Goal: Task Accomplishment & Management: Manage account settings

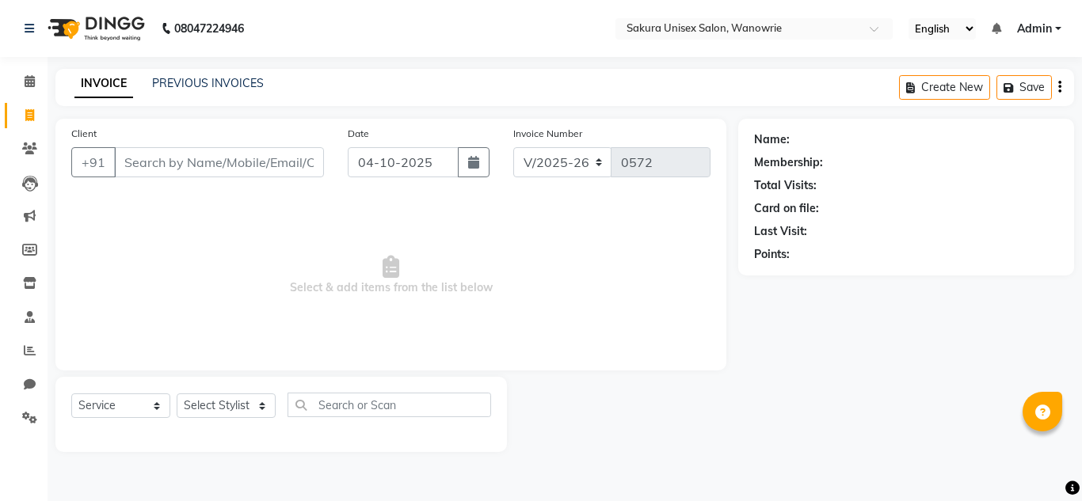
select select "7662"
select select "service"
click at [215, 156] on input "Client" at bounding box center [219, 162] width 210 height 30
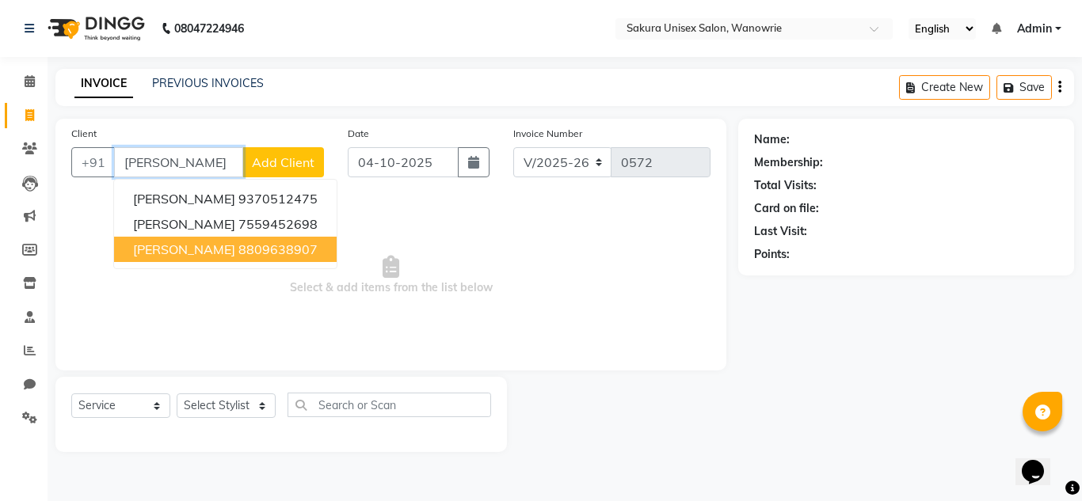
type input "[PERSON_NAME]"
click at [622, 261] on span "Select & add items from the list below" at bounding box center [390, 275] width 639 height 158
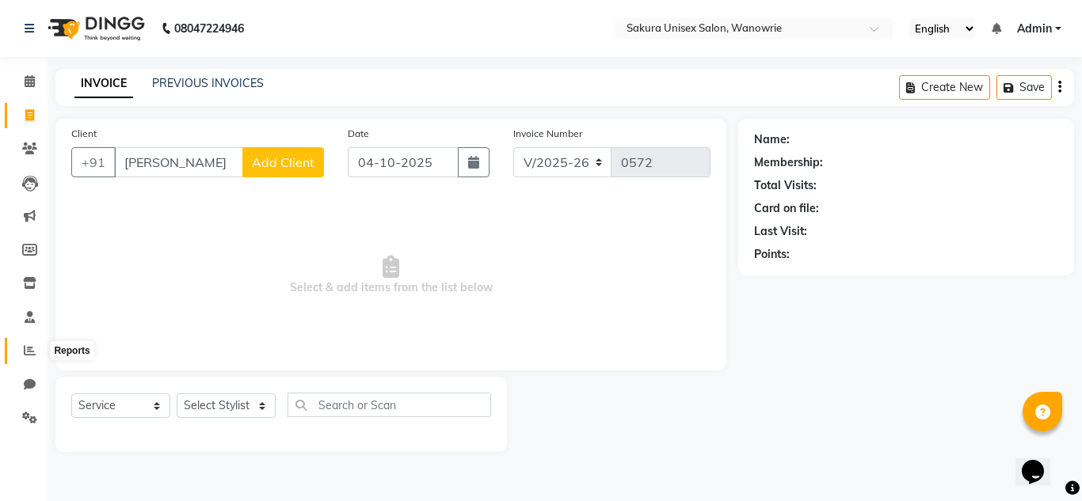
click at [25, 345] on span at bounding box center [30, 351] width 28 height 18
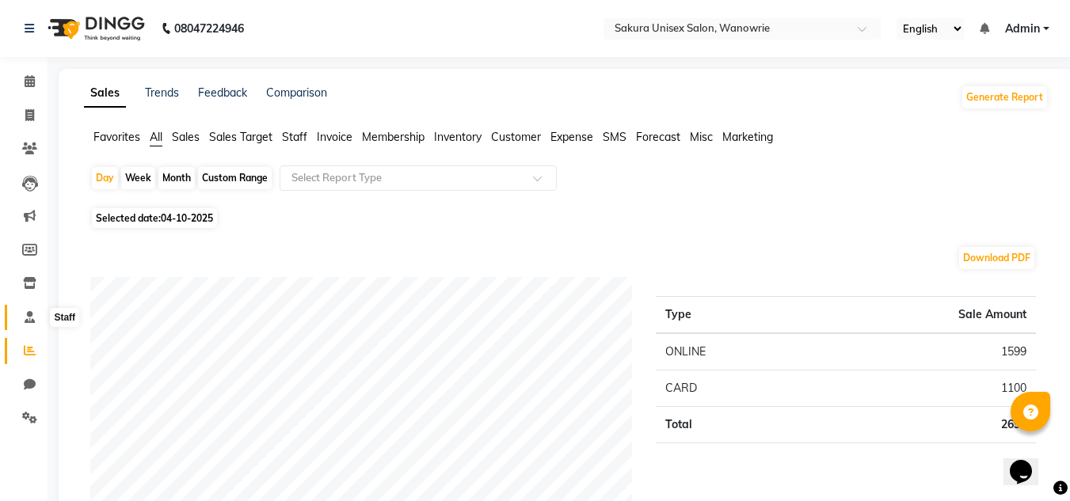
click at [38, 319] on span at bounding box center [30, 318] width 28 height 18
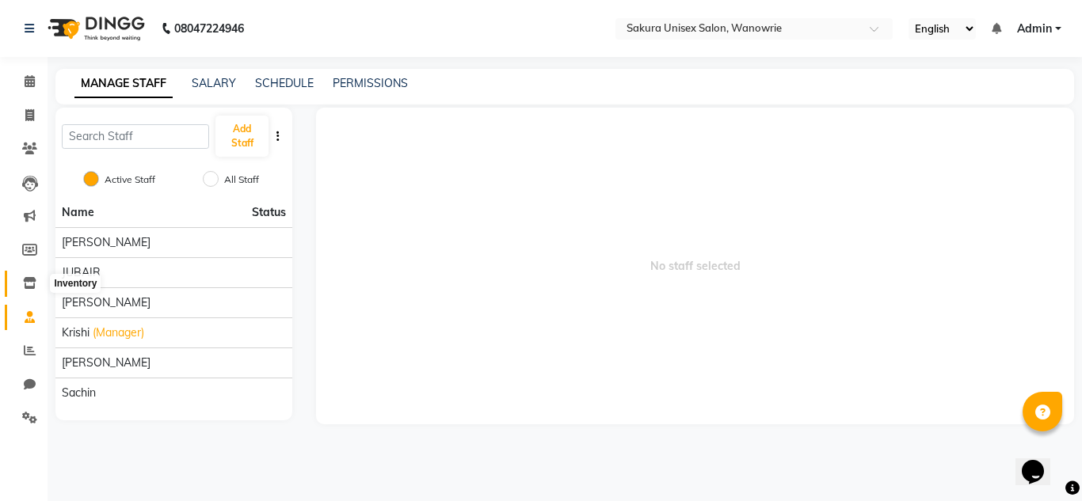
click at [31, 278] on span at bounding box center [30, 284] width 28 height 18
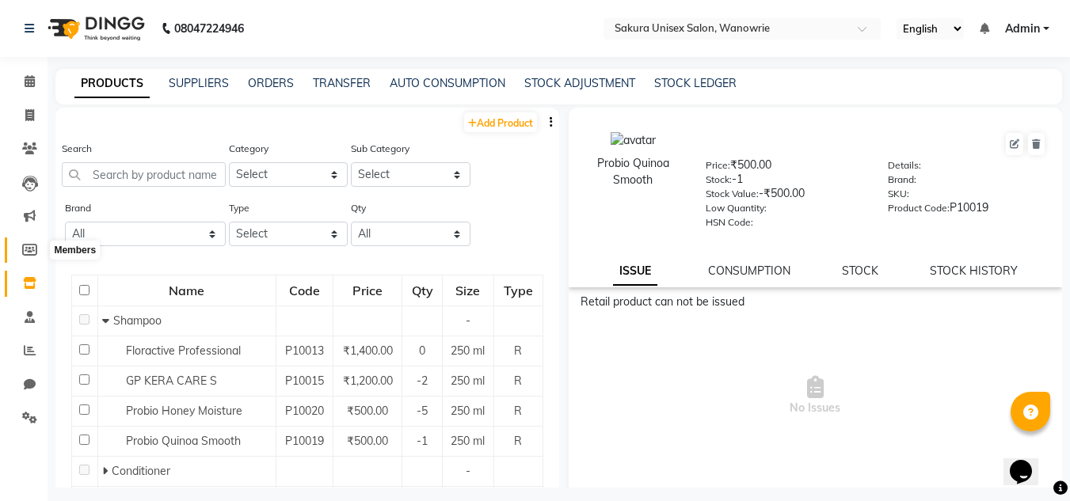
click at [32, 242] on span at bounding box center [30, 251] width 28 height 18
select select
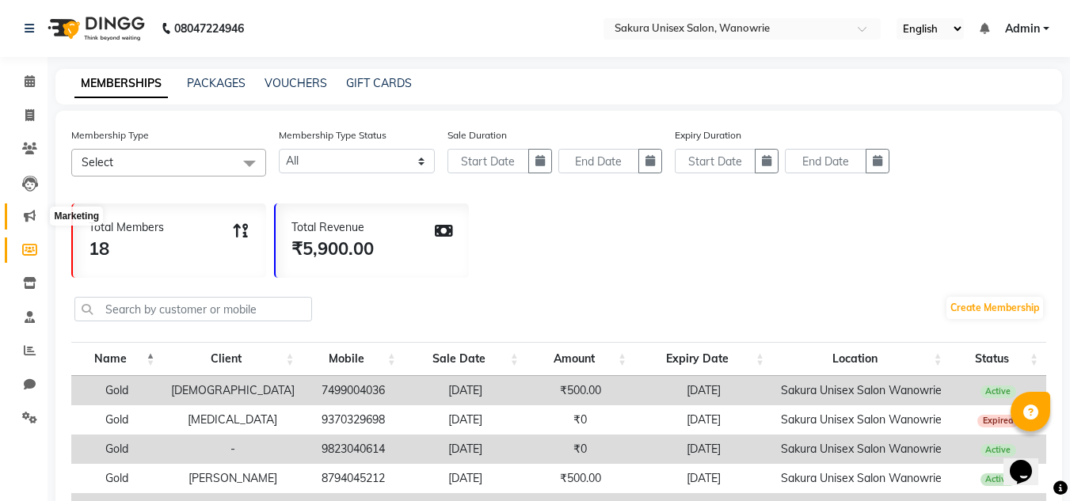
click at [32, 220] on icon at bounding box center [30, 216] width 12 height 12
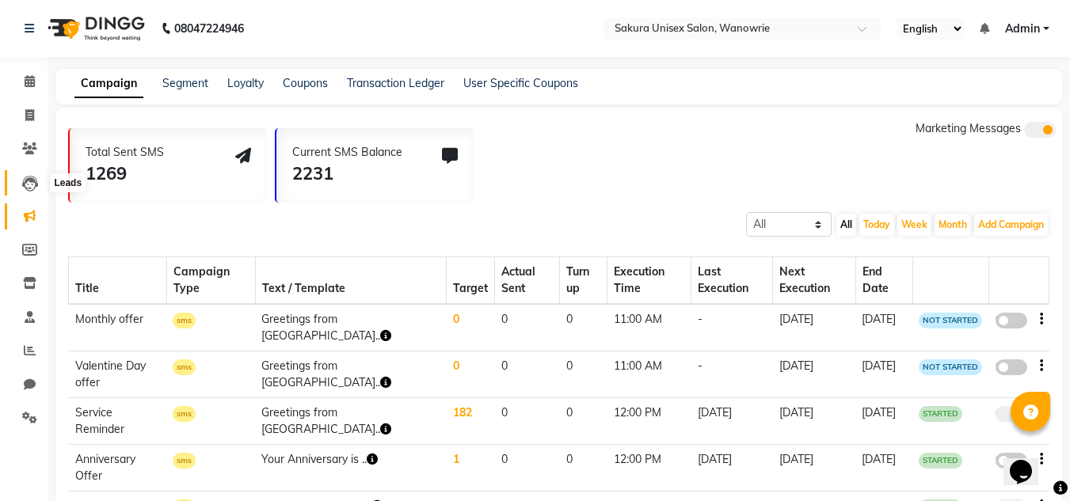
click at [23, 185] on icon at bounding box center [30, 184] width 16 height 16
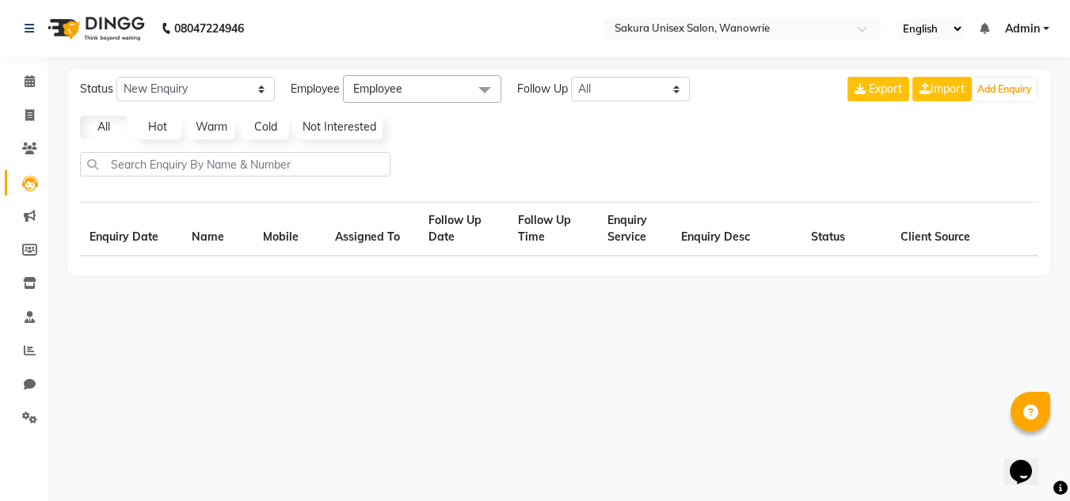
select select "10"
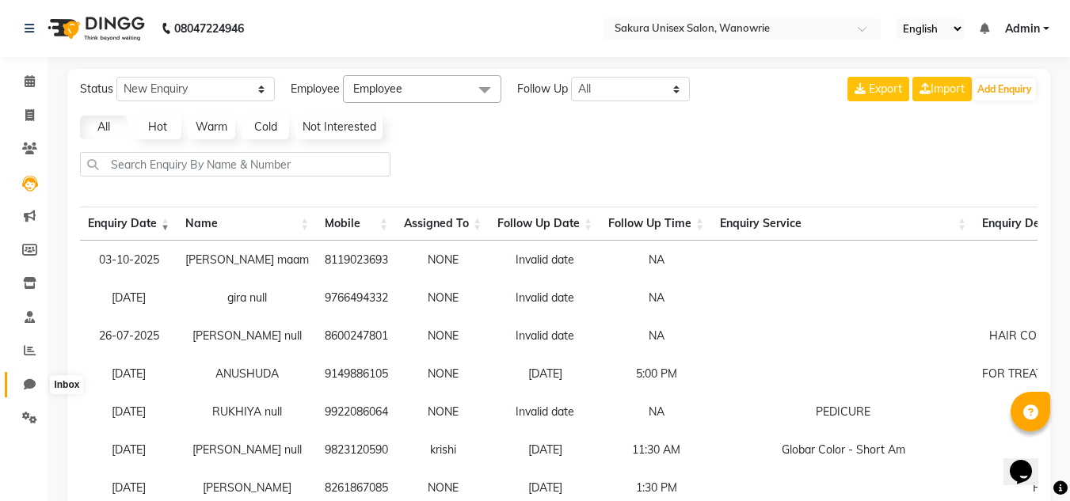
click at [26, 384] on icon at bounding box center [30, 385] width 12 height 12
select select "100"
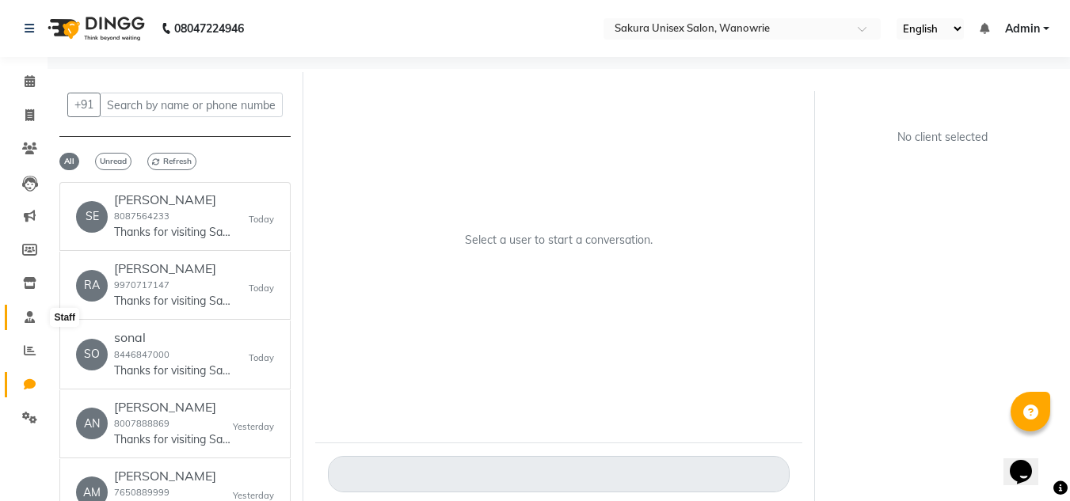
click at [35, 311] on icon at bounding box center [30, 317] width 10 height 12
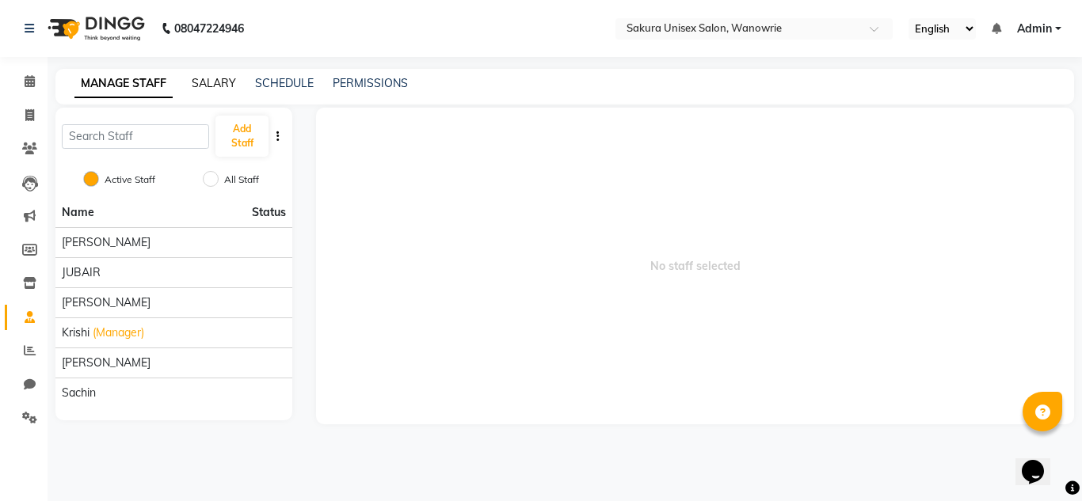
click at [216, 82] on link "SALARY" at bounding box center [214, 83] width 44 height 14
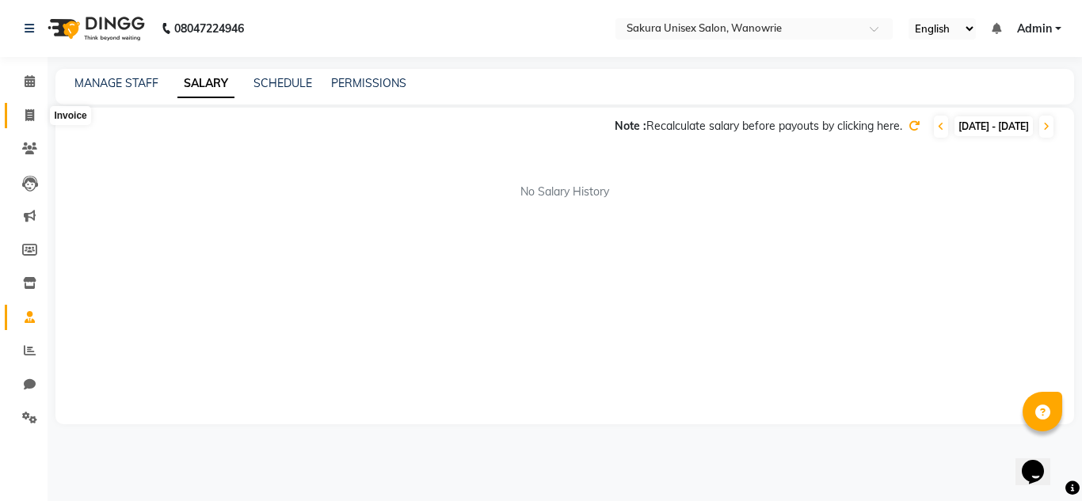
click at [33, 115] on icon at bounding box center [29, 115] width 9 height 12
select select "service"
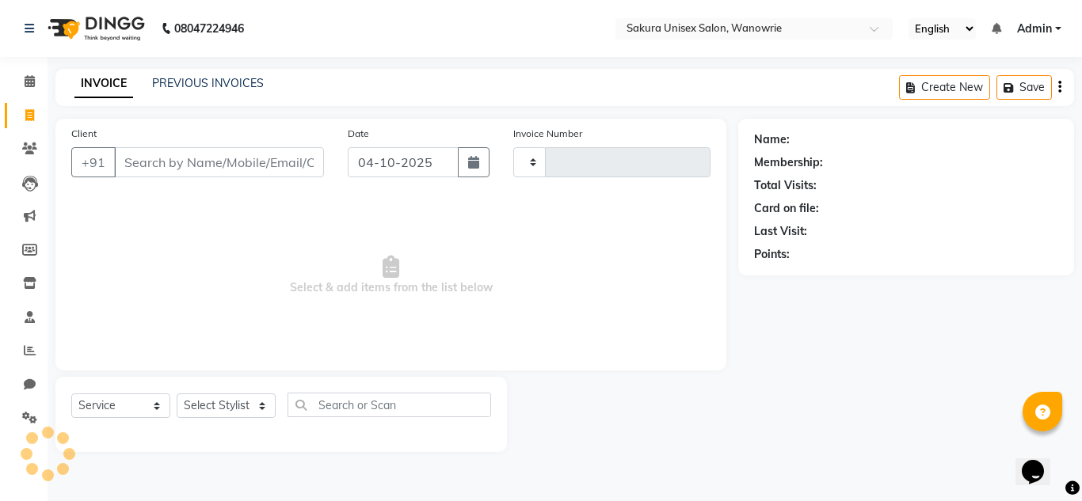
type input "0572"
select select "7662"
drag, startPoint x: 287, startPoint y: 83, endPoint x: 258, endPoint y: 87, distance: 28.8
click at [285, 85] on div "INVOICE PREVIOUS INVOICES Create New Save" at bounding box center [564, 87] width 1019 height 37
click at [253, 87] on link "PREVIOUS INVOICES" at bounding box center [208, 83] width 112 height 14
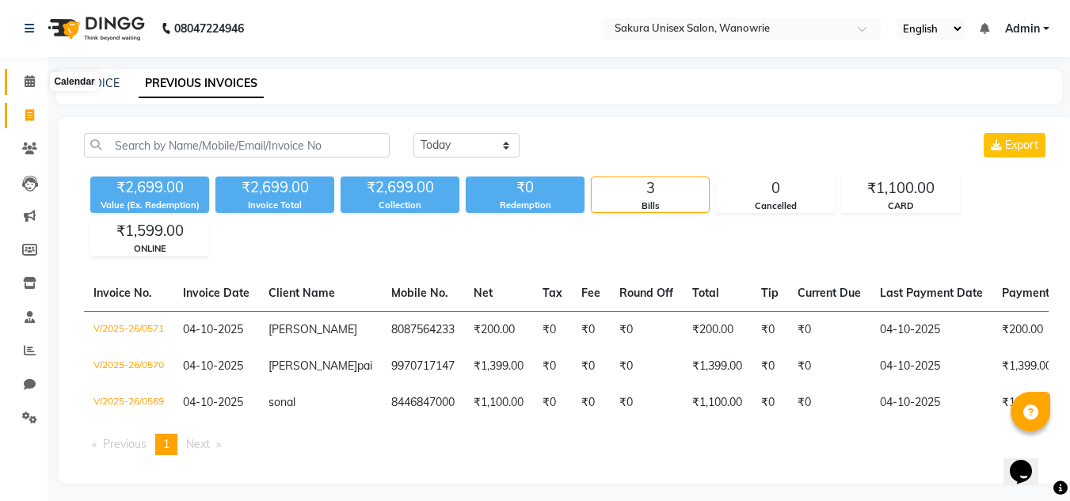
drag, startPoint x: 39, startPoint y: 85, endPoint x: 36, endPoint y: 112, distance: 27.8
click at [39, 86] on span at bounding box center [30, 82] width 28 height 18
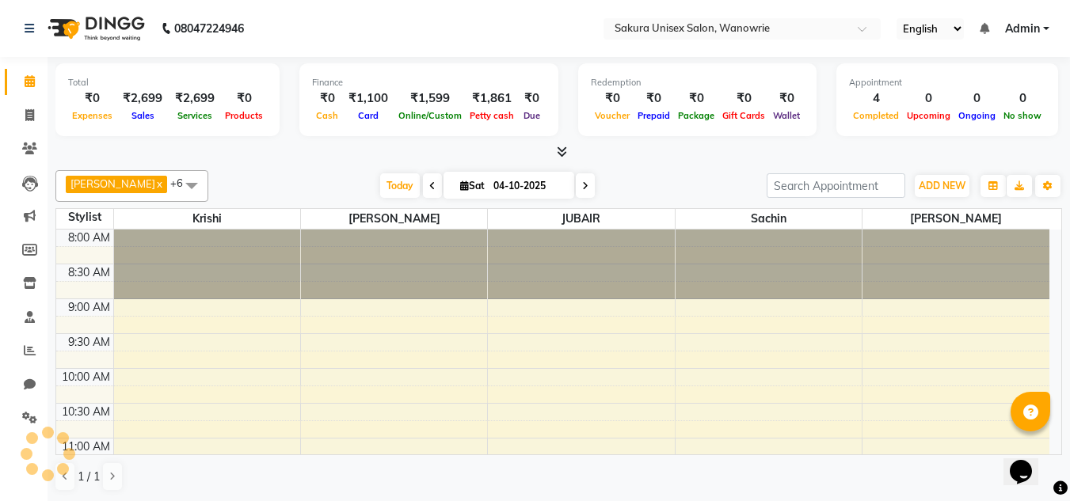
click at [35, 129] on li "Invoice" at bounding box center [24, 116] width 48 height 34
click at [34, 118] on icon at bounding box center [29, 115] width 9 height 12
select select "service"
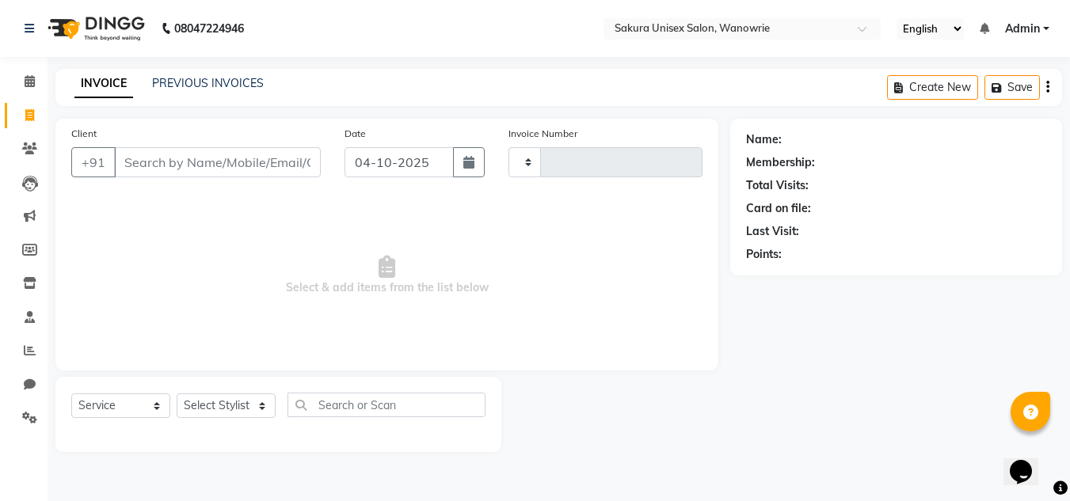
type input "0572"
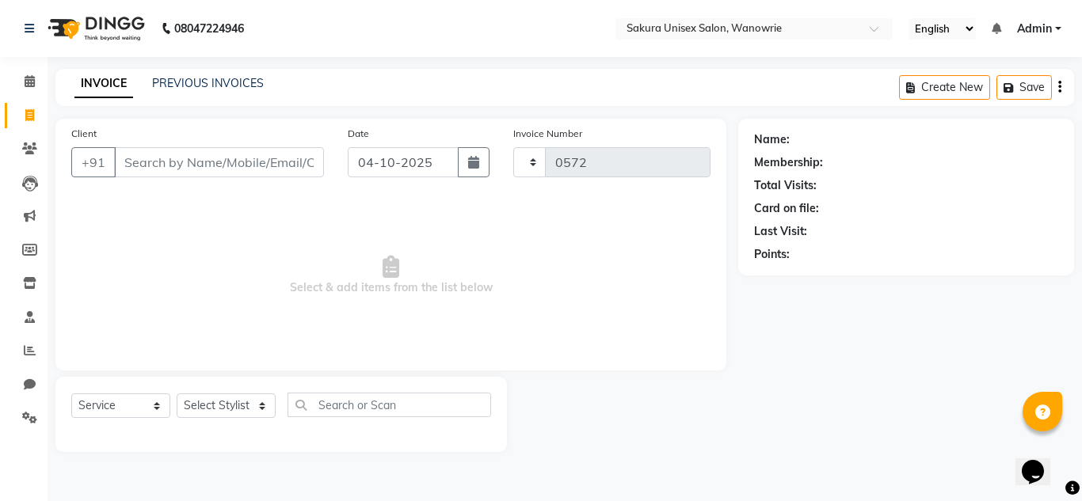
select select "7662"
click at [19, 144] on span at bounding box center [30, 149] width 28 height 18
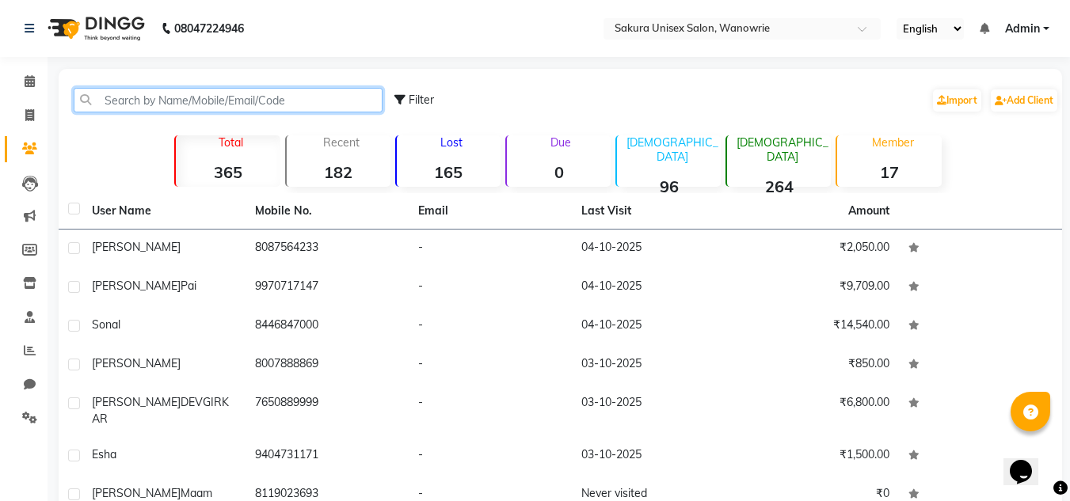
click at [288, 89] on input "text" at bounding box center [228, 100] width 309 height 25
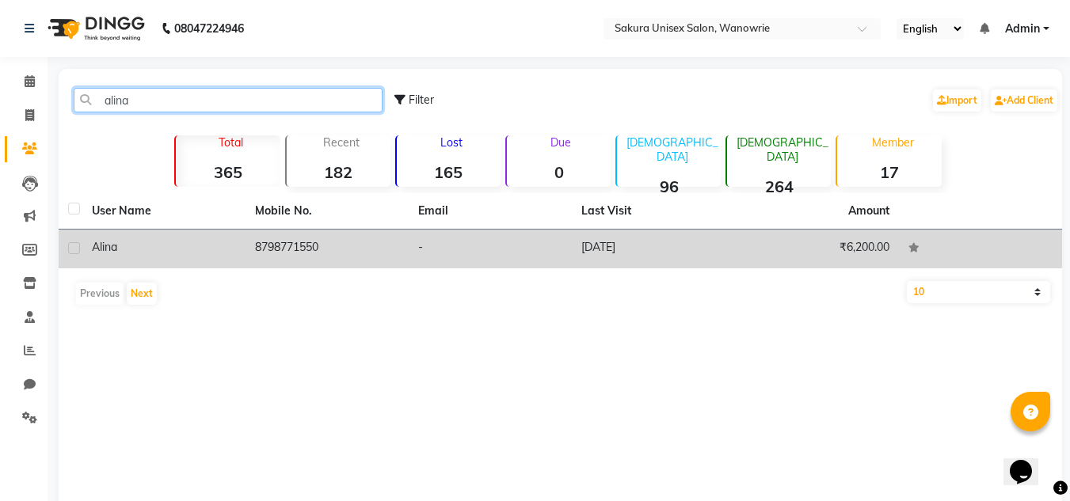
type input "alina"
click at [825, 260] on td "₹6,200.00" at bounding box center [817, 249] width 163 height 39
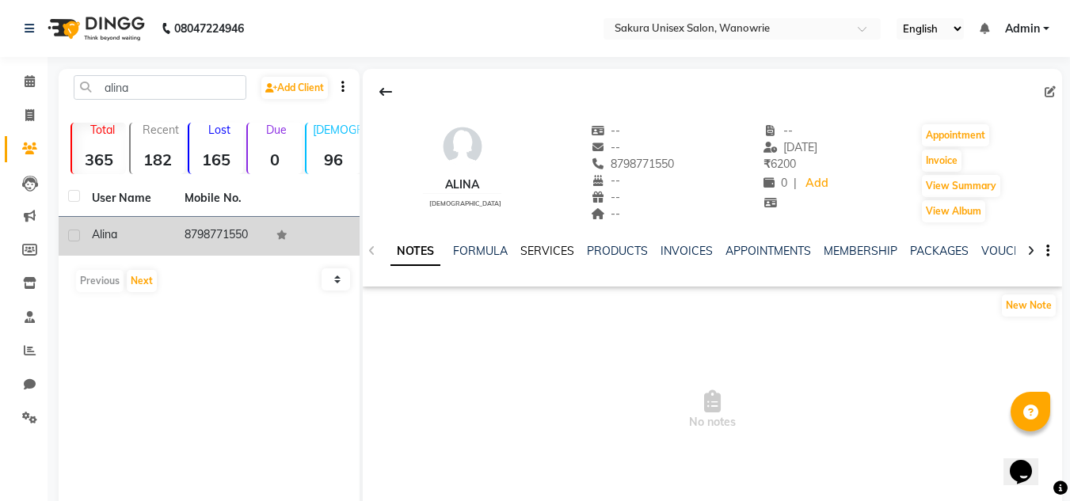
click at [526, 256] on link "SERVICES" at bounding box center [547, 251] width 54 height 14
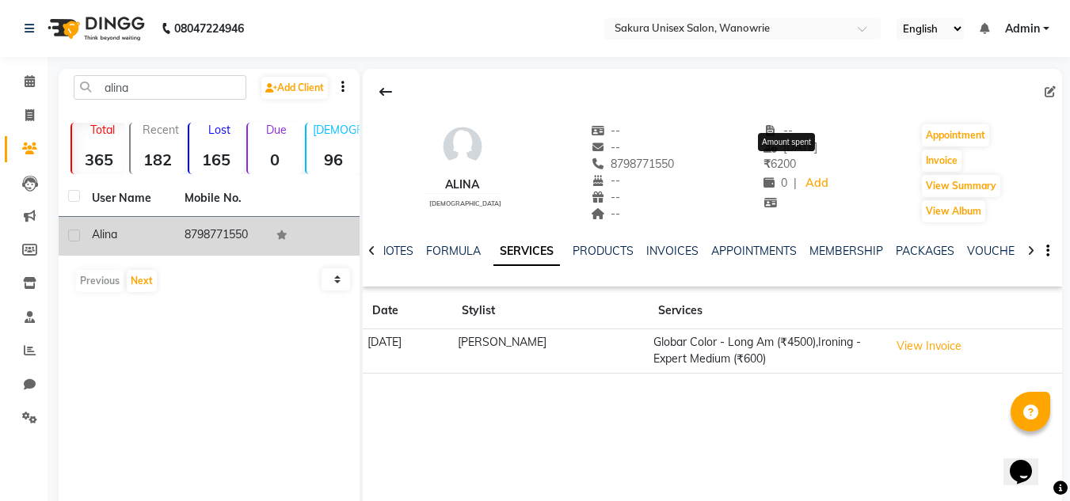
drag, startPoint x: 755, startPoint y: 158, endPoint x: 830, endPoint y: 165, distance: 75.5
click at [830, 165] on div "[PERSON_NAME][DEMOGRAPHIC_DATA] -- -- 8798771550 -- -- -- -- [DATE] ₹ 6200 Amou…" at bounding box center [712, 165] width 699 height 117
click at [826, 175] on div "0 | Add" at bounding box center [797, 184] width 67 height 22
click at [21, 86] on span at bounding box center [30, 82] width 28 height 18
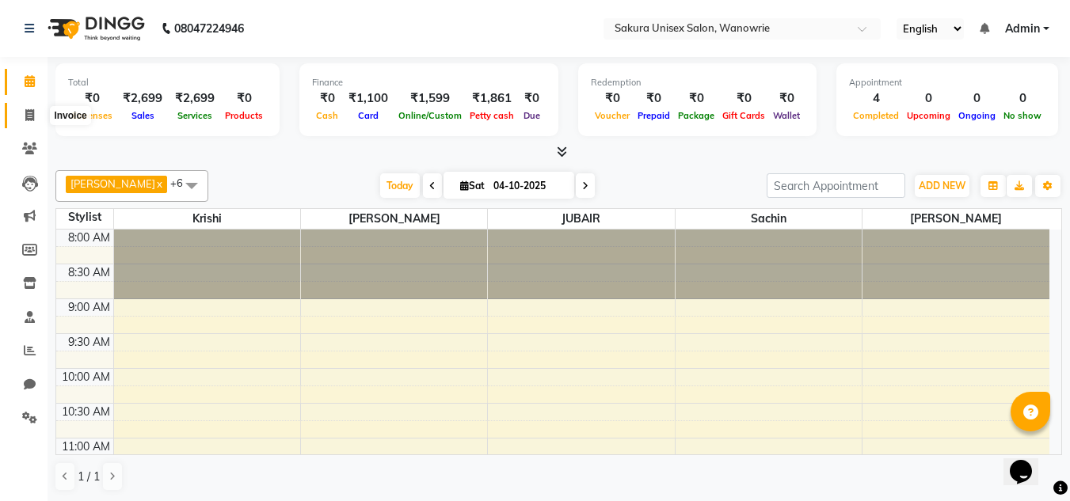
drag, startPoint x: 20, startPoint y: 111, endPoint x: 35, endPoint y: 104, distance: 16.7
click at [19, 112] on span at bounding box center [30, 116] width 28 height 18
select select "7662"
select select "service"
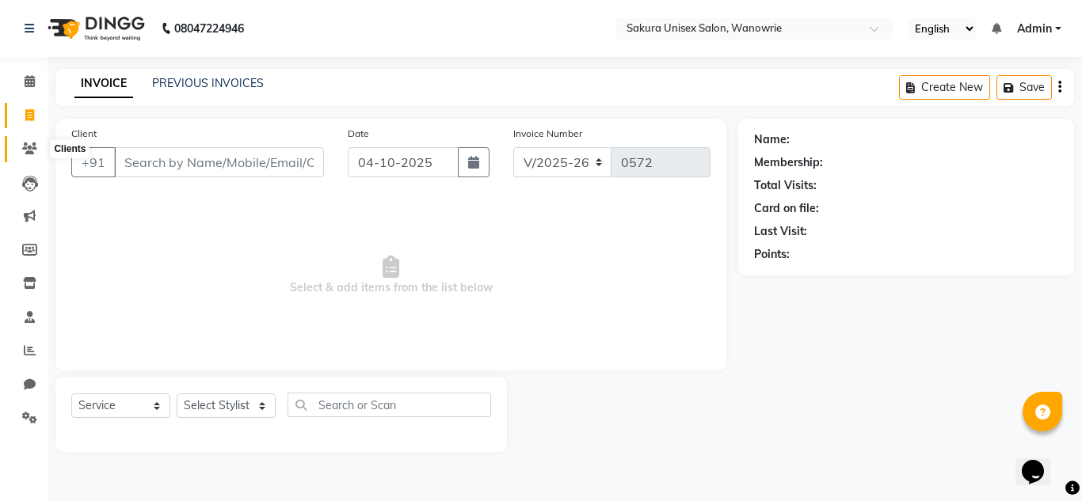
click at [39, 154] on span at bounding box center [30, 149] width 28 height 18
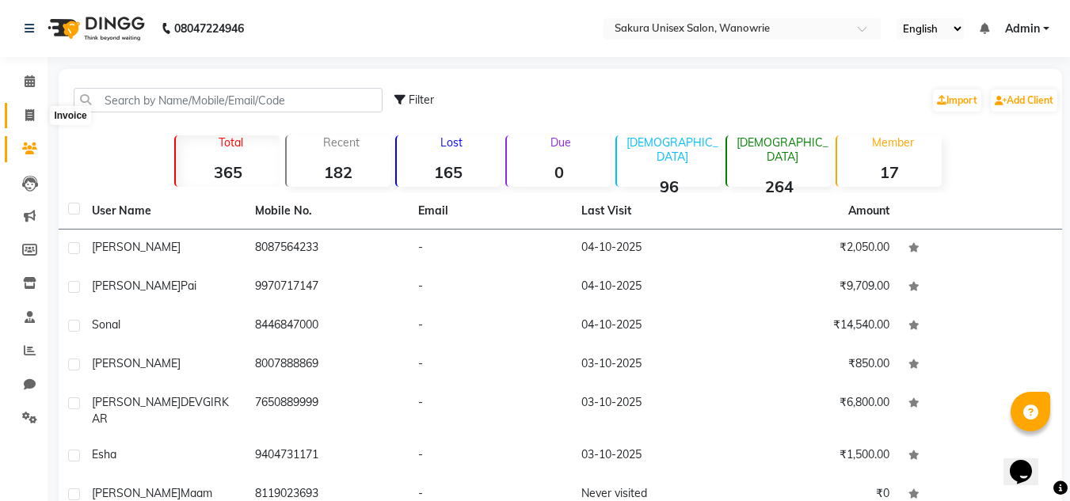
drag, startPoint x: 26, startPoint y: 122, endPoint x: 41, endPoint y: 97, distance: 29.5
click at [26, 124] on span at bounding box center [30, 116] width 28 height 18
select select "service"
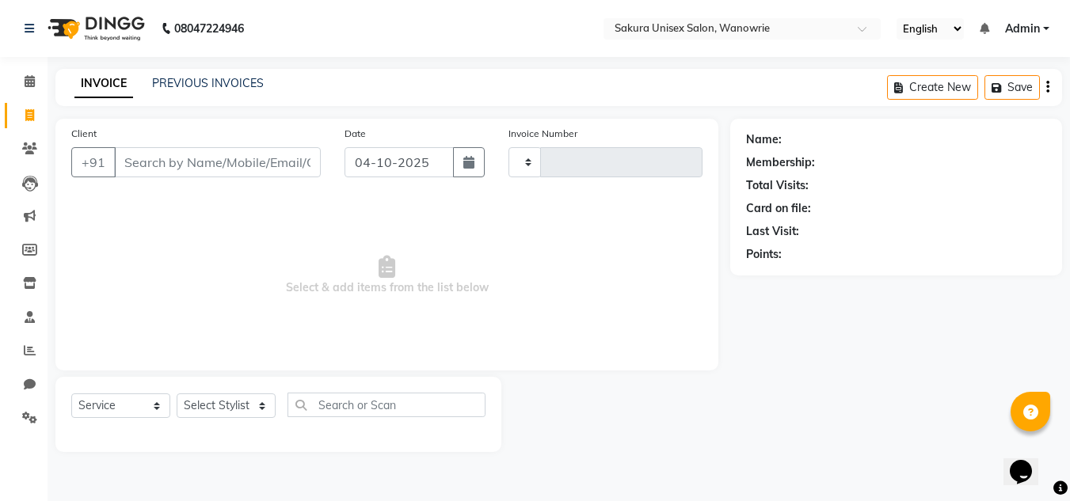
type input "0572"
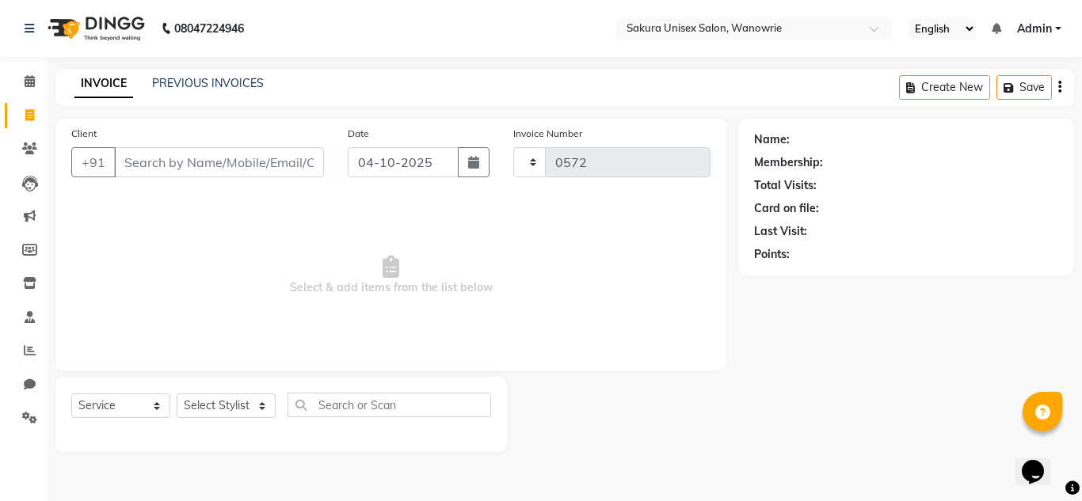
select select "7662"
click at [203, 398] on select "Select Stylist [PERSON_NAME] [PERSON_NAME] krishi [PERSON_NAME] sachin" at bounding box center [226, 406] width 99 height 25
select select "90493"
click at [177, 394] on select "Select Stylist [PERSON_NAME] [PERSON_NAME] krishi [PERSON_NAME] sachin" at bounding box center [226, 406] width 99 height 25
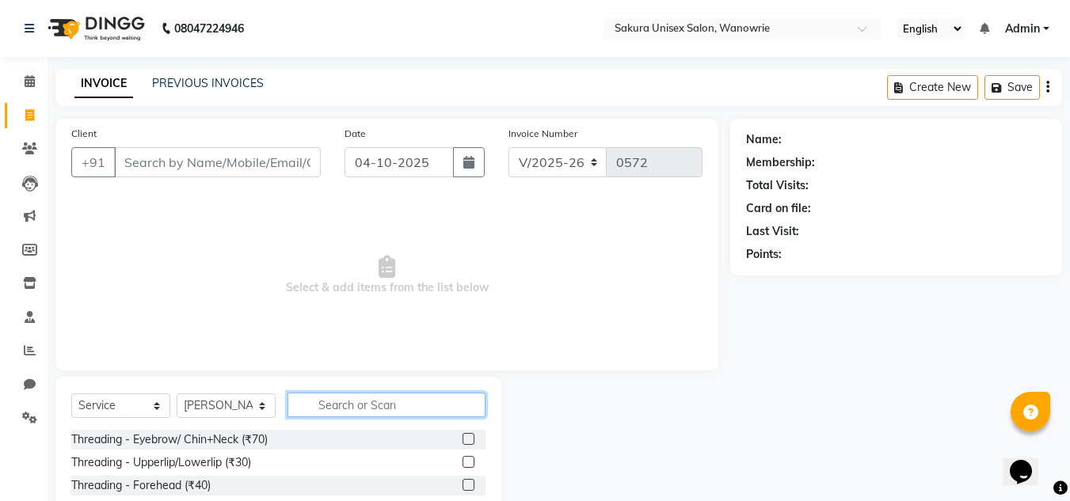
click at [362, 416] on input "text" at bounding box center [387, 405] width 198 height 25
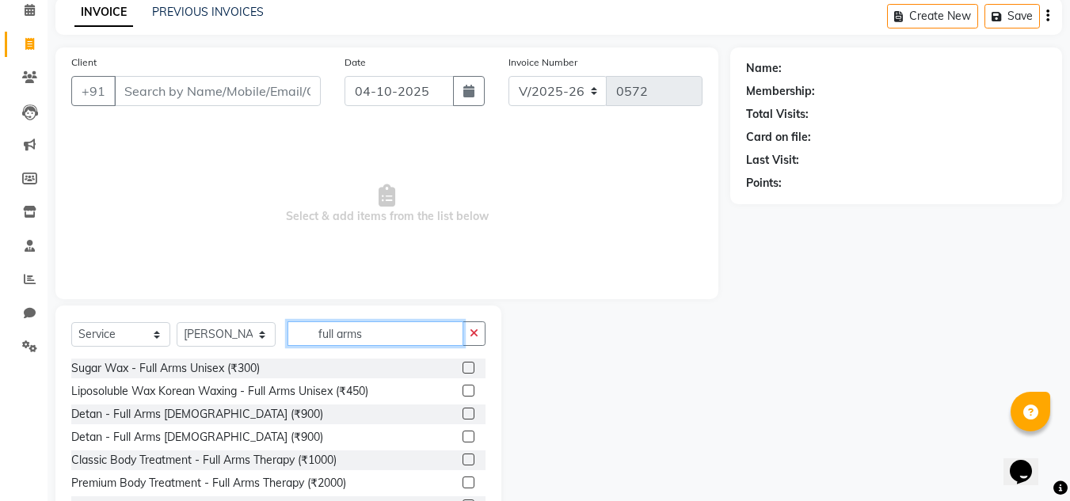
scroll to position [79, 0]
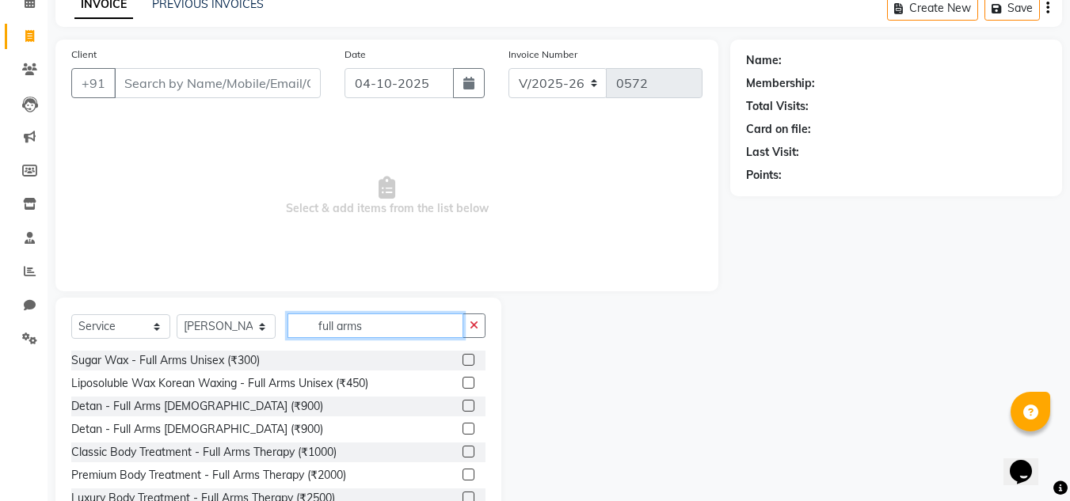
click at [316, 326] on input "full arms" at bounding box center [376, 326] width 176 height 25
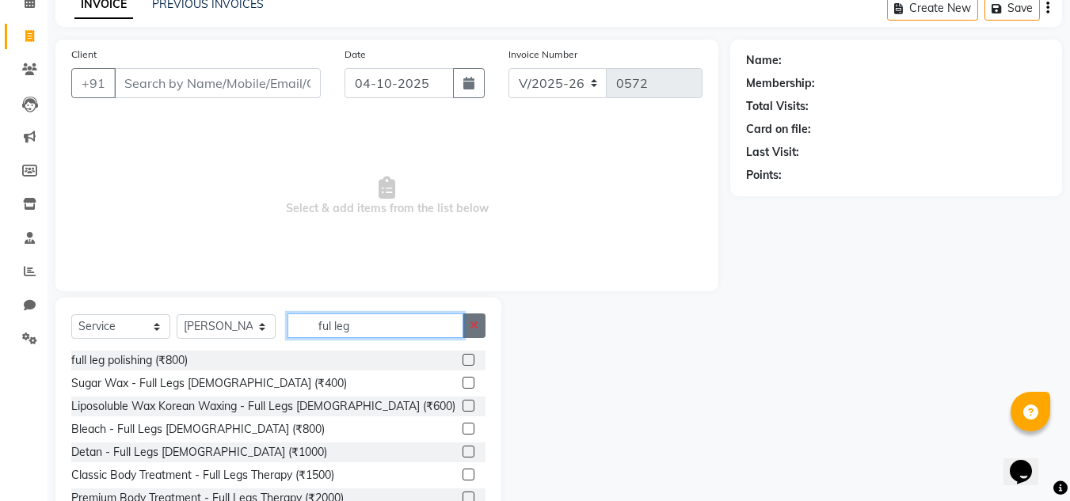
type input "ful leg"
click at [474, 318] on button "button" at bounding box center [474, 326] width 23 height 25
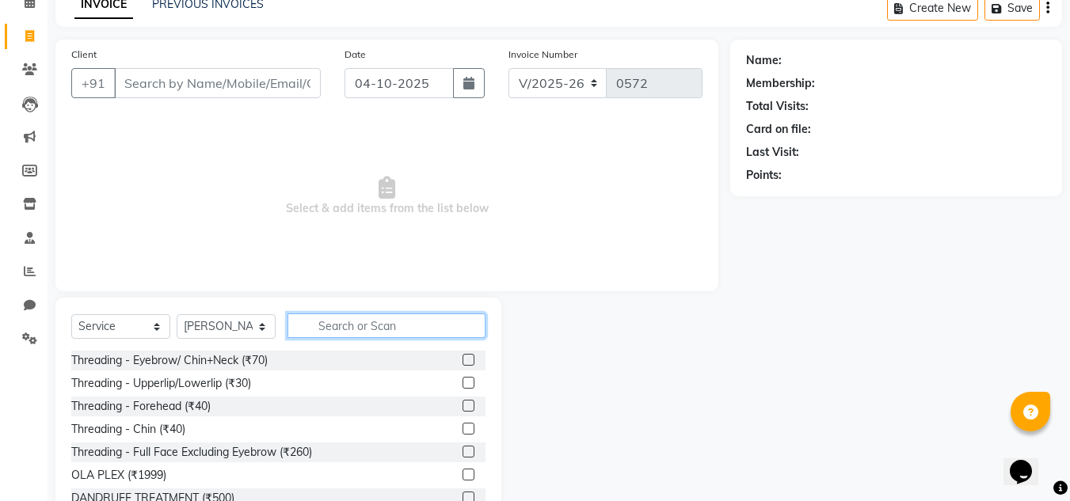
scroll to position [0, 0]
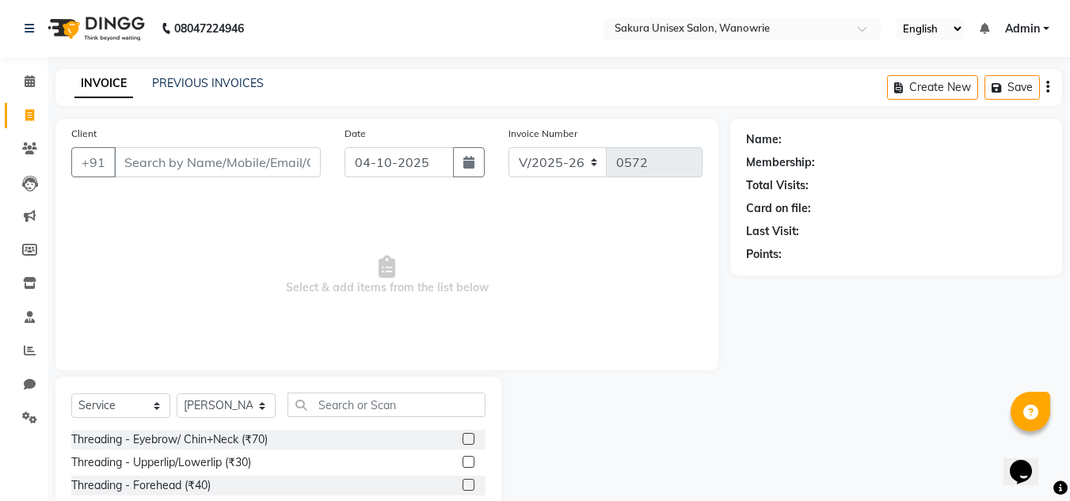
click at [214, 90] on div "PREVIOUS INVOICES" at bounding box center [208, 83] width 112 height 17
click at [215, 81] on link "PREVIOUS INVOICES" at bounding box center [208, 83] width 112 height 14
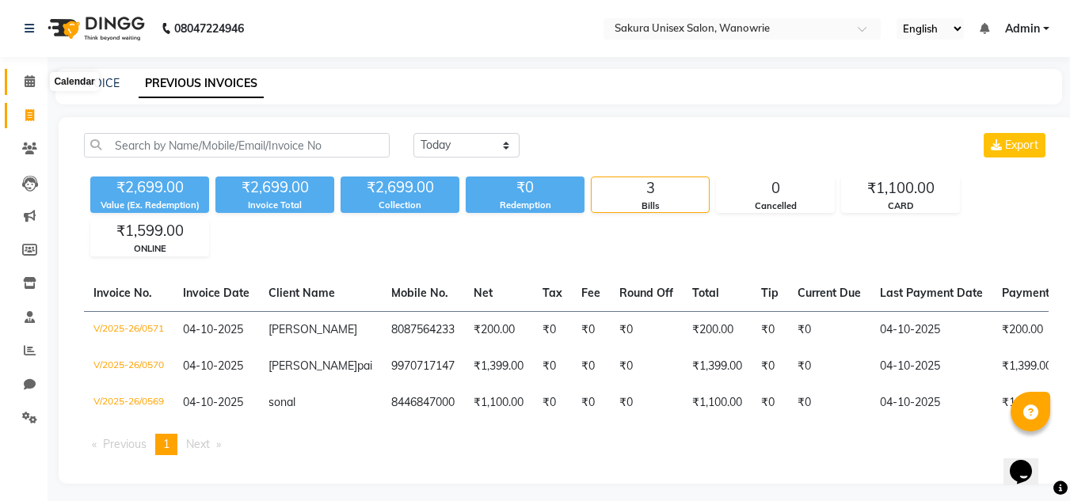
click at [21, 79] on span at bounding box center [30, 82] width 28 height 18
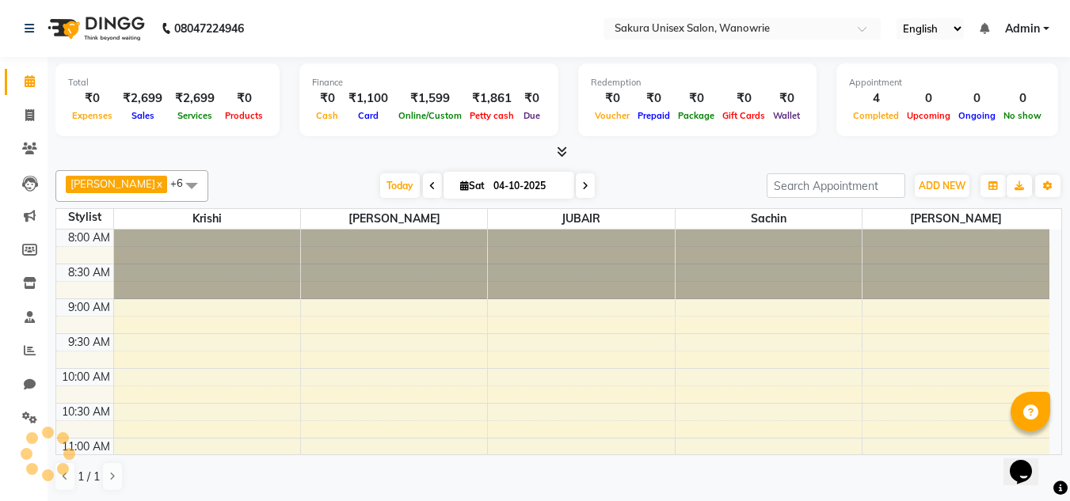
click at [105, 84] on div "Total" at bounding box center [167, 82] width 199 height 13
drag, startPoint x: 40, startPoint y: 107, endPoint x: 48, endPoint y: 106, distance: 8.0
click at [40, 109] on span at bounding box center [30, 116] width 28 height 18
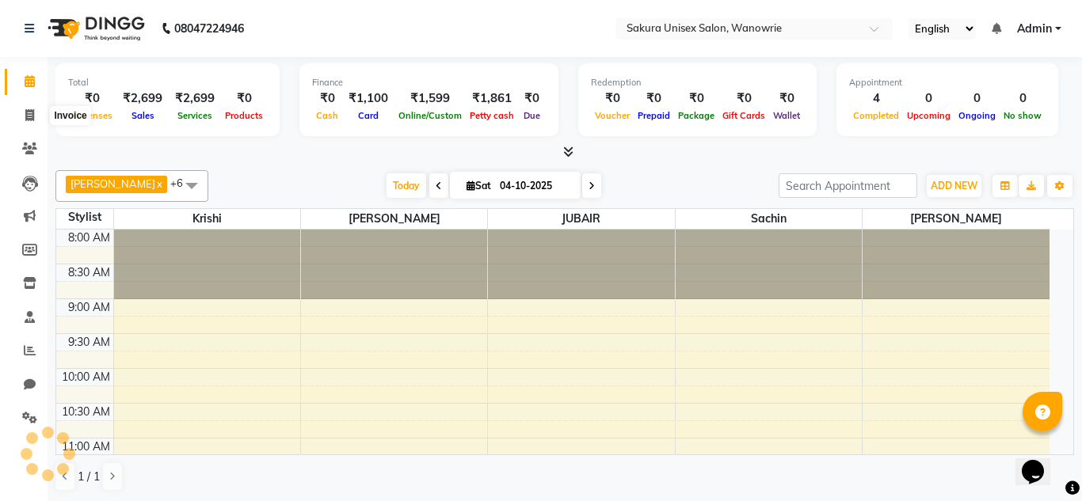
select select "service"
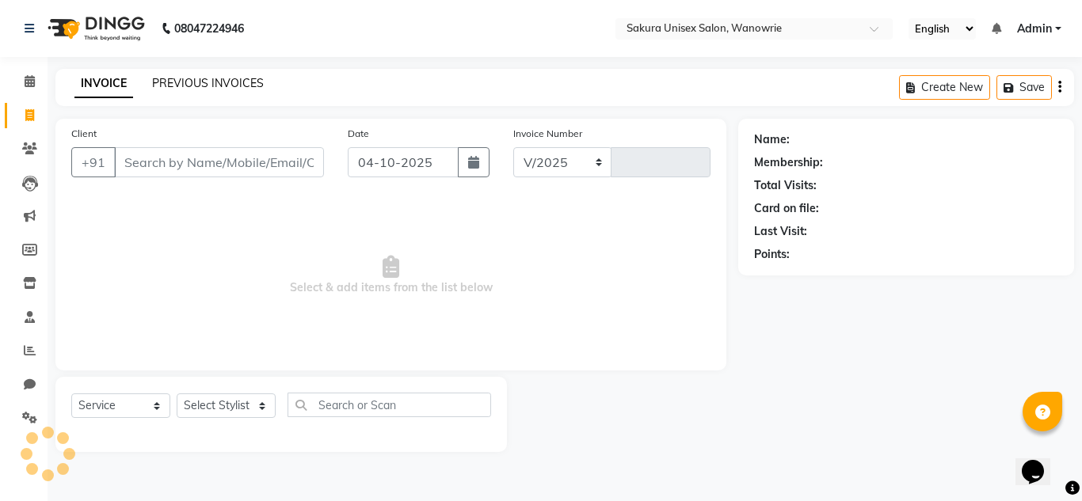
select select "7662"
type input "0572"
click at [249, 166] on input "Client" at bounding box center [219, 162] width 210 height 30
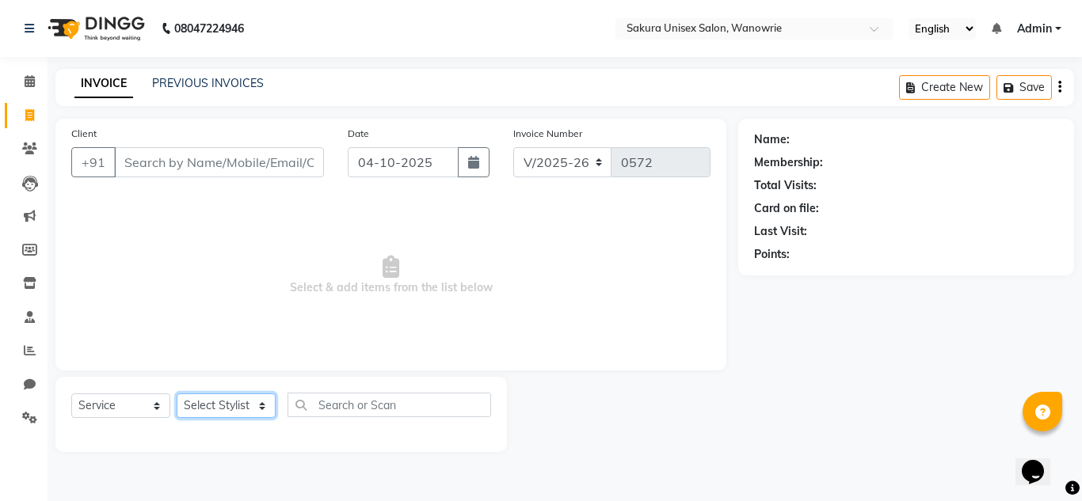
click at [210, 414] on select "Select Stylist [PERSON_NAME] [PERSON_NAME] krishi [PERSON_NAME] sachin" at bounding box center [226, 406] width 99 height 25
select select "87943"
click at [177, 394] on select "Select Stylist [PERSON_NAME] [PERSON_NAME] krishi [PERSON_NAME] sachin" at bounding box center [226, 406] width 99 height 25
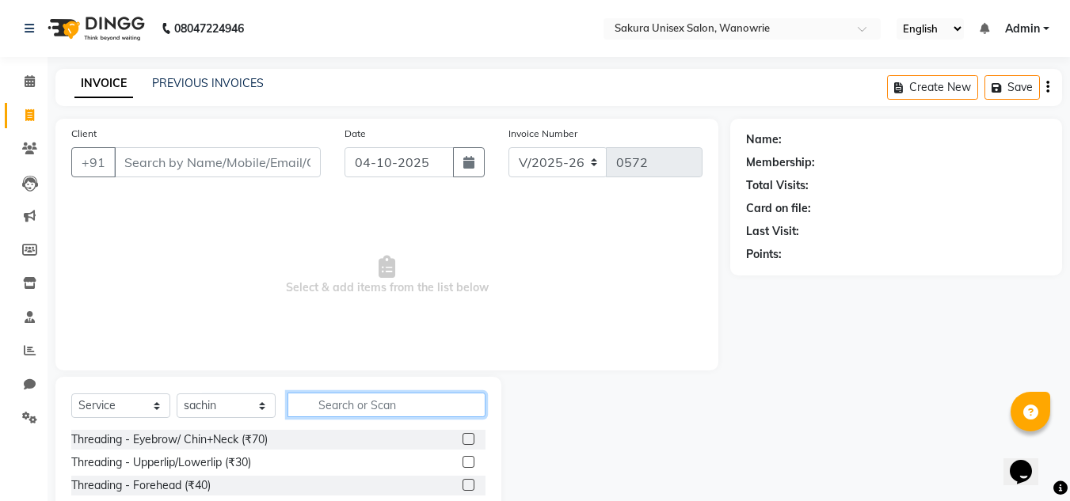
click at [306, 401] on input "text" at bounding box center [387, 405] width 198 height 25
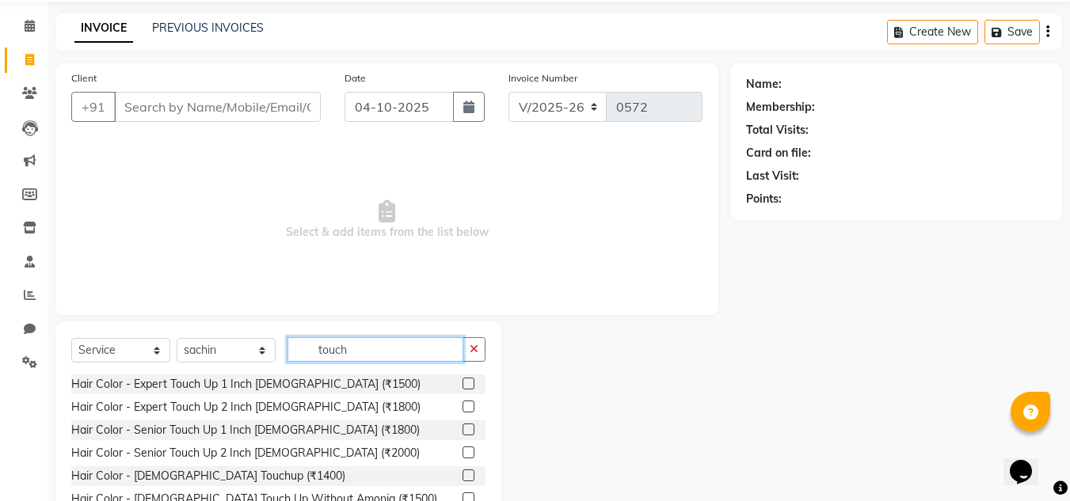
scroll to position [79, 0]
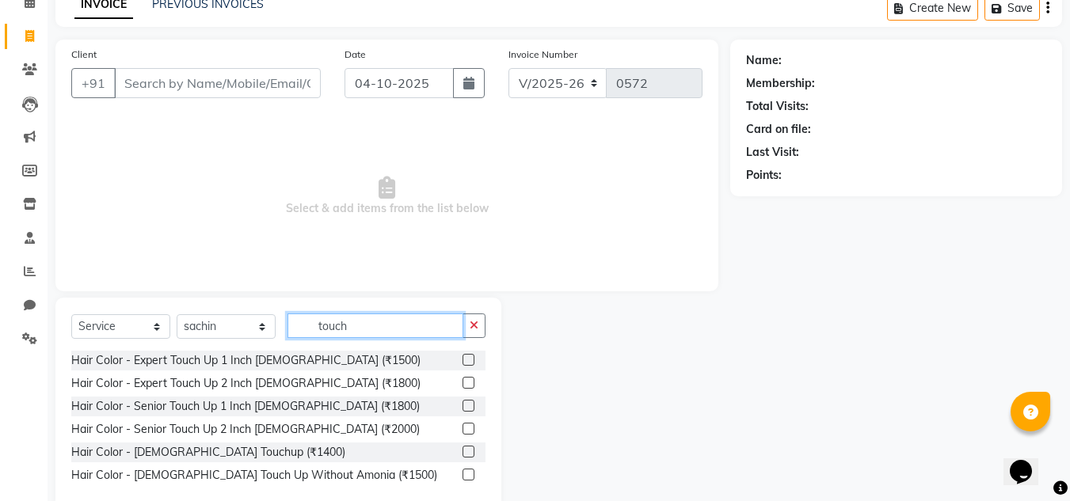
type input "touch"
drag, startPoint x: 304, startPoint y: 282, endPoint x: 196, endPoint y: 169, distance: 156.3
click at [196, 169] on span "Select & add items from the list below" at bounding box center [386, 196] width 631 height 158
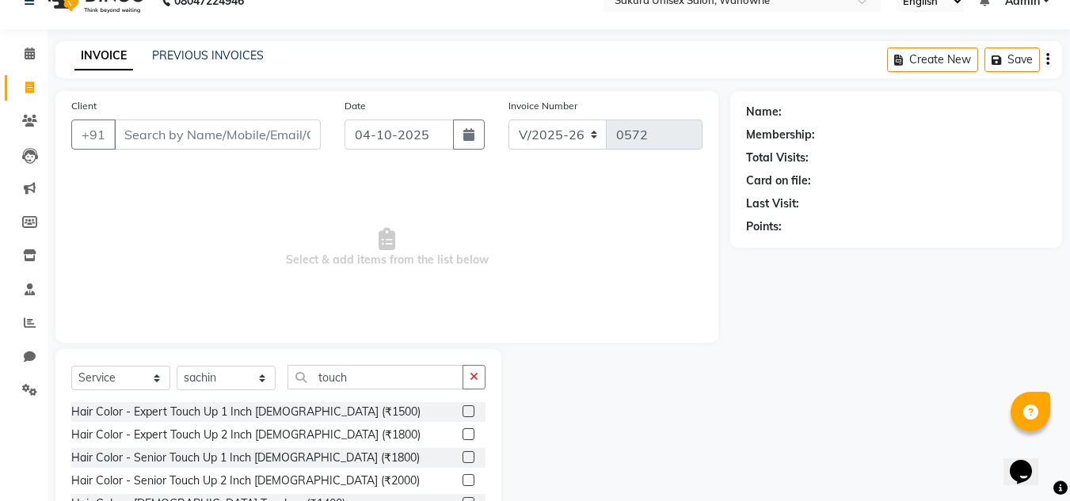
scroll to position [0, 0]
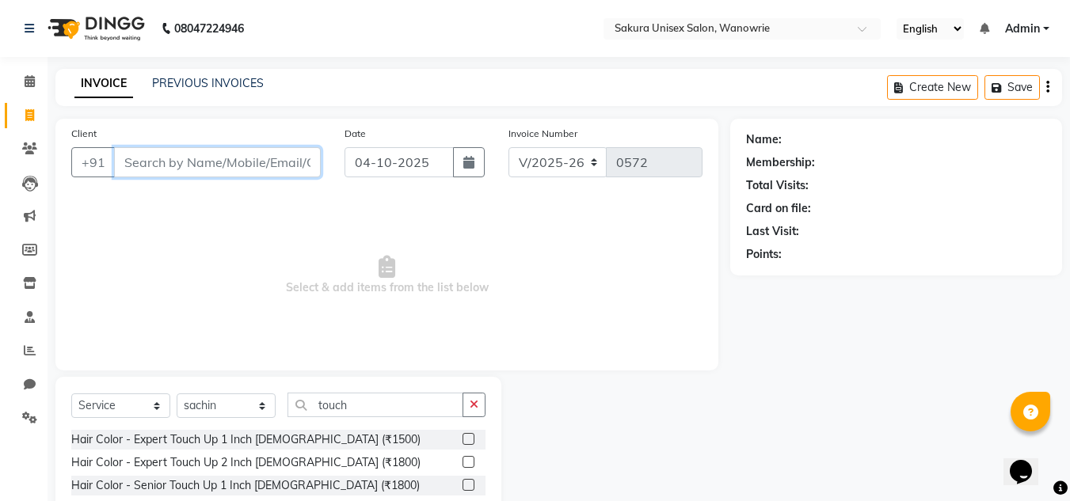
click at [272, 162] on input "Client" at bounding box center [217, 162] width 207 height 30
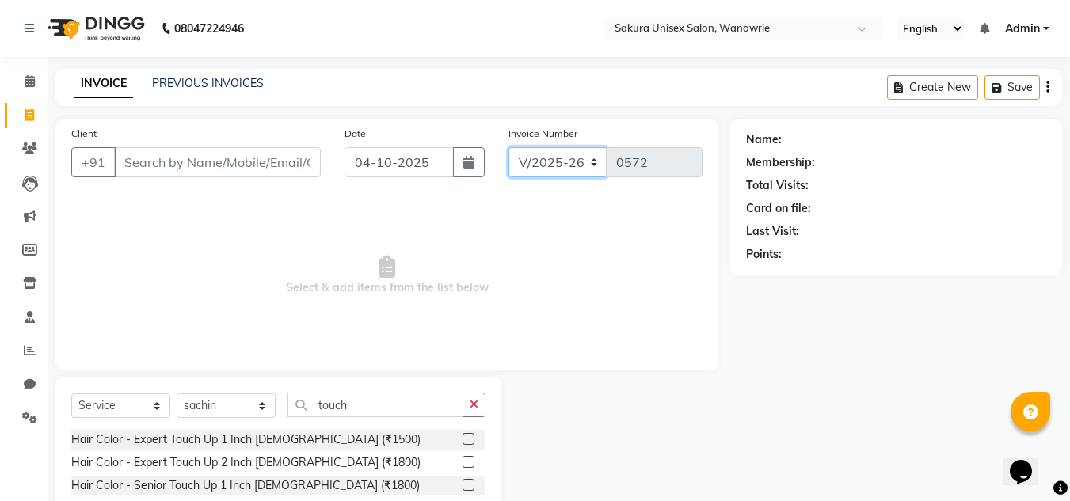
drag, startPoint x: 543, startPoint y: 169, endPoint x: 554, endPoint y: 263, distance: 94.9
click at [543, 172] on select "V/2025 V/2025-26" at bounding box center [557, 162] width 99 height 30
click at [560, 285] on span "Select & add items from the list below" at bounding box center [386, 275] width 631 height 158
drag, startPoint x: 1019, startPoint y: 89, endPoint x: 894, endPoint y: 97, distance: 124.7
click at [894, 109] on main "INVOICE PREVIOUS INVOICES Create New Save Client +91 Date [DATE] Invoice Number…" at bounding box center [559, 341] width 1023 height 545
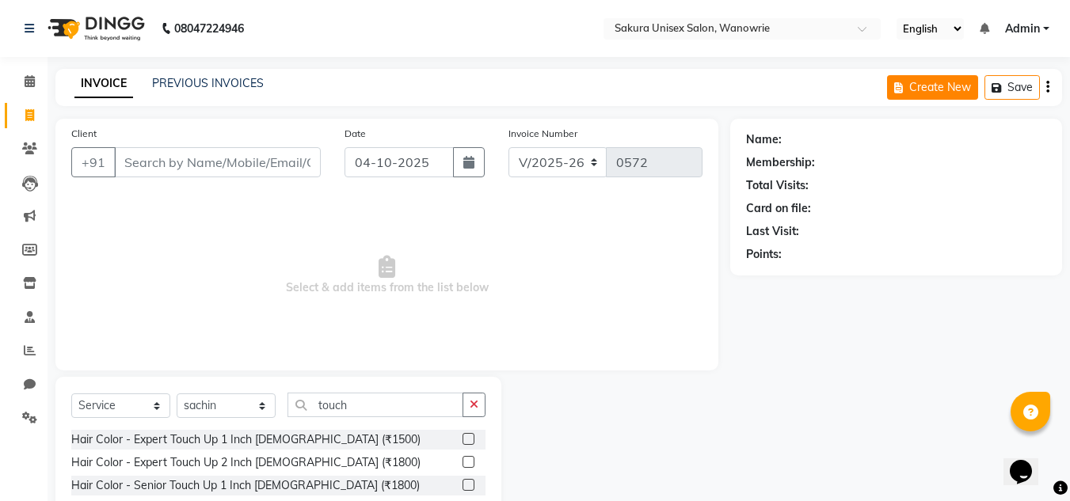
click at [901, 86] on icon "button" at bounding box center [901, 87] width 15 height 11
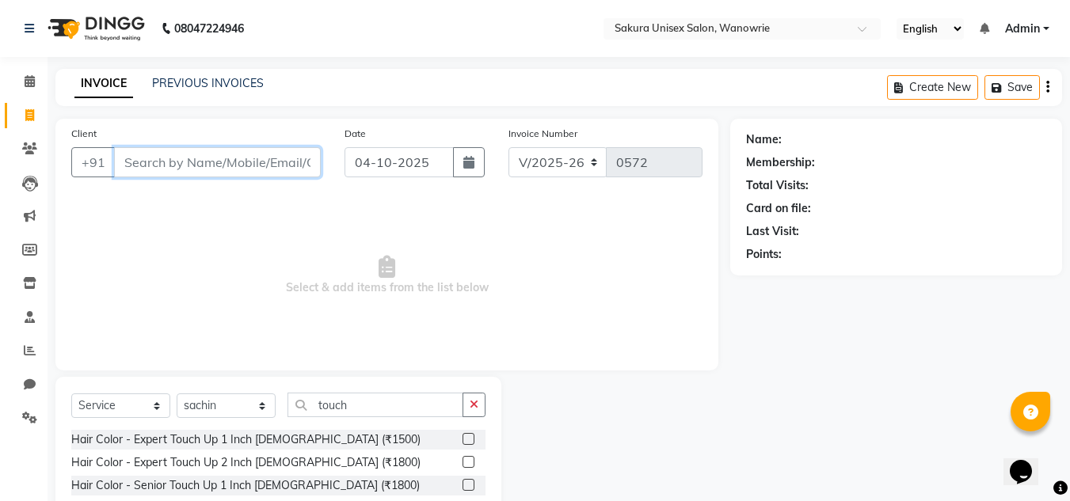
click at [210, 156] on input "Client" at bounding box center [217, 162] width 207 height 30
drag, startPoint x: 223, startPoint y: 152, endPoint x: 200, endPoint y: 146, distance: 23.1
drag, startPoint x: 200, startPoint y: 146, endPoint x: 527, endPoint y: 316, distance: 368.1
click at [531, 317] on span "Select & add items from the list below" at bounding box center [386, 275] width 631 height 158
click at [265, 168] on input "Client" at bounding box center [217, 162] width 207 height 30
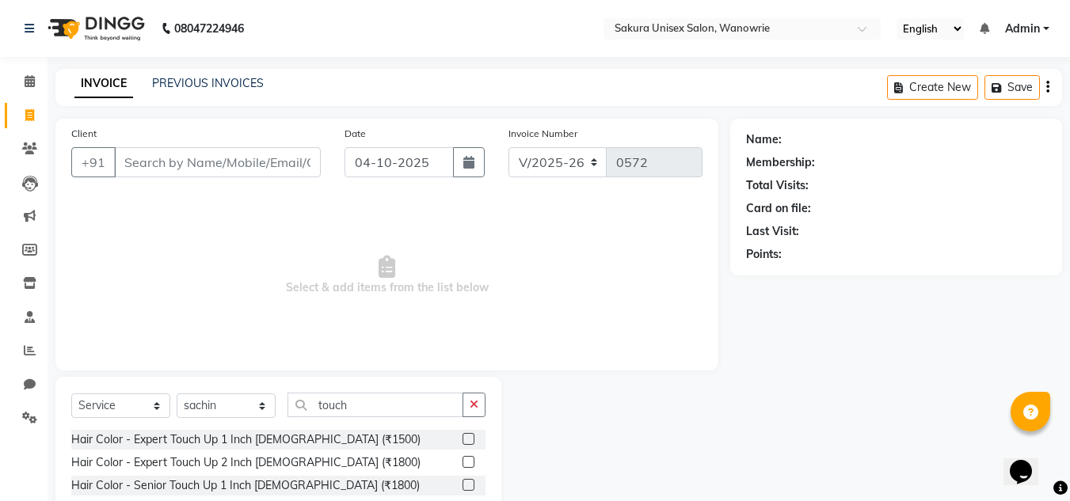
click at [298, 435] on div "Hair Color - Expert Touch Up 1 Inch [DEMOGRAPHIC_DATA] (₹1500)" at bounding box center [245, 440] width 349 height 17
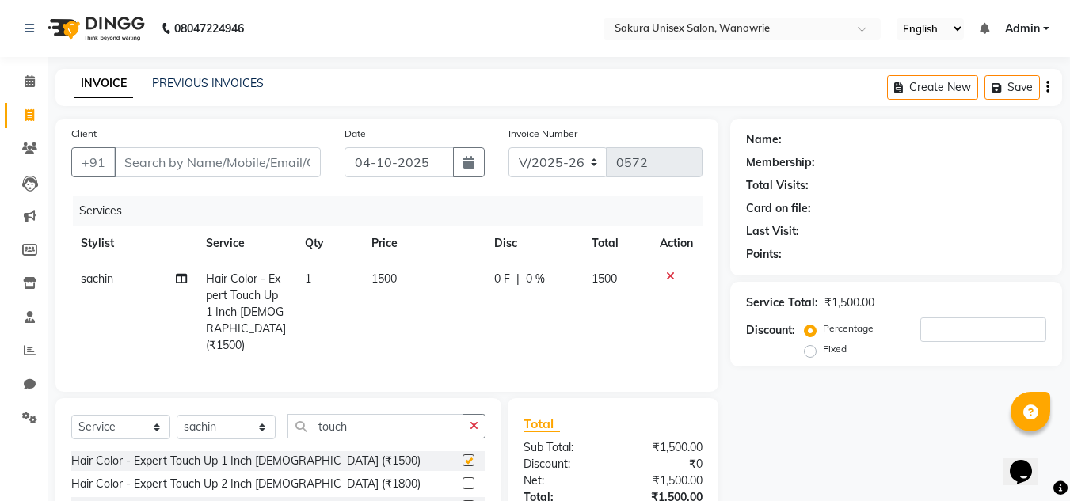
checkbox input "false"
click at [250, 141] on div "Client +91" at bounding box center [195, 157] width 273 height 65
click at [253, 162] on input "Client" at bounding box center [217, 162] width 207 height 30
click at [253, 164] on input "Client" at bounding box center [217, 162] width 207 height 30
type input "r"
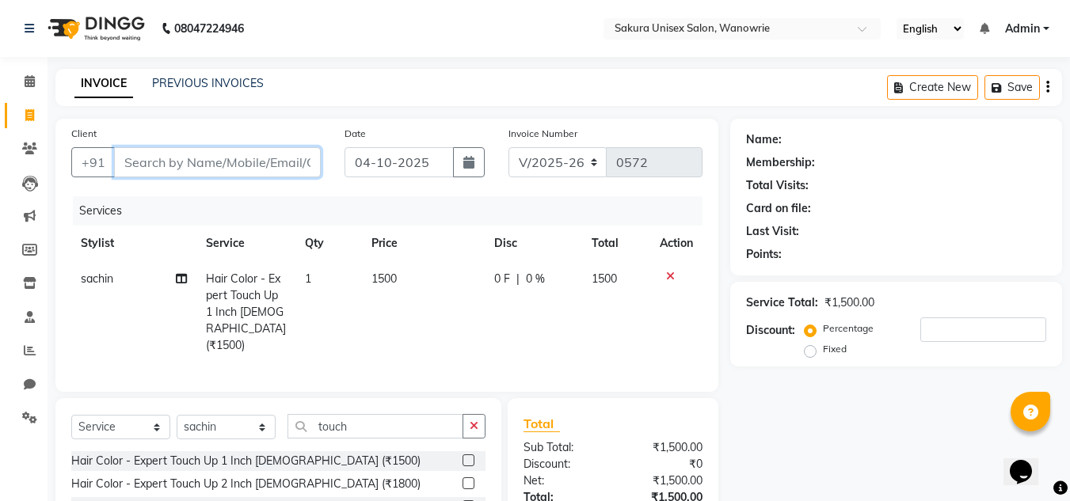
type input "0"
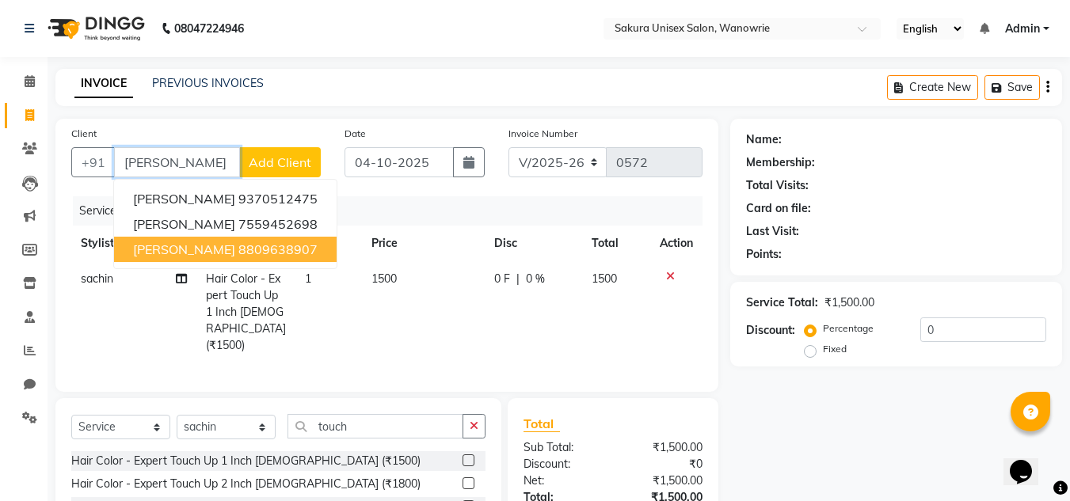
click at [238, 248] on ngb-highlight "8809638907" at bounding box center [277, 250] width 79 height 16
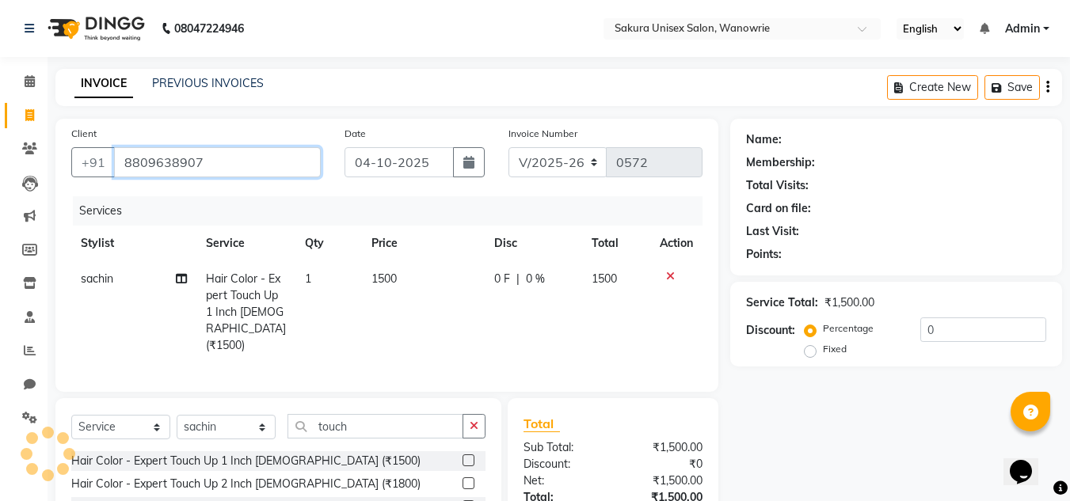
type input "8809638907"
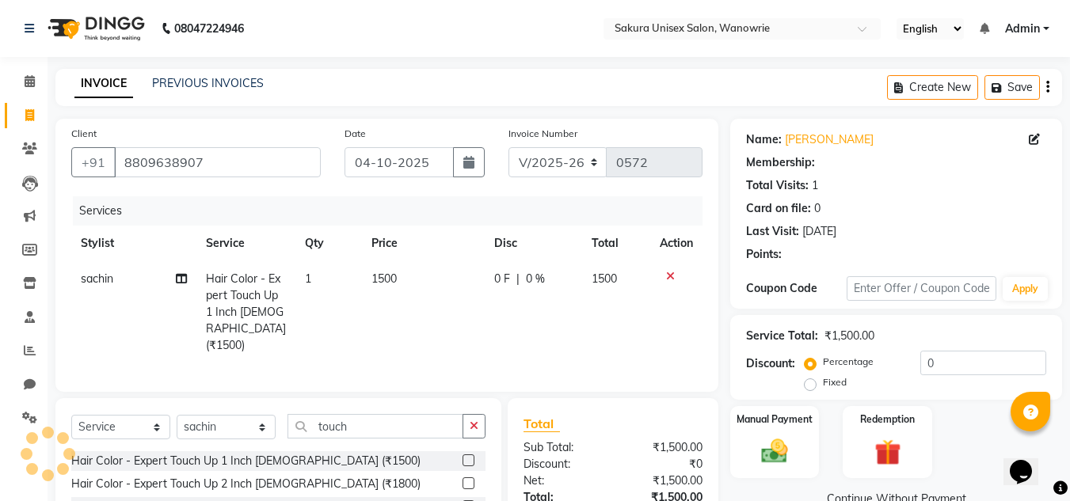
scroll to position [129, 0]
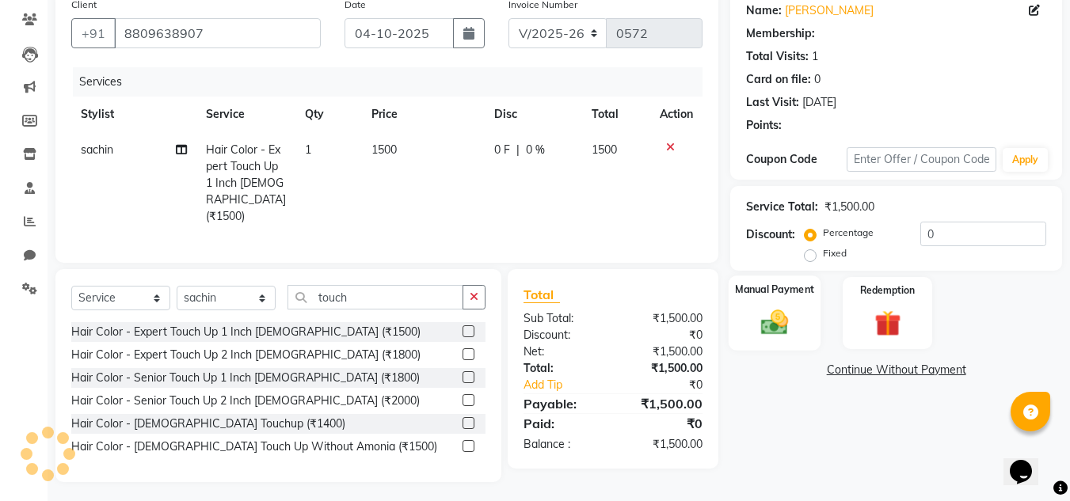
click at [733, 311] on div "Manual Payment" at bounding box center [775, 313] width 93 height 75
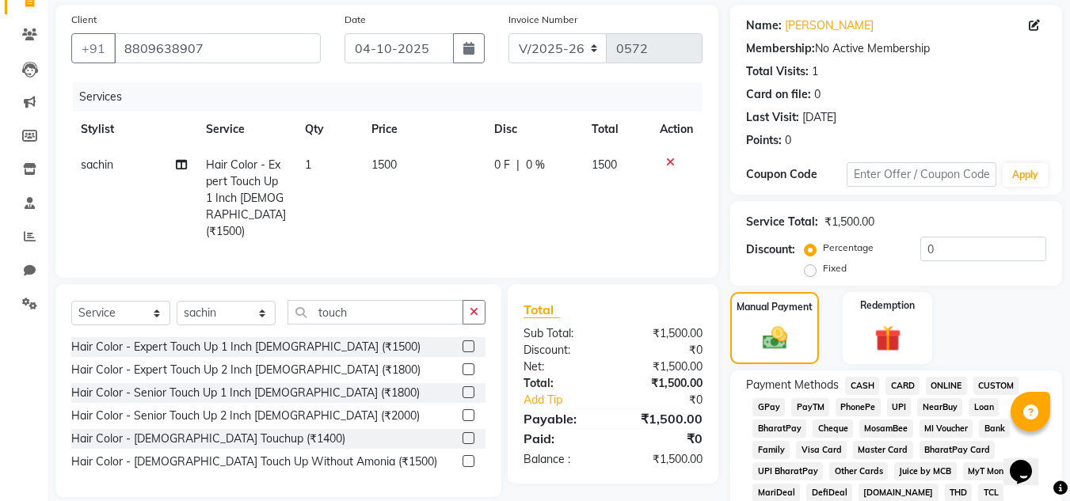
scroll to position [50, 0]
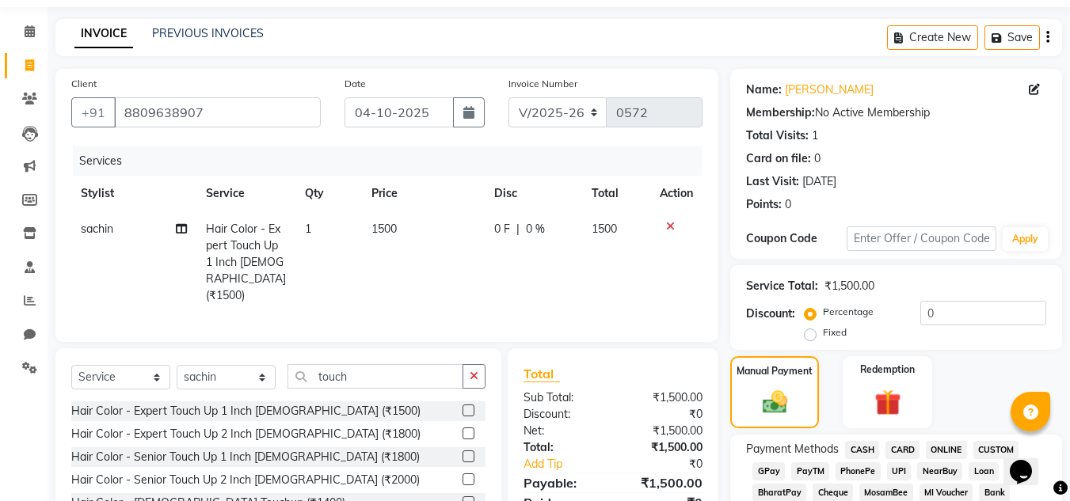
click at [817, 336] on div "Fixed" at bounding box center [827, 332] width 39 height 19
click at [490, 223] on td "0 F | 0 %" at bounding box center [533, 262] width 97 height 102
select select "87943"
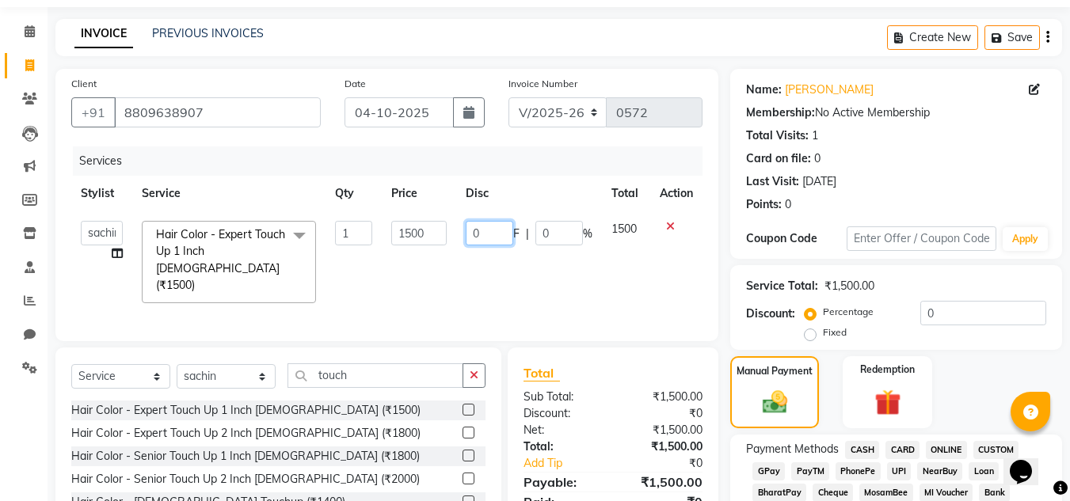
click at [497, 227] on input "0" at bounding box center [490, 233] width 48 height 25
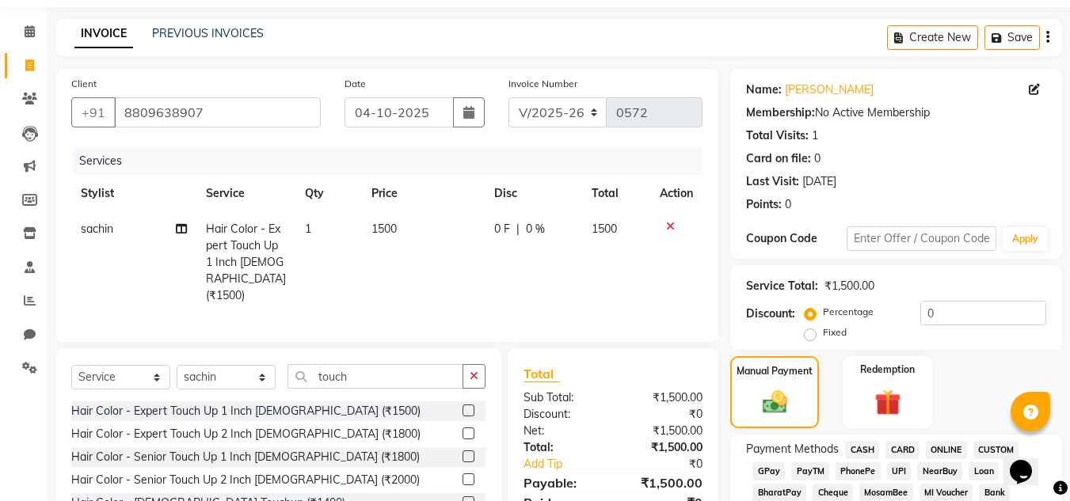
click at [823, 340] on label "Fixed" at bounding box center [835, 333] width 24 height 14
click at [814, 338] on input "Fixed" at bounding box center [813, 332] width 11 height 11
radio input "true"
click at [942, 314] on input "0" at bounding box center [983, 313] width 126 height 25
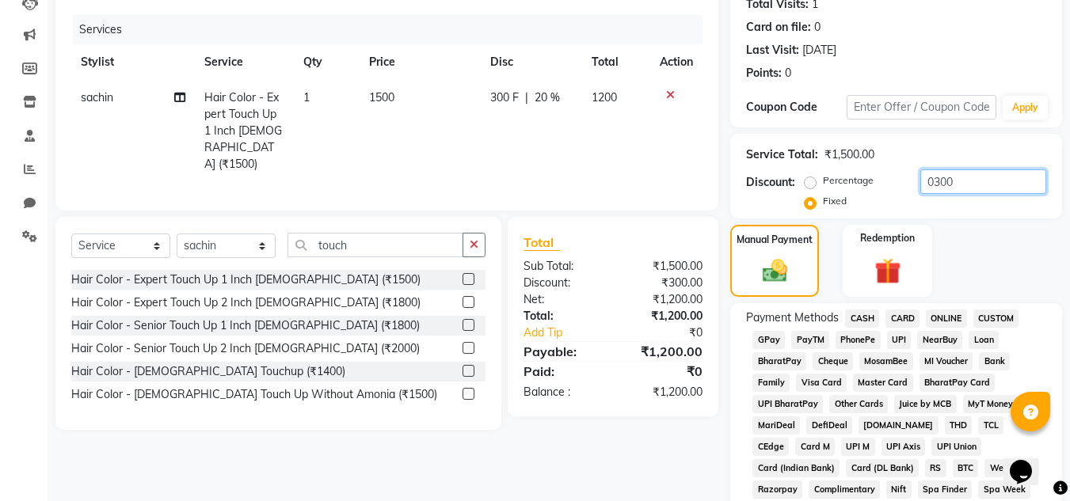
scroll to position [208, 0]
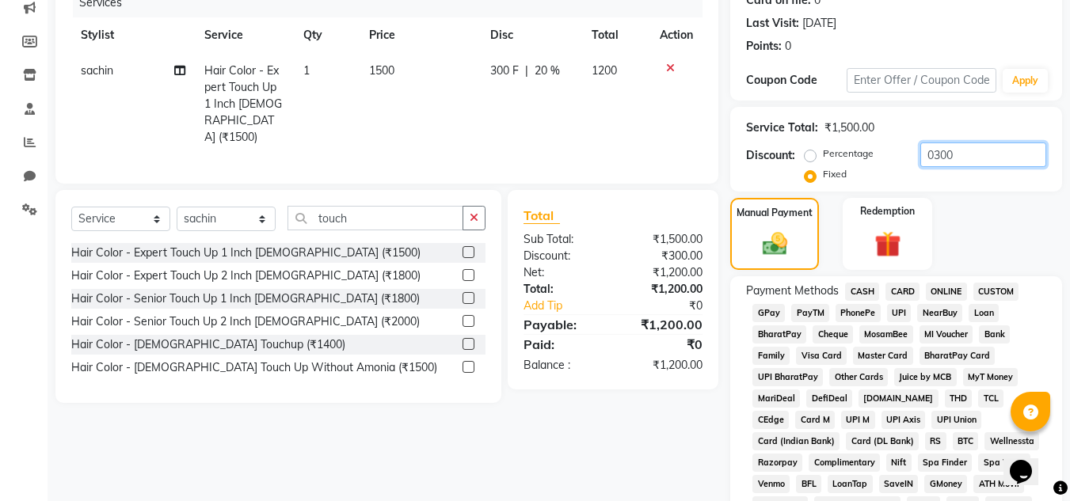
type input "0300"
click at [835, 253] on div "Manual Payment Redemption" at bounding box center [896, 234] width 356 height 72
click at [775, 243] on img at bounding box center [775, 244] width 42 height 30
click at [942, 290] on span "ONLINE" at bounding box center [946, 292] width 41 height 18
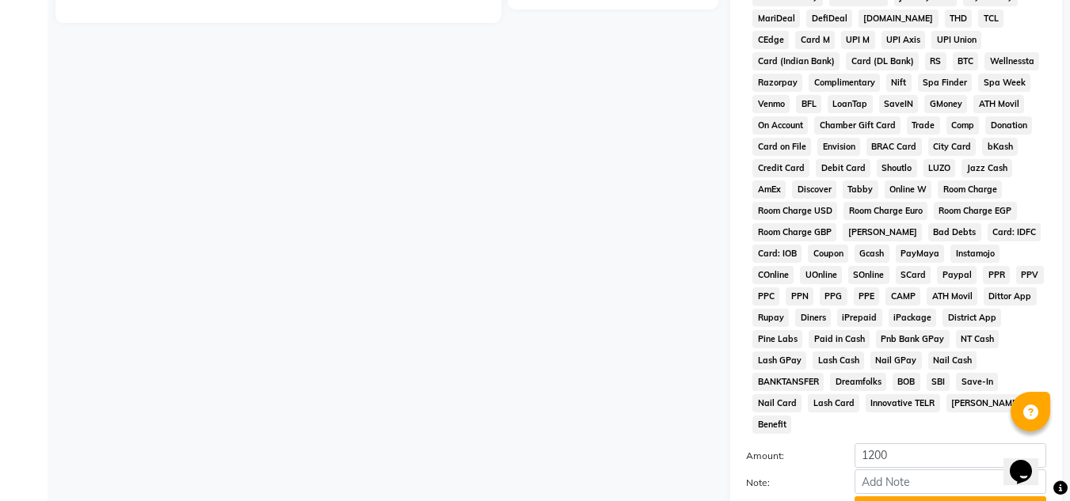
scroll to position [604, 0]
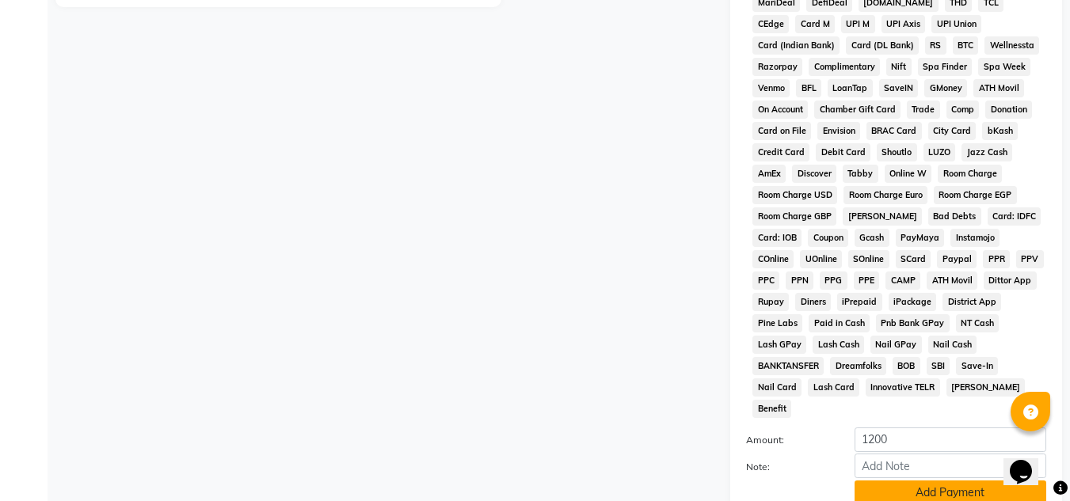
click at [954, 481] on button "Add Payment" at bounding box center [951, 493] width 192 height 25
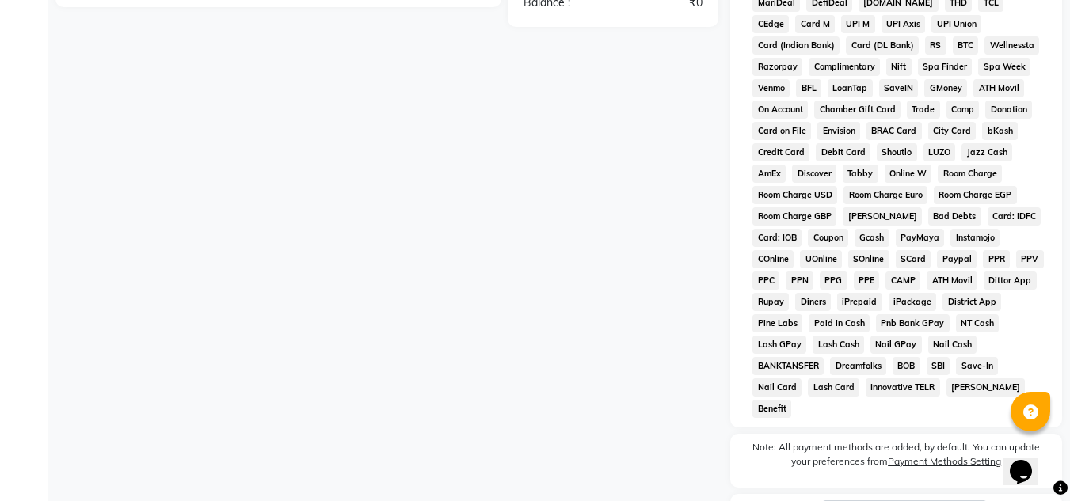
scroll to position [715, 0]
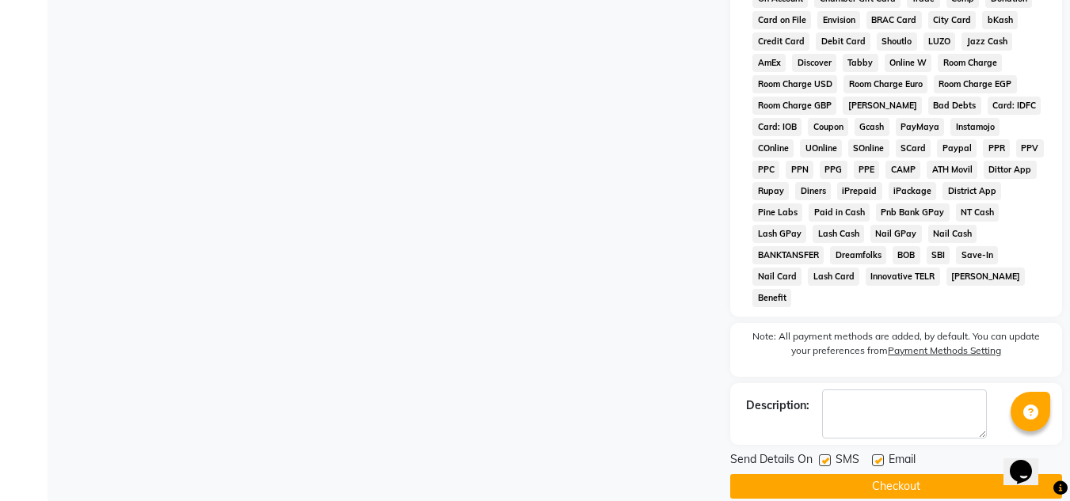
click at [923, 474] on button "Checkout" at bounding box center [896, 486] width 332 height 25
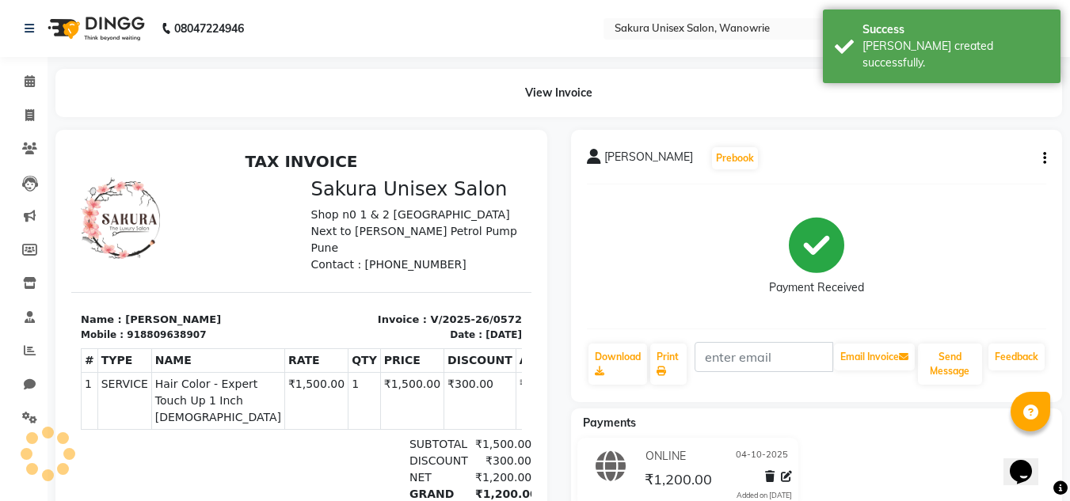
click at [32, 63] on div "Calendar Invoice Clients Leads Marketing Members Inventory Staff Reports Chat S…" at bounding box center [107, 317] width 214 height 545
click at [30, 81] on icon at bounding box center [30, 81] width 10 height 12
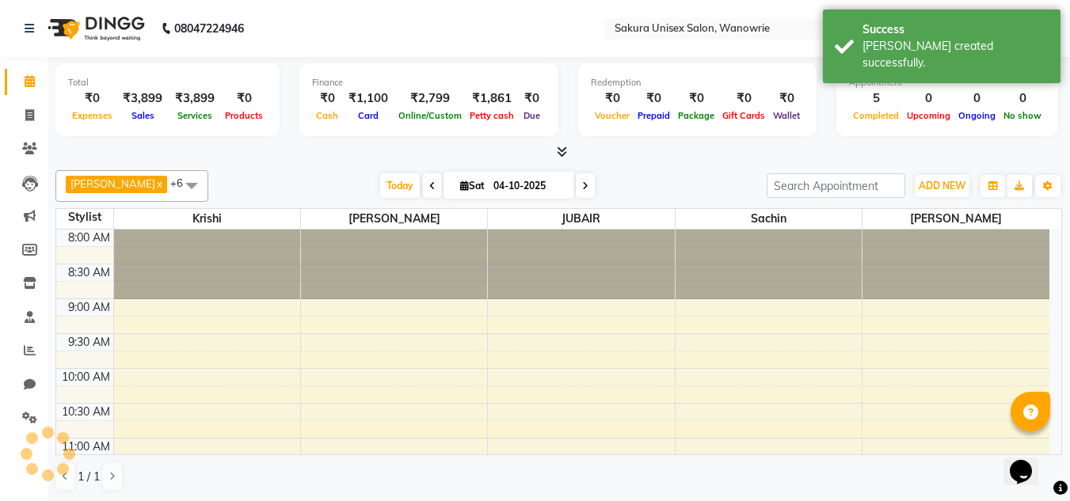
scroll to position [698, 0]
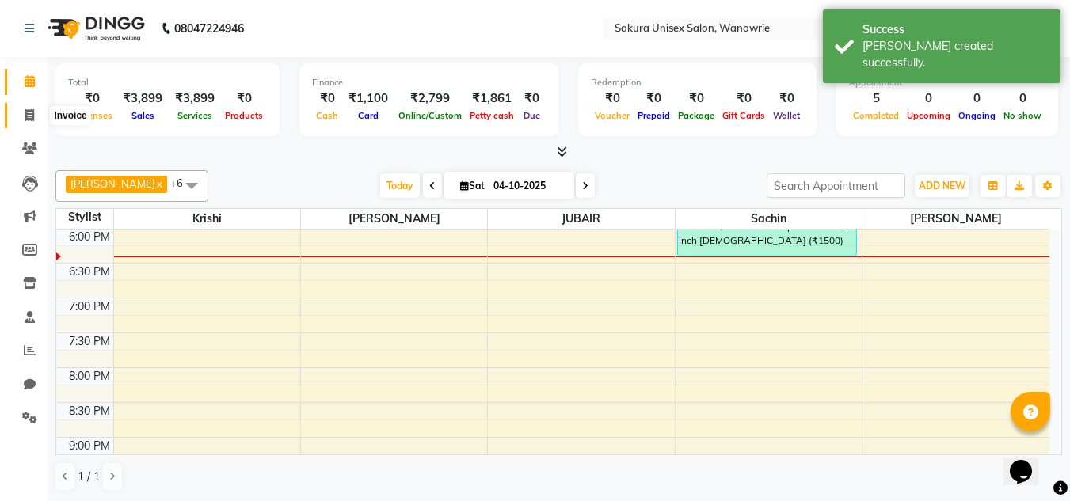
click at [17, 121] on span at bounding box center [30, 116] width 28 height 18
select select "7662"
select select "service"
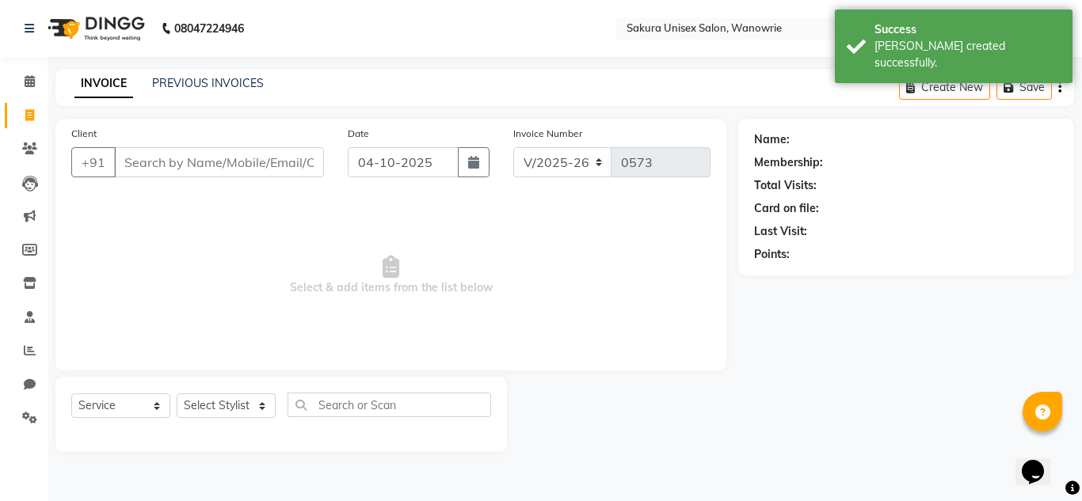
click at [205, 174] on input "Client" at bounding box center [219, 162] width 210 height 30
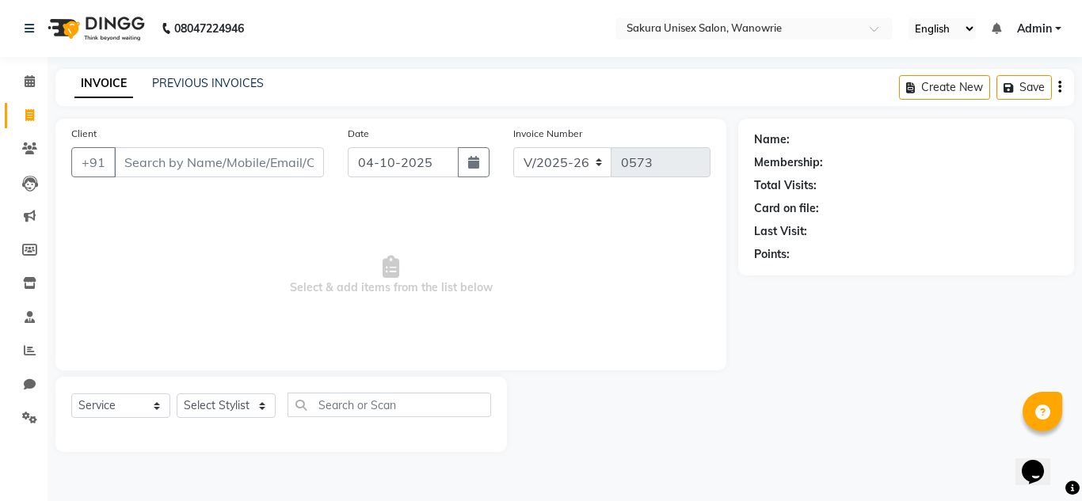
click at [48, 69] on div "08047224946 Select Location × Sakura Unisex Salon, Wanowrie English ENGLISH Esp…" at bounding box center [541, 250] width 1082 height 501
click at [39, 78] on span at bounding box center [30, 82] width 28 height 18
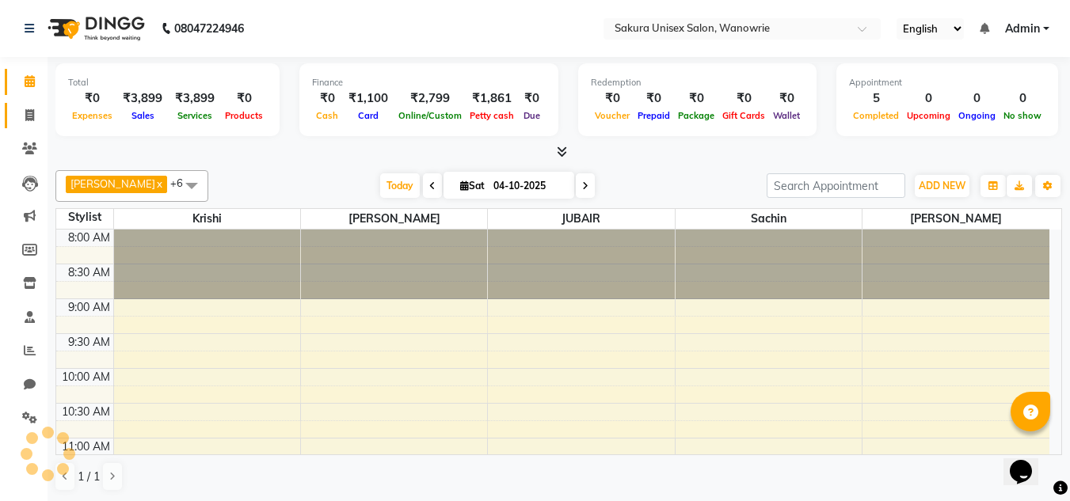
click at [13, 115] on link "Invoice" at bounding box center [24, 116] width 38 height 26
select select "7662"
select select "service"
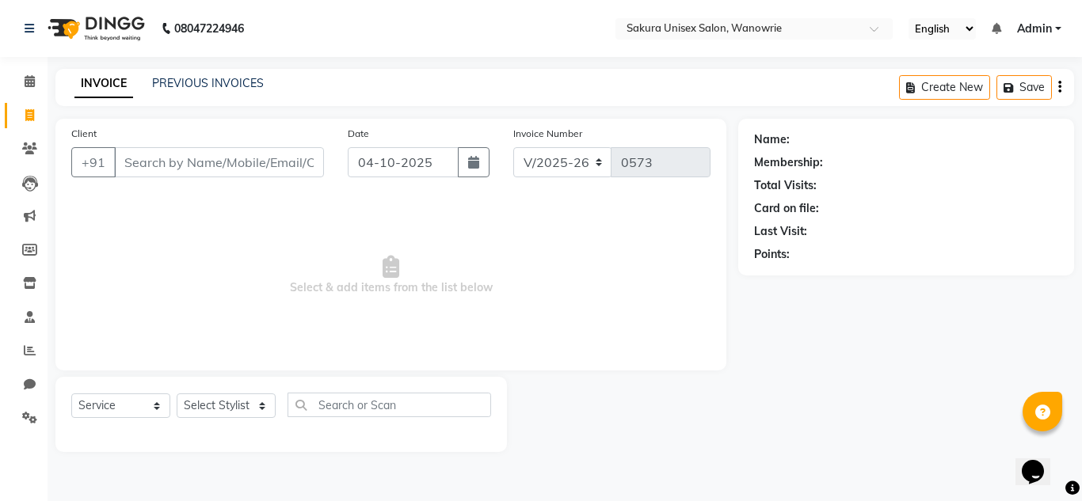
click at [155, 166] on input "Client" at bounding box center [219, 162] width 210 height 30
type input "9582465621"
click at [257, 169] on span "Add Client" at bounding box center [283, 162] width 63 height 16
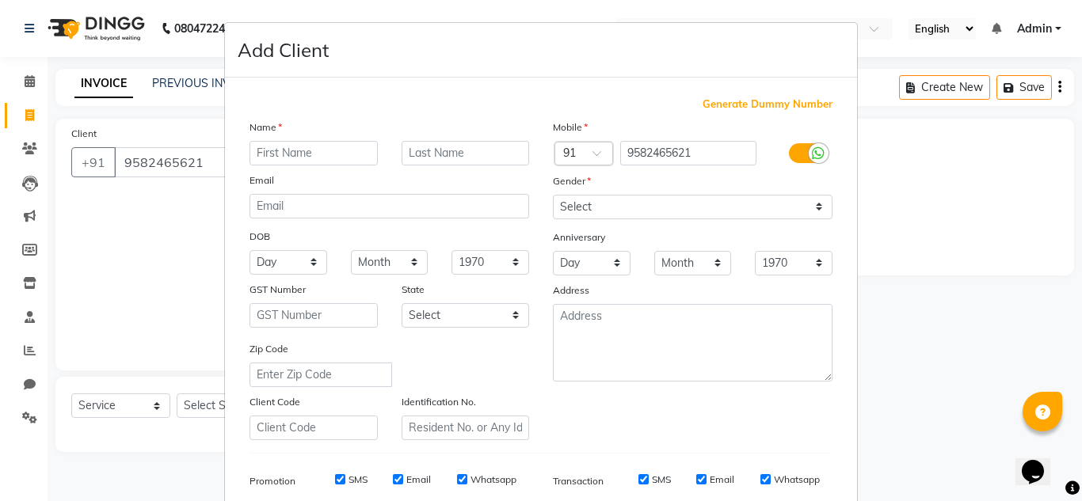
drag, startPoint x: 889, startPoint y: 189, endPoint x: 818, endPoint y: 229, distance: 81.5
click at [890, 190] on ngb-modal-window "Add Client Generate Dummy Number Name Email DOB Day 01 02 03 04 05 06 07 08 09 …" at bounding box center [541, 250] width 1082 height 501
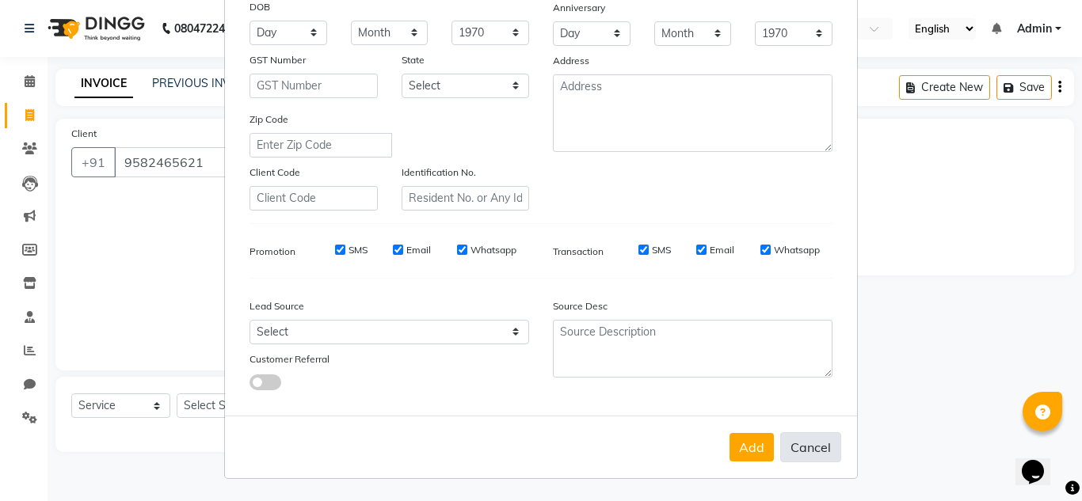
click at [790, 451] on button "Cancel" at bounding box center [810, 447] width 61 height 30
select select
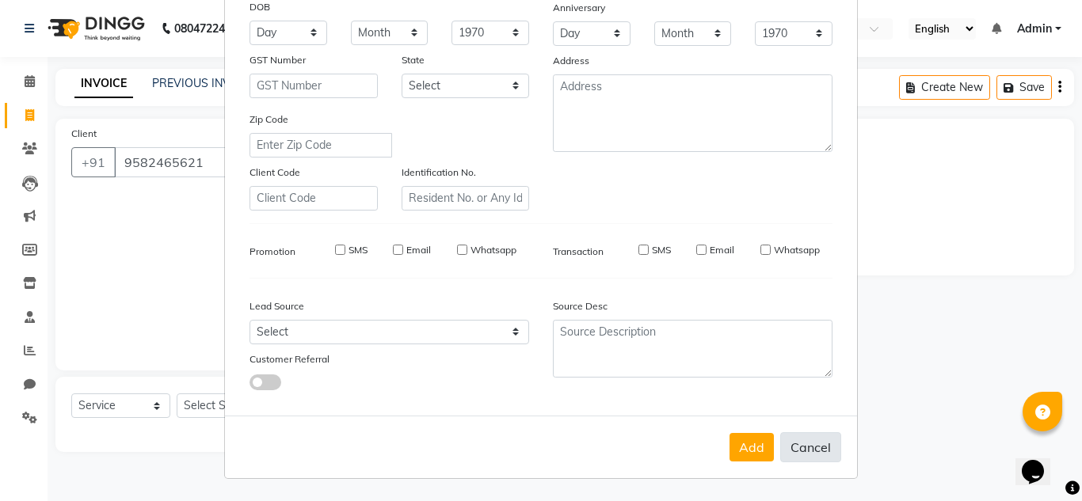
select select
checkbox input "false"
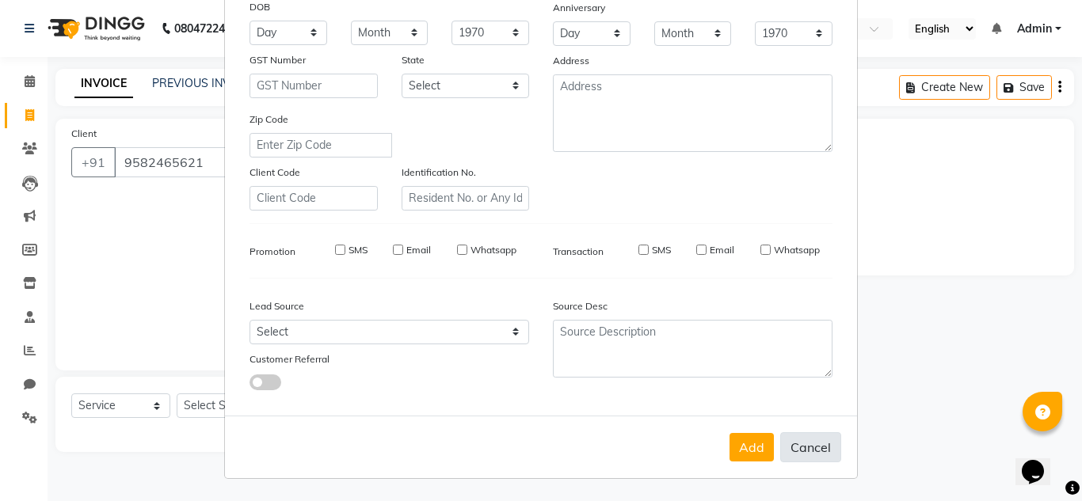
checkbox input "false"
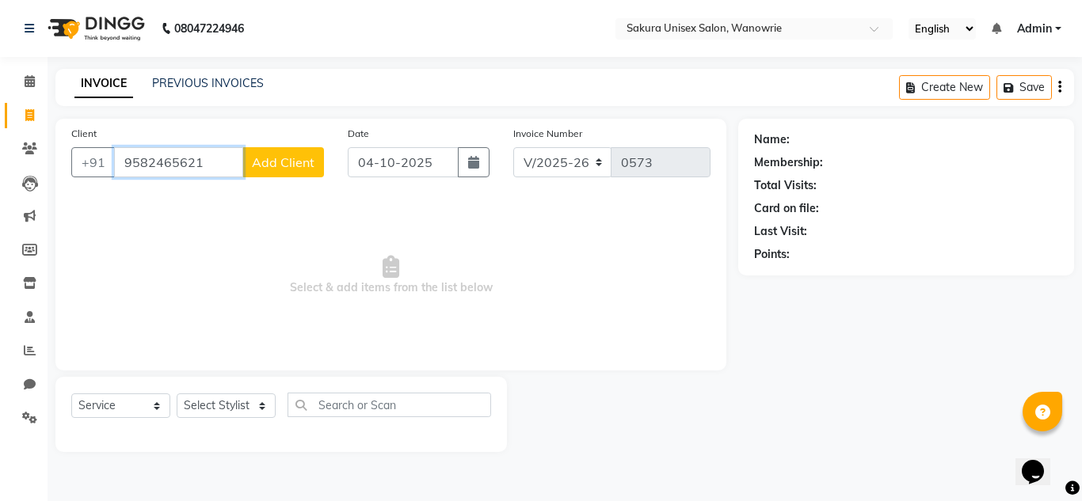
click at [234, 156] on input "9582465621" at bounding box center [178, 162] width 129 height 30
type input "9582465631"
click at [288, 168] on span "Add Client" at bounding box center [283, 162] width 63 height 16
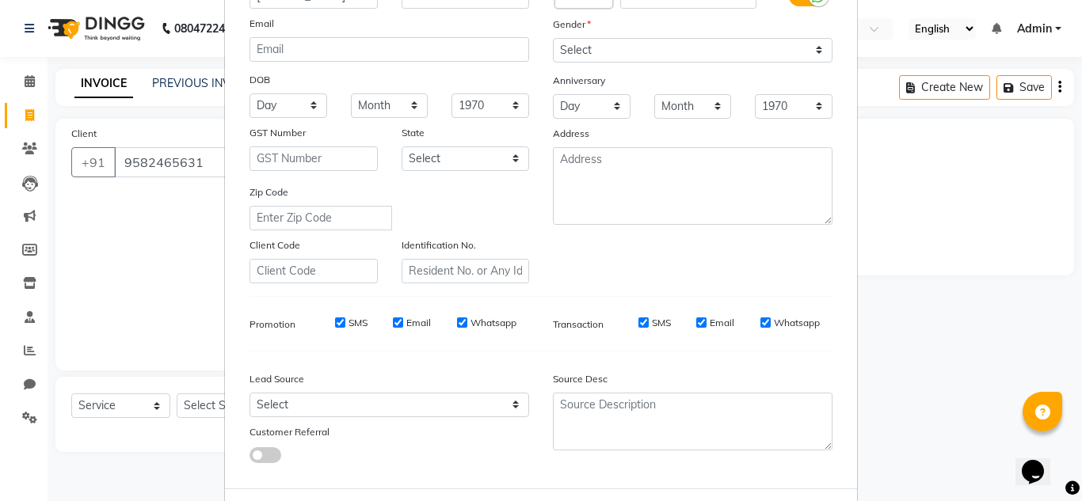
scroll to position [158, 0]
type input "[PERSON_NAME]"
click at [765, 42] on select "Select [DEMOGRAPHIC_DATA] [DEMOGRAPHIC_DATA] Other Prefer Not To Say" at bounding box center [693, 48] width 280 height 25
select select "prefer_not_to_say"
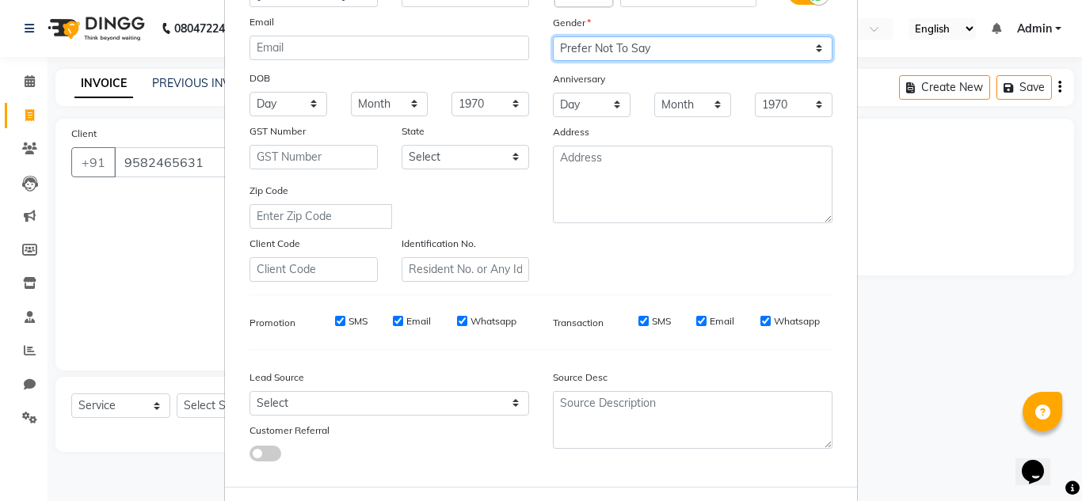
click at [553, 36] on select "Select [DEMOGRAPHIC_DATA] [DEMOGRAPHIC_DATA] Other Prefer Not To Say" at bounding box center [693, 48] width 280 height 25
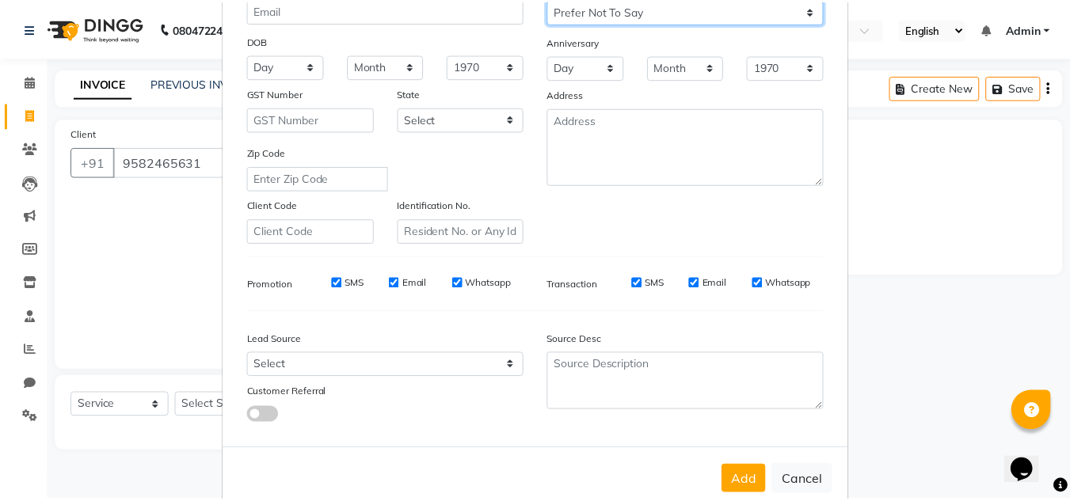
scroll to position [230, 0]
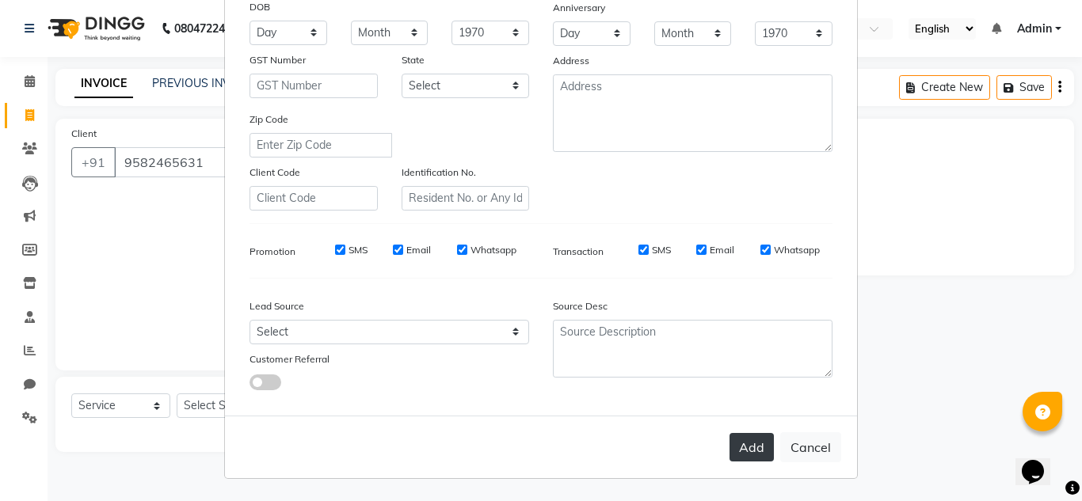
click at [729, 440] on button "Add" at bounding box center [751, 447] width 44 height 29
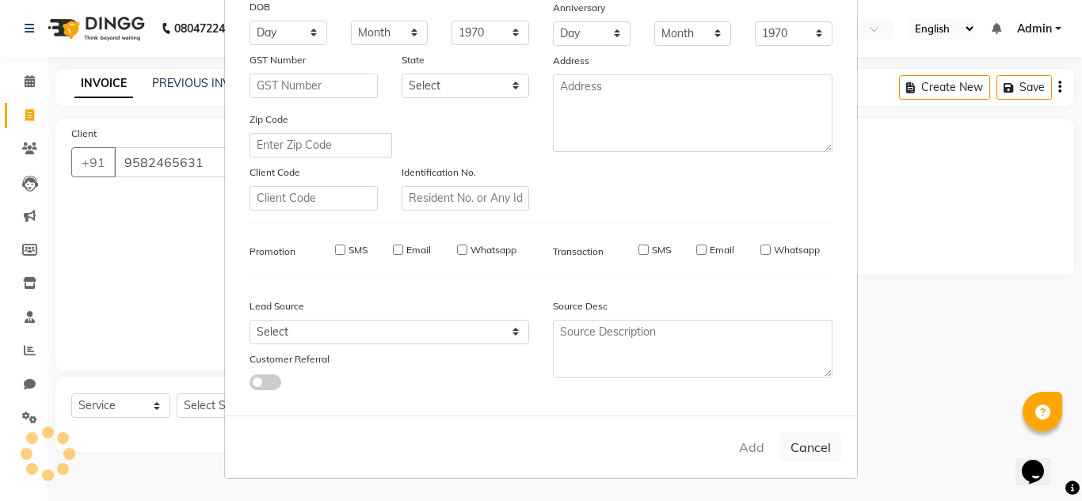
select select
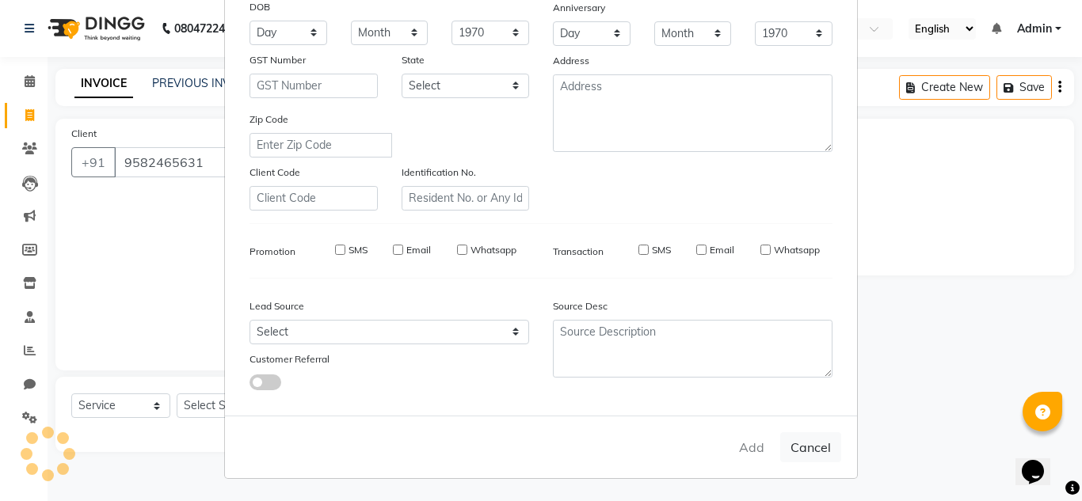
select select
checkbox input "false"
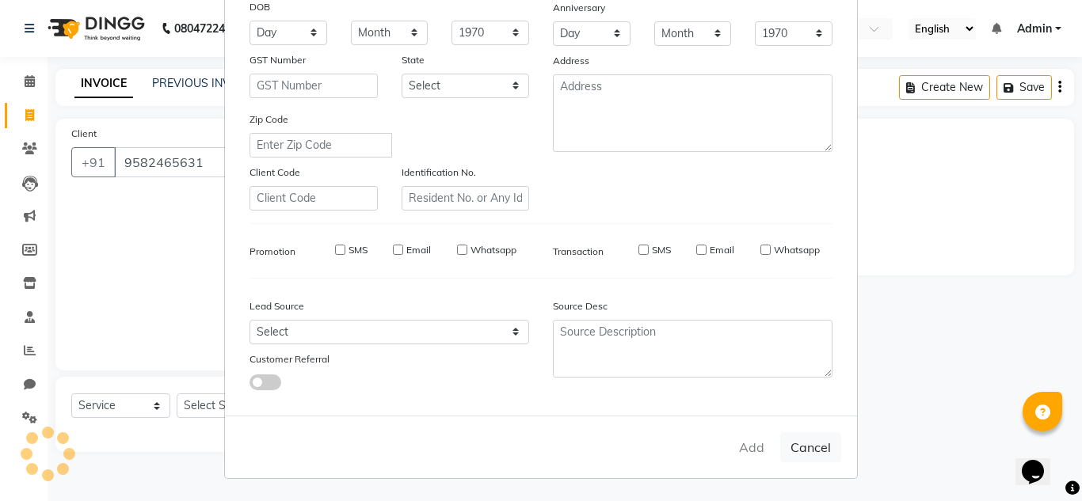
checkbox input "false"
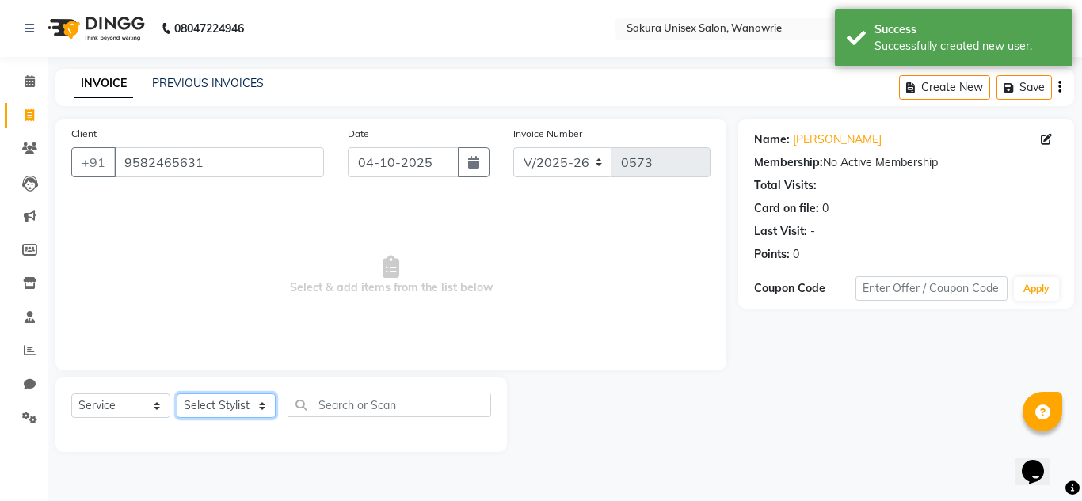
click at [247, 414] on select "Select Stylist [PERSON_NAME] [PERSON_NAME] krishi [PERSON_NAME] sachin" at bounding box center [226, 406] width 99 height 25
select select "87317"
click at [177, 394] on select "Select Stylist [PERSON_NAME] [PERSON_NAME] krishi [PERSON_NAME] sachin" at bounding box center [226, 406] width 99 height 25
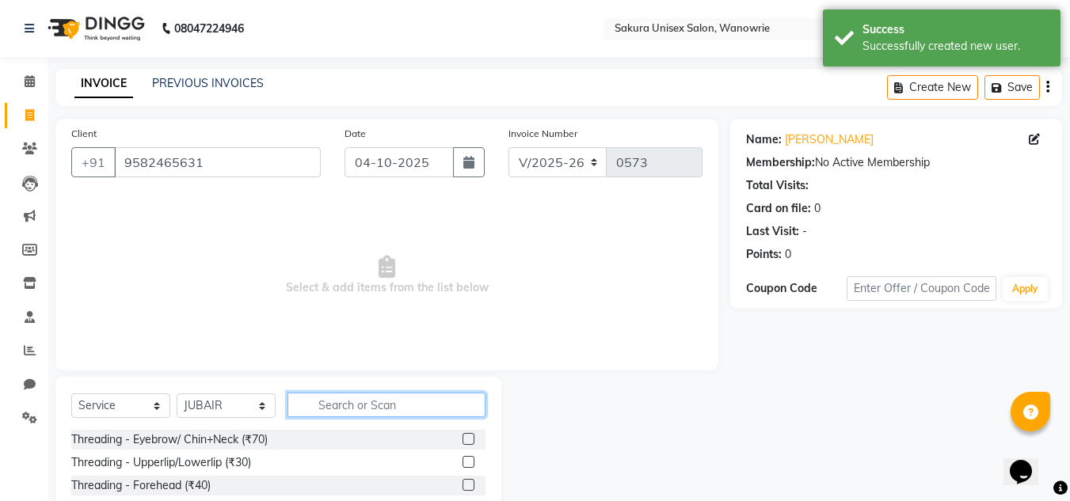
click at [348, 398] on input "text" at bounding box center [387, 405] width 198 height 25
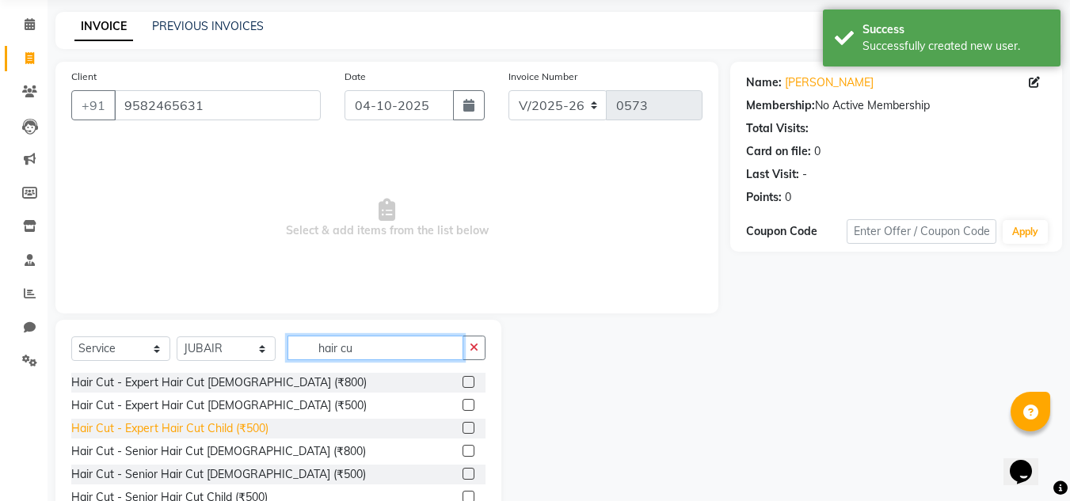
scroll to position [79, 0]
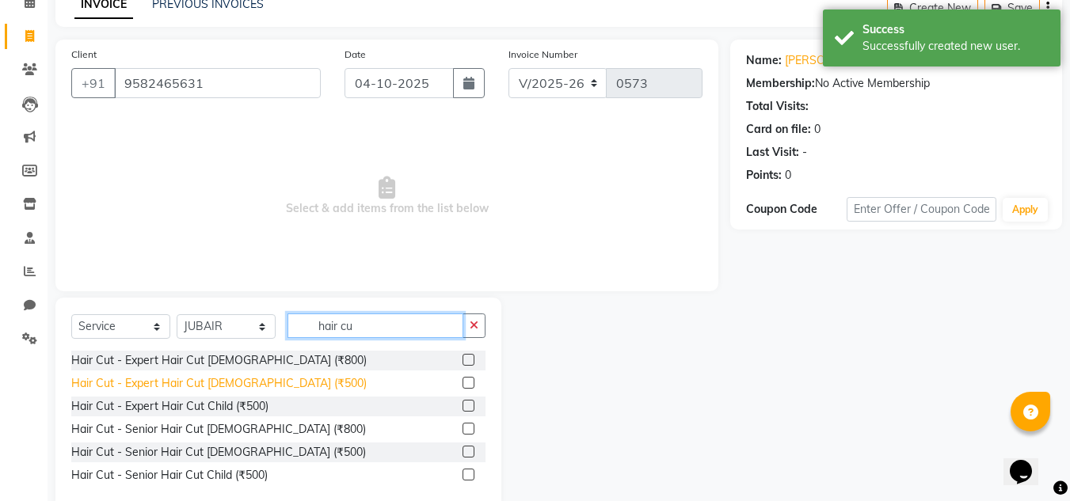
type input "hair cu"
click at [230, 378] on div "Hair Cut - Expert Hair Cut [DEMOGRAPHIC_DATA] (₹500)" at bounding box center [218, 383] width 295 height 17
checkbox input "false"
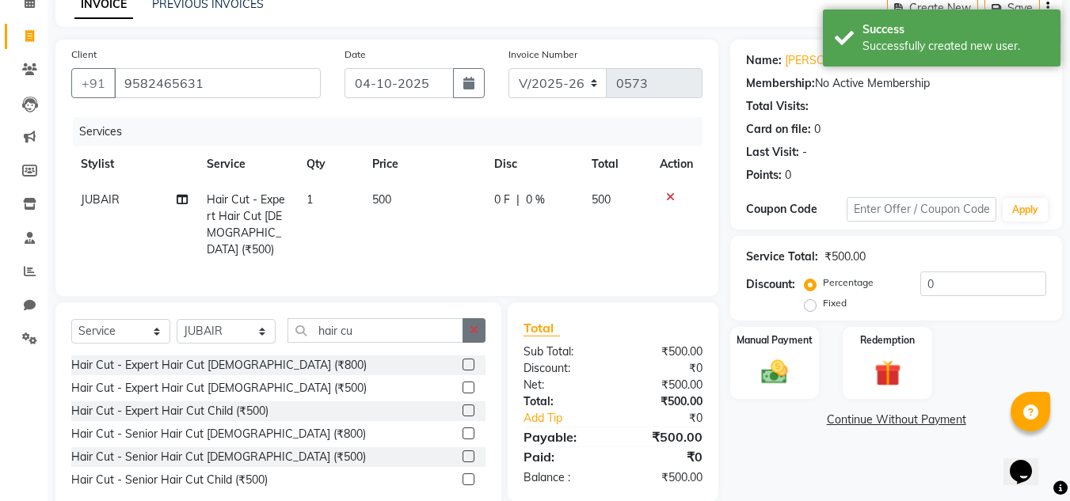
click at [482, 326] on button "button" at bounding box center [474, 330] width 23 height 25
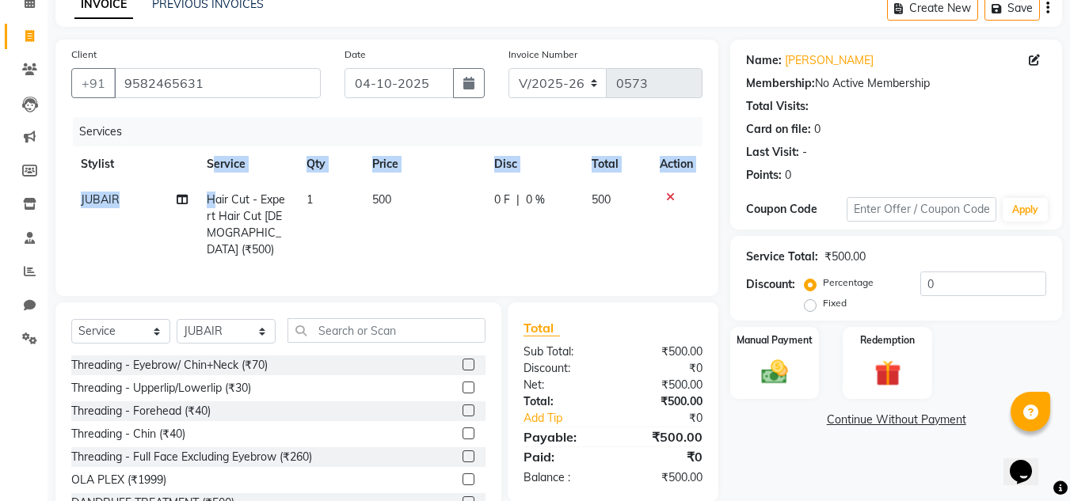
click at [213, 182] on table "Stylist Service Qty Price Disc Total Action JUBAIR Hair Cut - Expert Hair Cut […" at bounding box center [386, 207] width 631 height 121
click at [432, 215] on td "500" at bounding box center [424, 225] width 122 height 86
select select "87317"
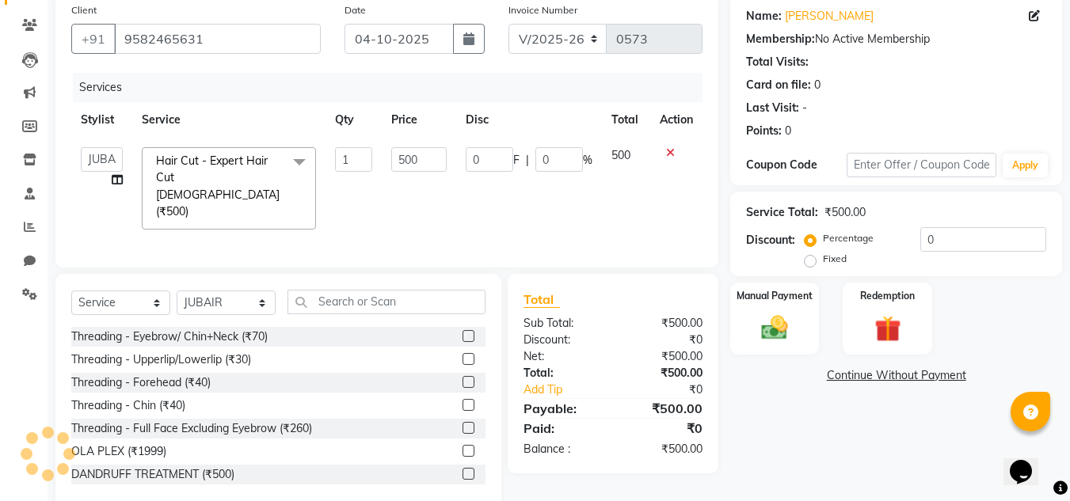
scroll to position [133, 0]
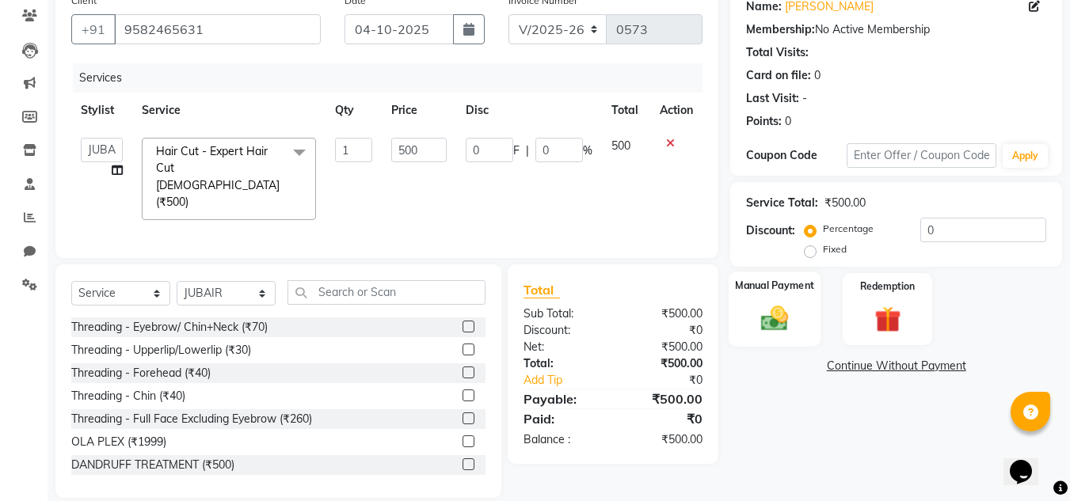
click at [794, 307] on img at bounding box center [774, 319] width 44 height 32
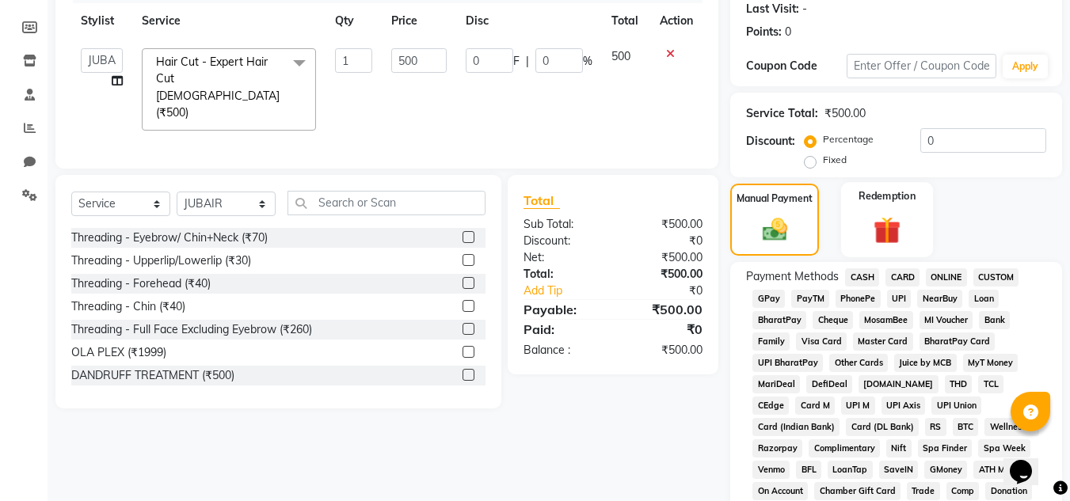
scroll to position [212, 0]
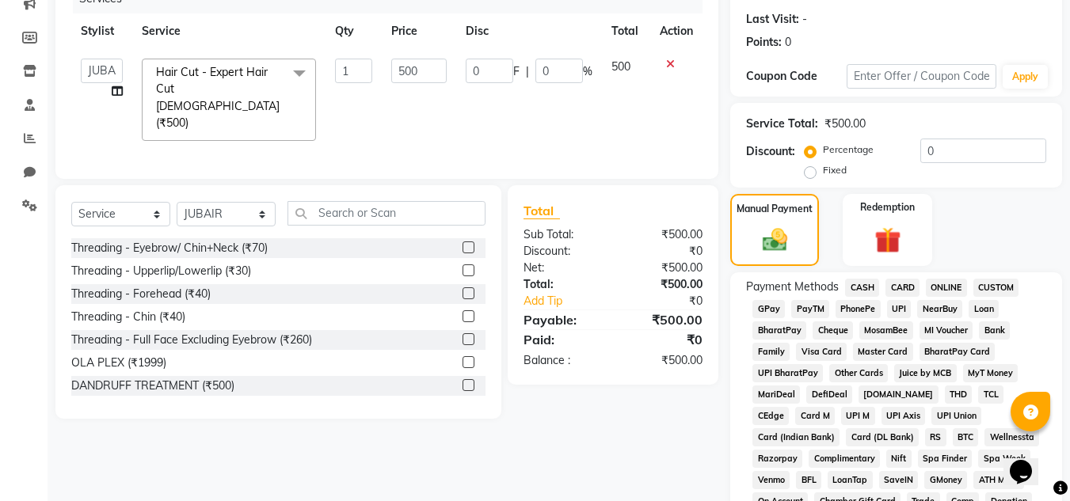
click at [967, 283] on div "CUSTOM" at bounding box center [993, 289] width 52 height 21
click at [943, 281] on span "ONLINE" at bounding box center [946, 288] width 41 height 18
click at [833, 283] on span "Payment Methods" at bounding box center [792, 287] width 93 height 17
click at [855, 279] on span "CASH" at bounding box center [862, 288] width 34 height 18
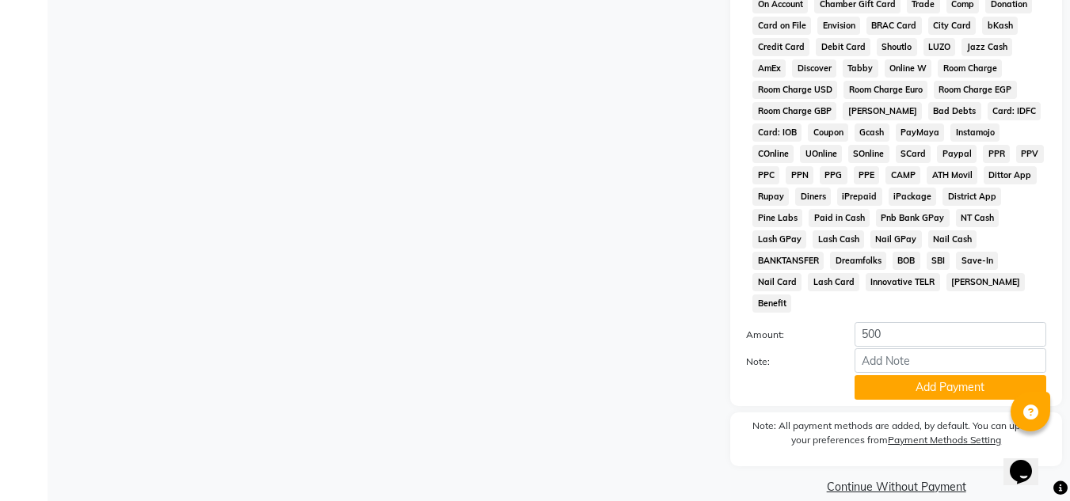
click at [911, 375] on button "Add Payment" at bounding box center [951, 387] width 192 height 25
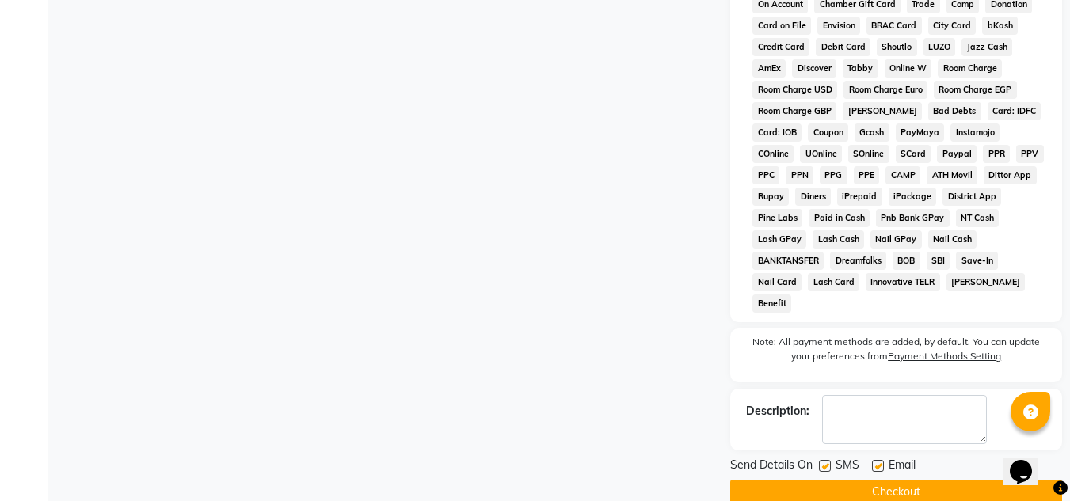
scroll to position [715, 0]
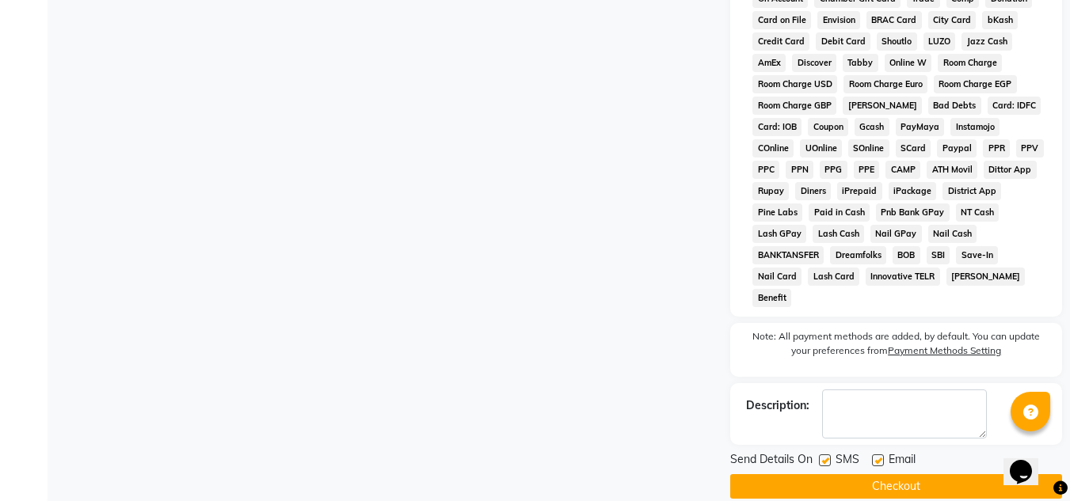
click at [893, 474] on button "Checkout" at bounding box center [896, 486] width 332 height 25
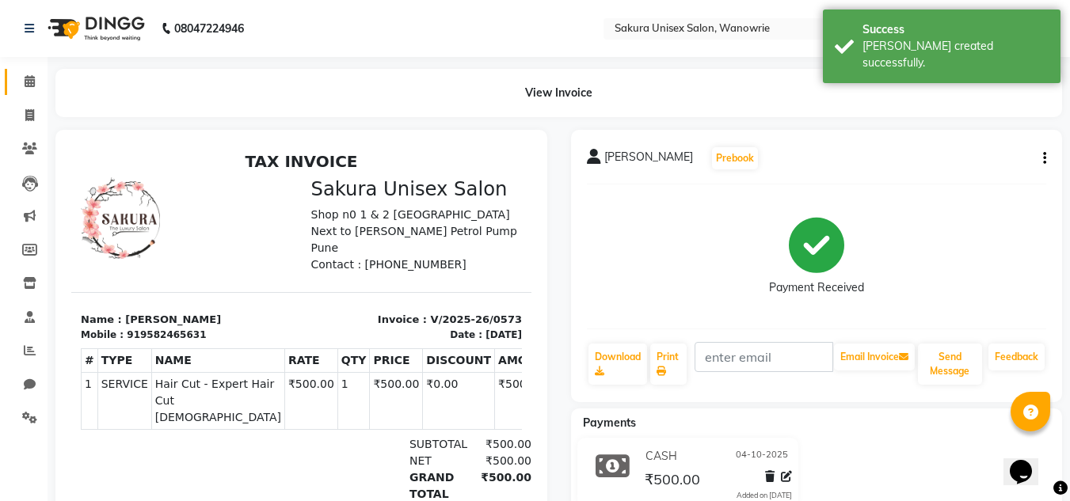
click at [34, 92] on link "Calendar" at bounding box center [24, 82] width 38 height 26
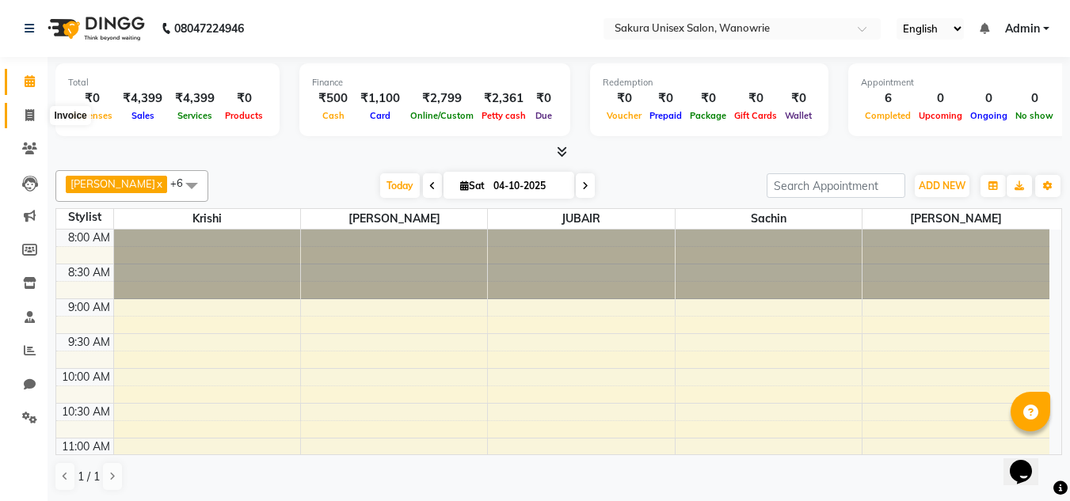
click at [27, 116] on icon at bounding box center [29, 115] width 9 height 12
select select "service"
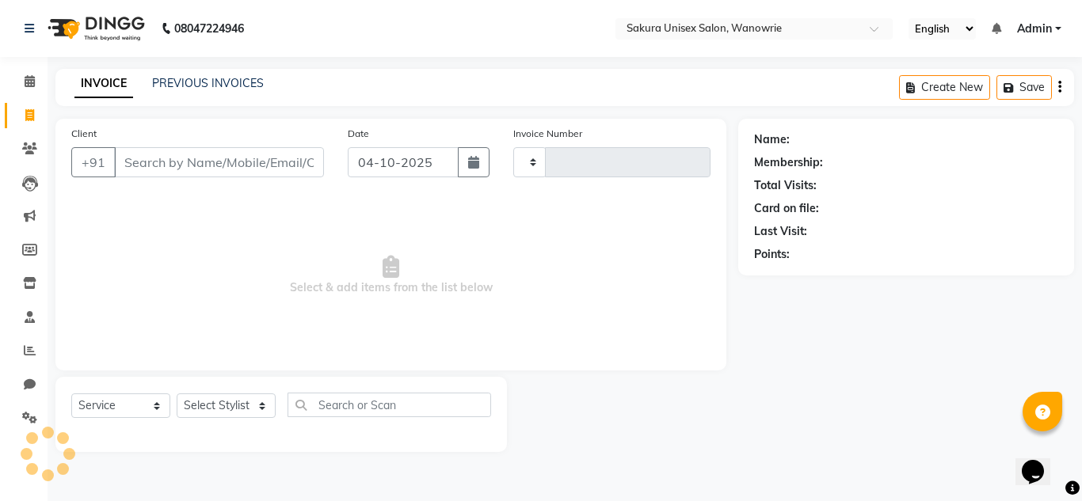
type input "0574"
select select "7662"
click at [17, 89] on span at bounding box center [30, 82] width 28 height 18
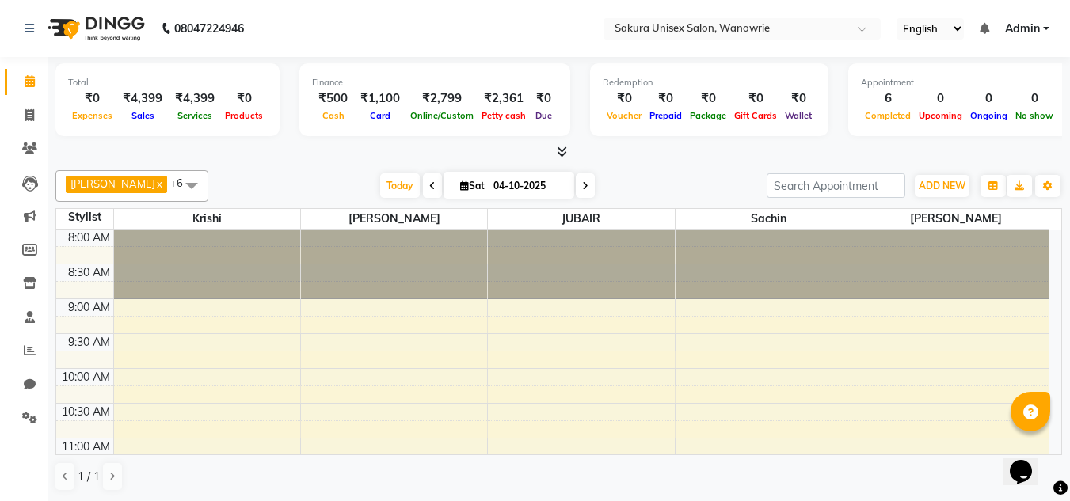
click at [21, 97] on li "Calendar" at bounding box center [24, 82] width 48 height 34
click at [37, 128] on link "Invoice" at bounding box center [24, 116] width 38 height 26
select select "service"
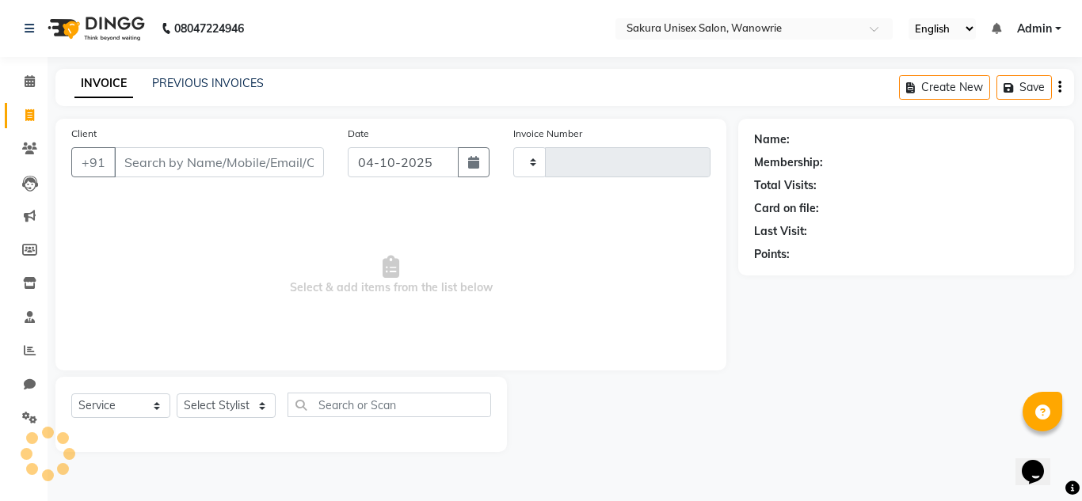
type input "0574"
select select "7662"
click at [196, 169] on input "Client" at bounding box center [219, 162] width 210 height 30
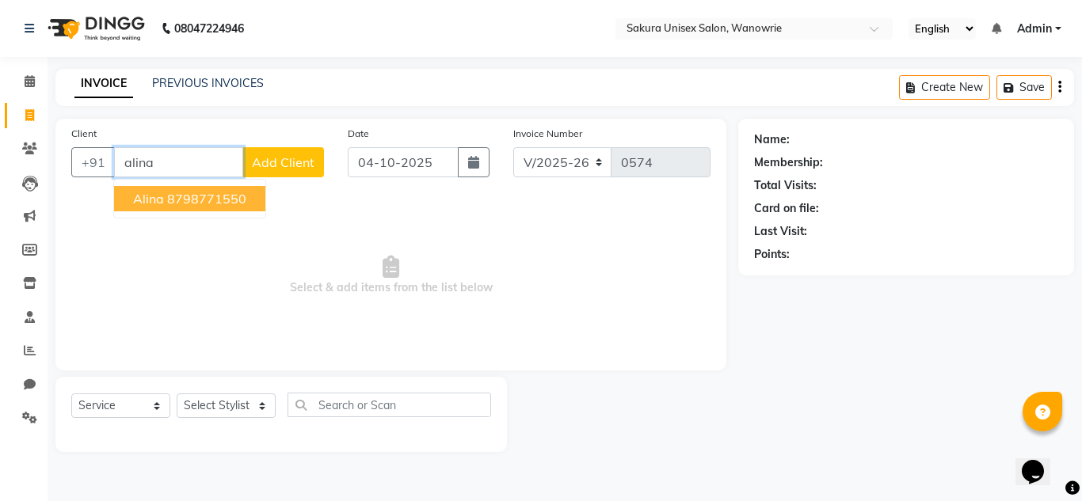
click at [143, 192] on span "alina" at bounding box center [148, 199] width 31 height 16
type input "8798771550"
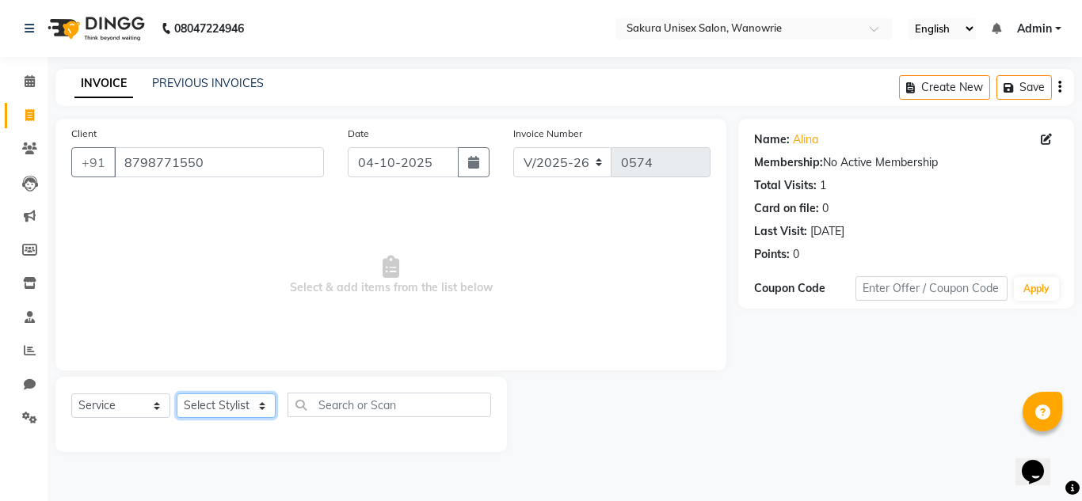
click at [229, 409] on select "Select Stylist [PERSON_NAME] [PERSON_NAME] krishi [PERSON_NAME] sachin" at bounding box center [226, 406] width 99 height 25
select select "70210"
click at [177, 394] on select "Select Stylist [PERSON_NAME] [PERSON_NAME] krishi [PERSON_NAME] sachin" at bounding box center [226, 406] width 99 height 25
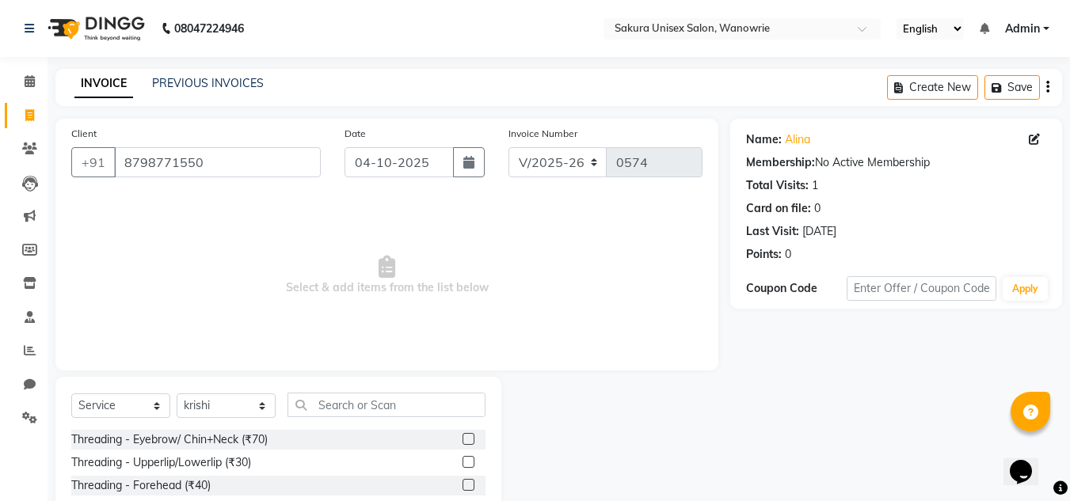
click at [350, 390] on div "Select Service Product Membership Package Voucher Prepaid Gift Card Select Styl…" at bounding box center [278, 494] width 446 height 234
click at [348, 402] on input "text" at bounding box center [387, 405] width 198 height 25
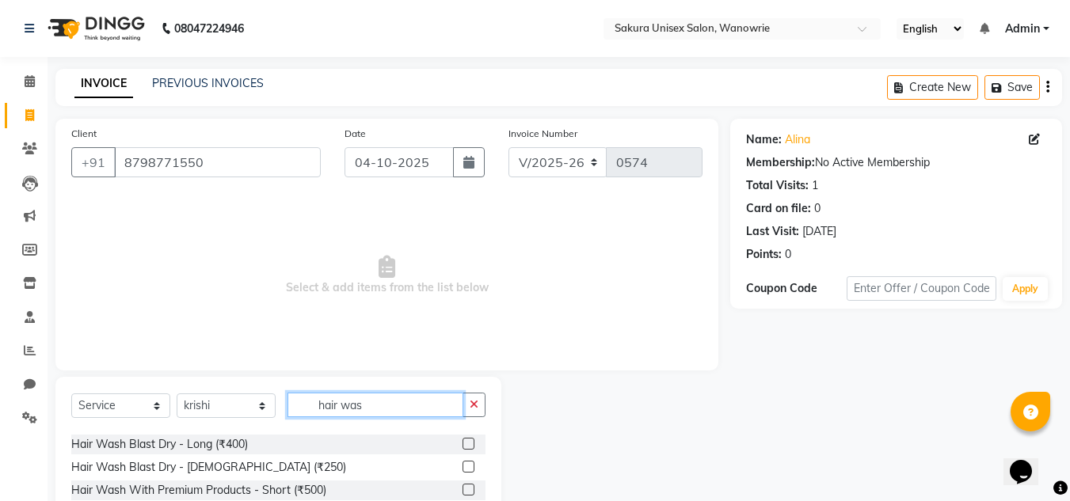
scroll to position [79, 0]
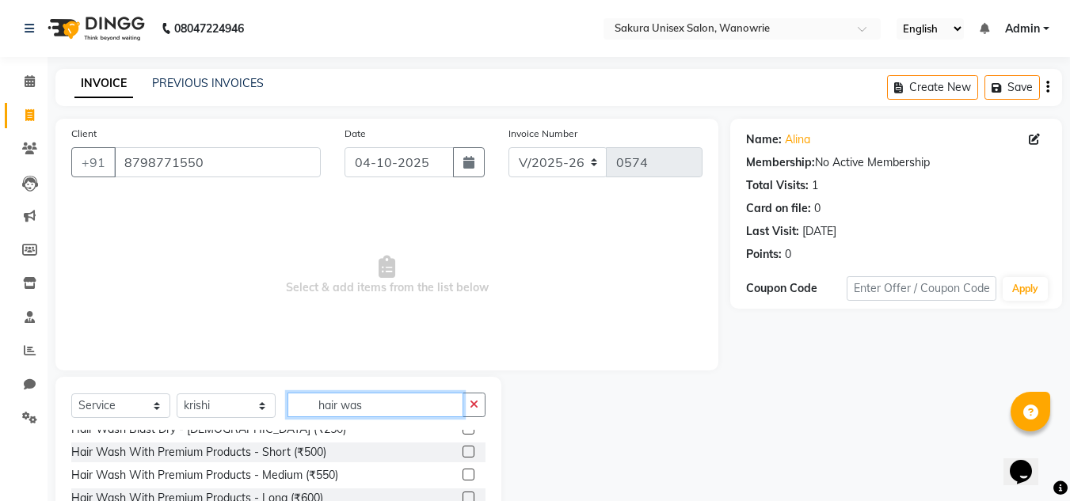
type input "hair was"
click at [463, 494] on label at bounding box center [469, 498] width 12 height 12
click at [463, 494] on input "checkbox" at bounding box center [468, 498] width 10 height 10
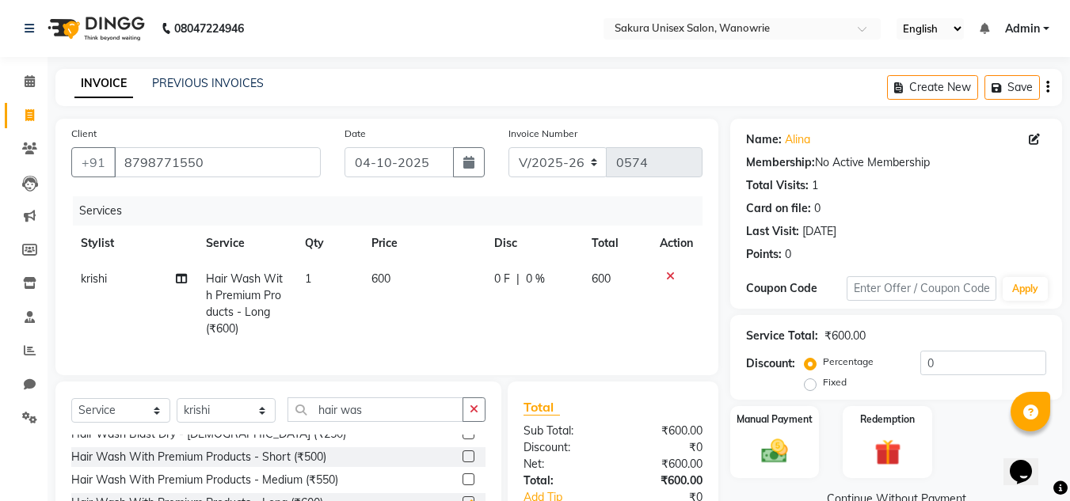
checkbox input "false"
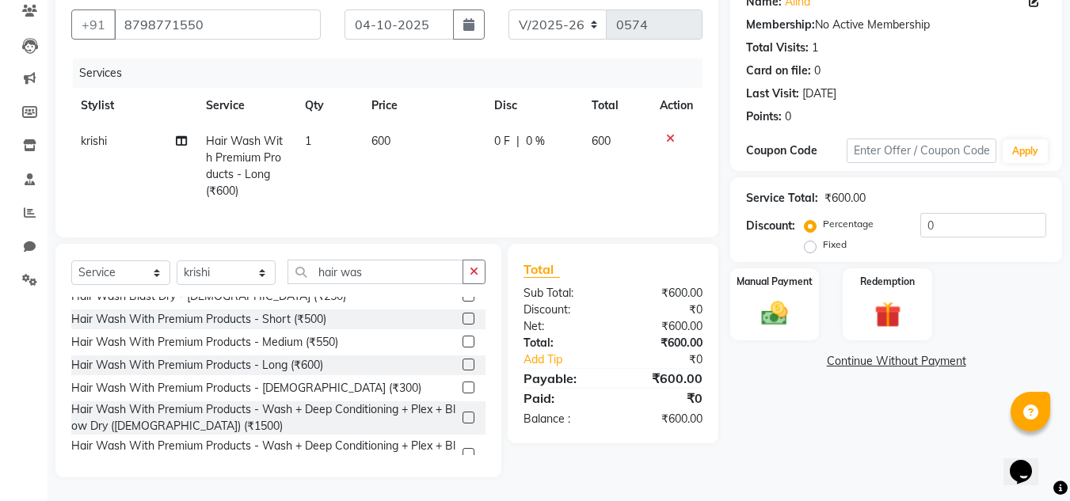
scroll to position [150, 0]
click at [484, 274] on button "button" at bounding box center [474, 272] width 23 height 25
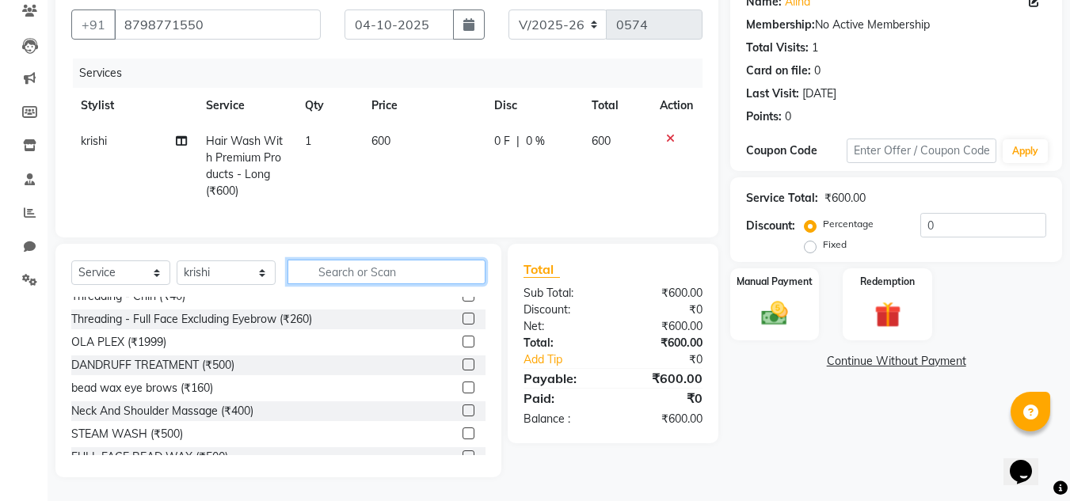
click at [405, 268] on input "text" at bounding box center [387, 272] width 198 height 25
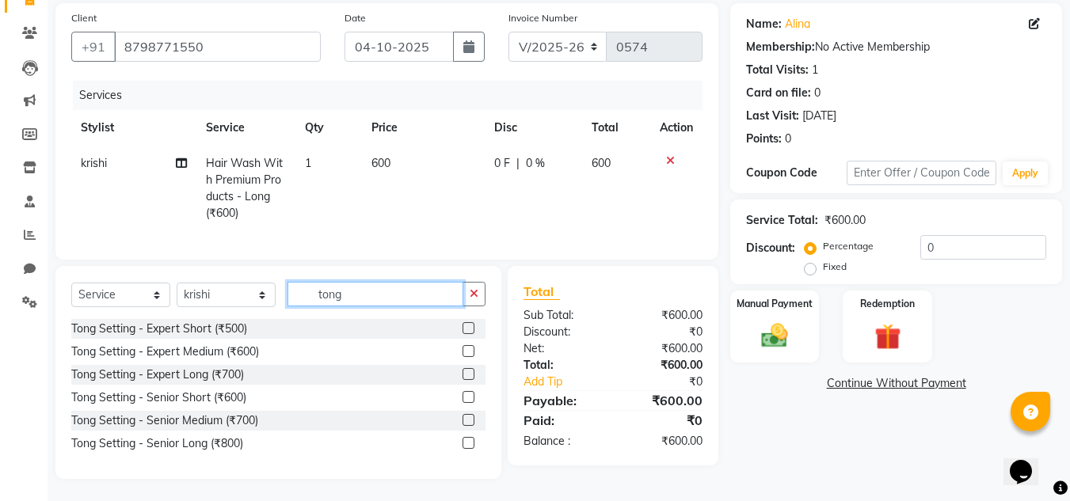
scroll to position [129, 0]
type input "tong"
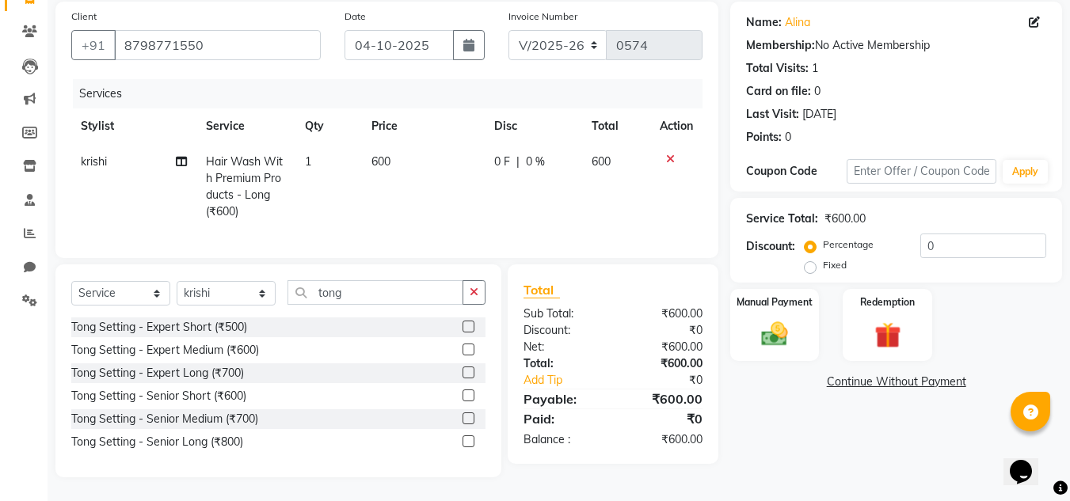
click at [464, 351] on label at bounding box center [469, 350] width 12 height 12
click at [464, 351] on input "checkbox" at bounding box center [468, 350] width 10 height 10
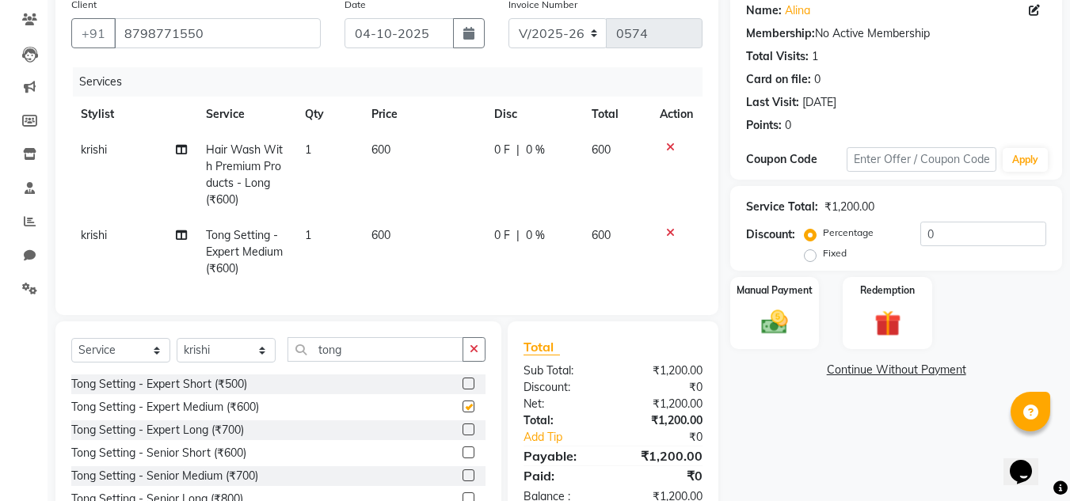
checkbox input "false"
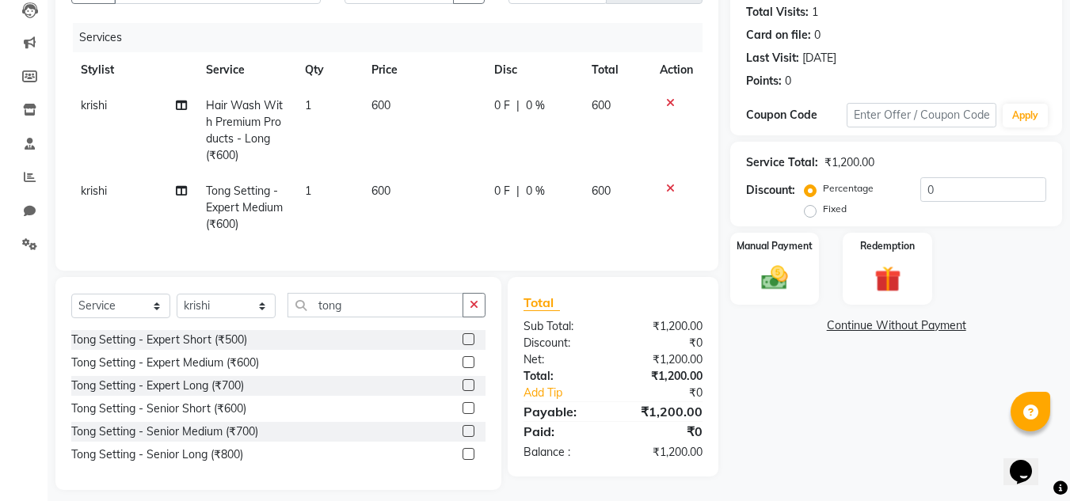
scroll to position [198, 0]
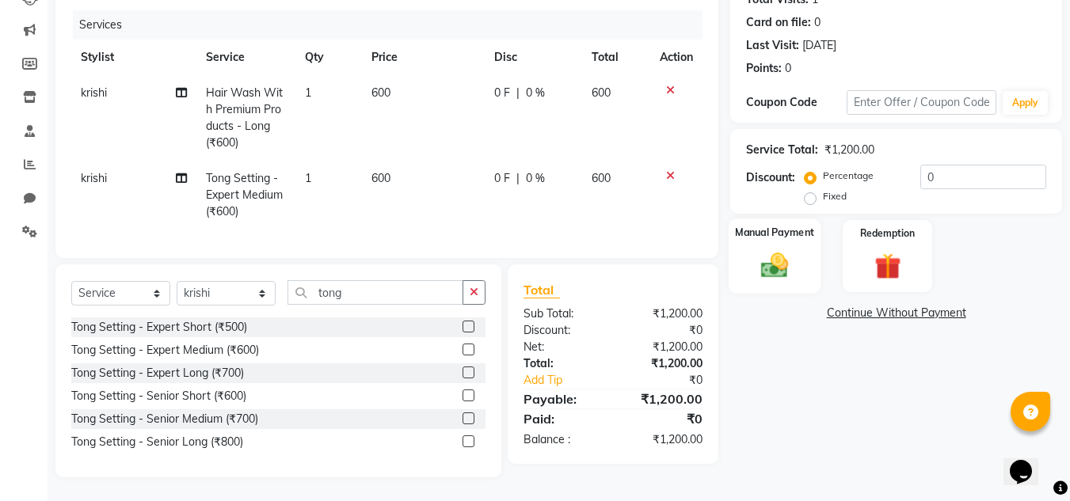
click at [781, 225] on label "Manual Payment" at bounding box center [774, 232] width 79 height 15
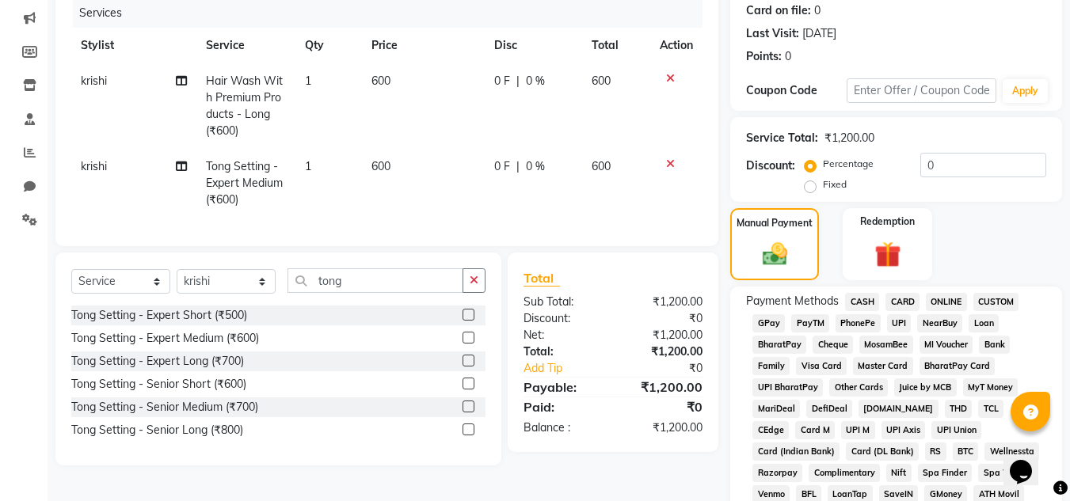
drag, startPoint x: 949, startPoint y: 301, endPoint x: 954, endPoint y: 311, distance: 11.3
click at [948, 301] on span "ONLINE" at bounding box center [946, 302] width 41 height 18
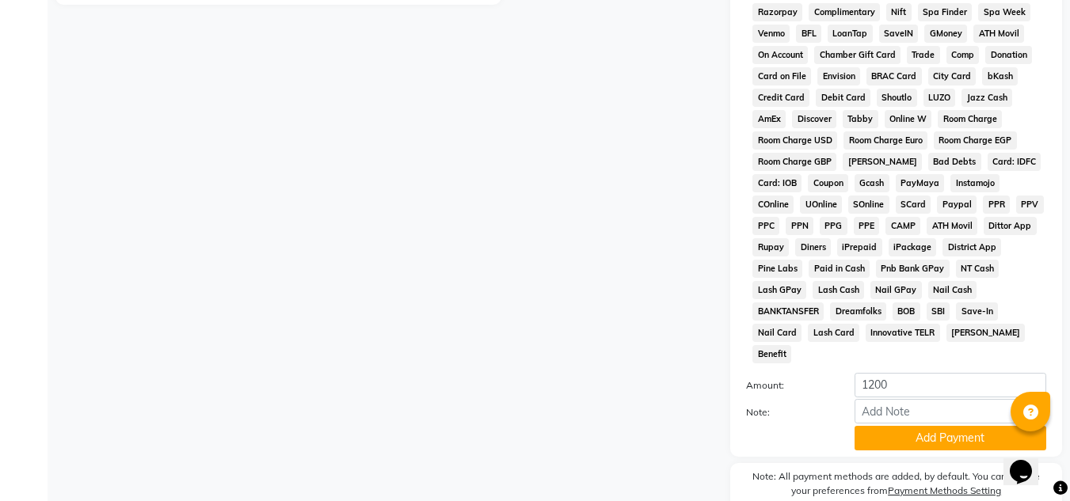
scroll to position [710, 0]
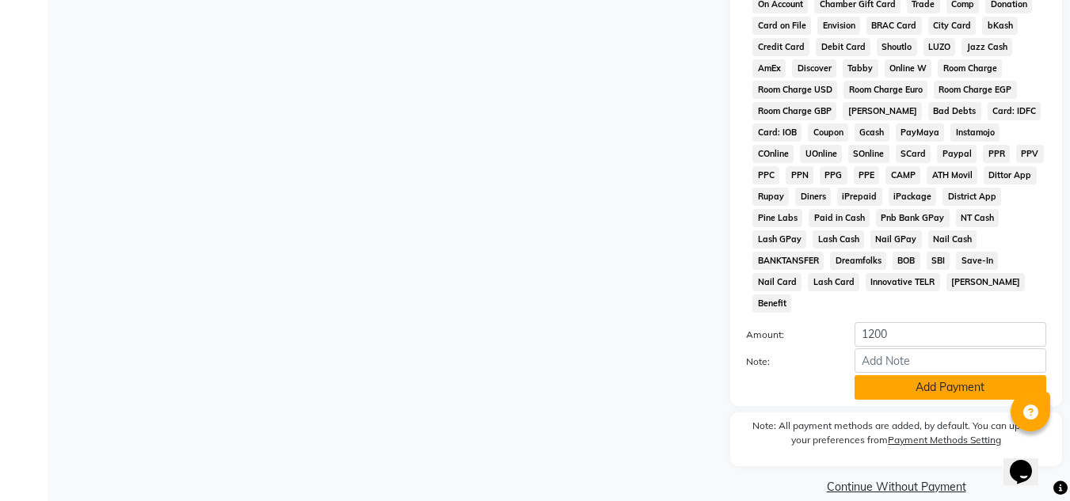
click at [937, 375] on button "Add Payment" at bounding box center [951, 387] width 192 height 25
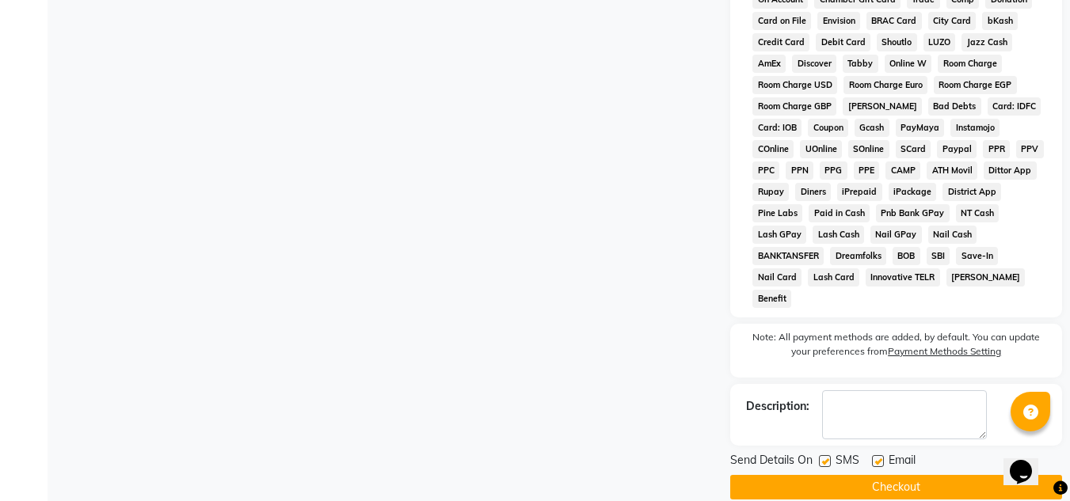
scroll to position [715, 0]
click at [889, 474] on button "Checkout" at bounding box center [896, 486] width 332 height 25
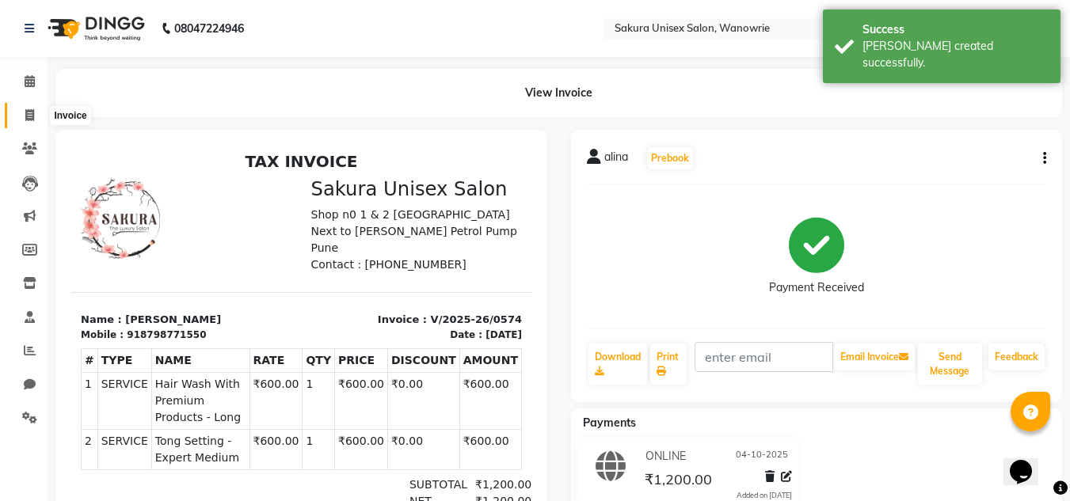
click at [25, 109] on icon at bounding box center [29, 115] width 9 height 12
select select "service"
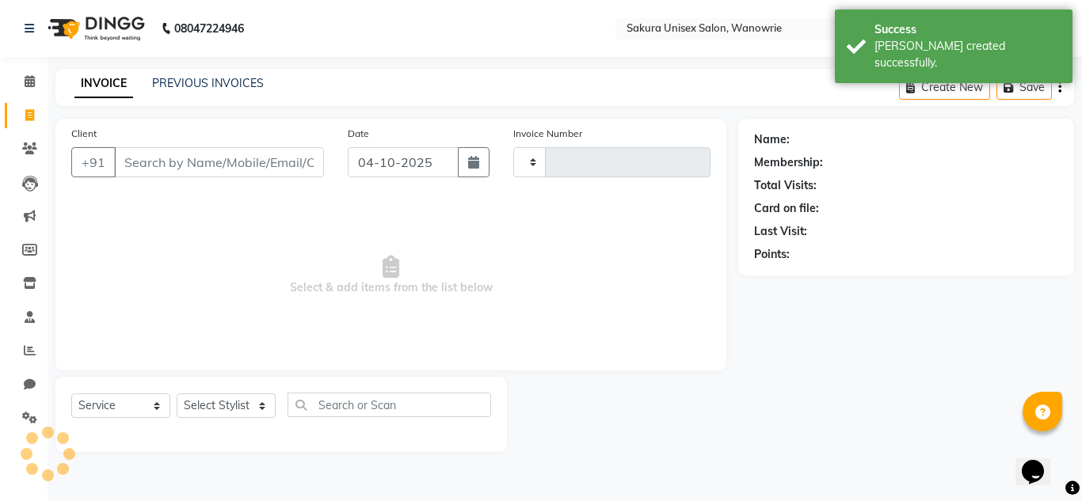
type input "0575"
select select "7662"
click at [166, 177] on div "Client +91" at bounding box center [197, 157] width 276 height 65
click at [166, 173] on input "Client" at bounding box center [219, 162] width 210 height 30
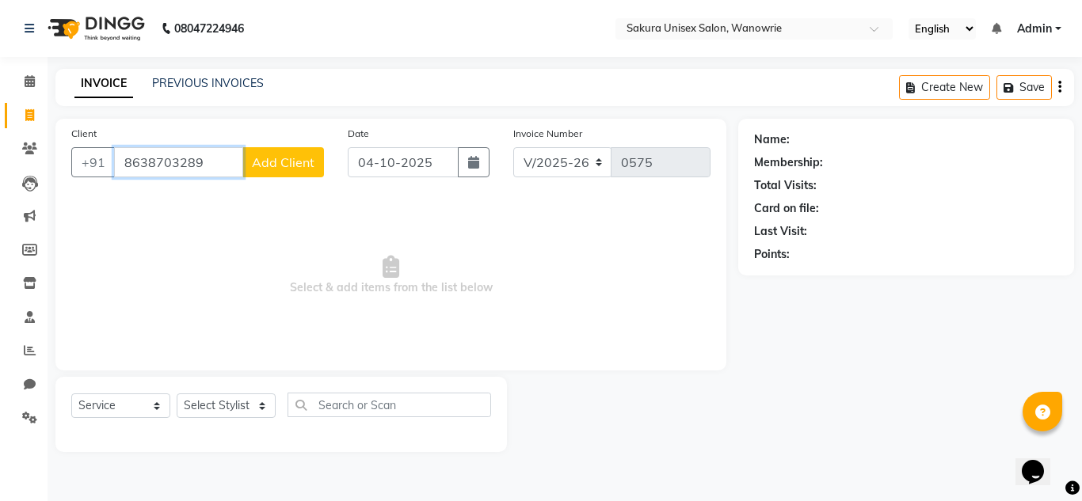
type input "8638703289"
click at [272, 169] on span "Add Client" at bounding box center [283, 162] width 63 height 16
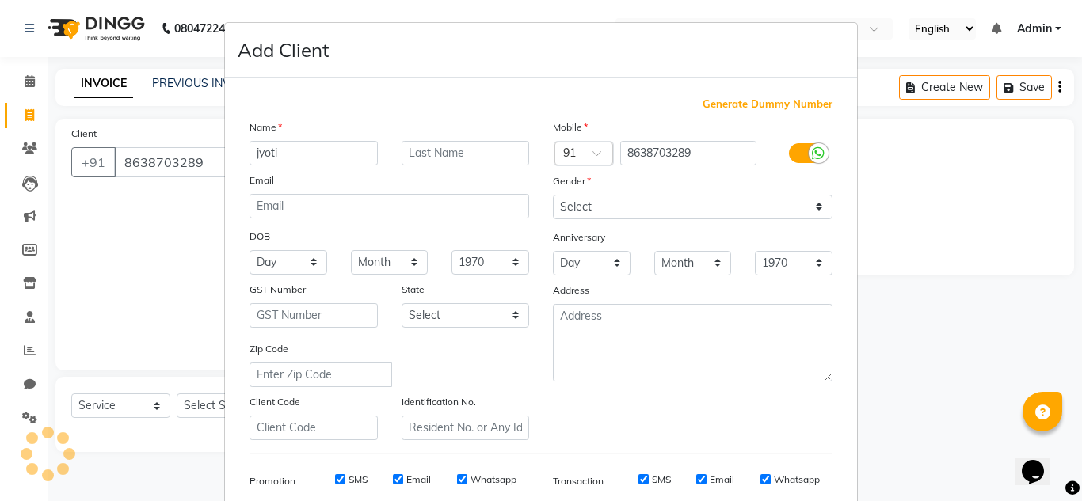
type input "jyoti"
click at [440, 144] on input "text" at bounding box center [466, 153] width 128 height 25
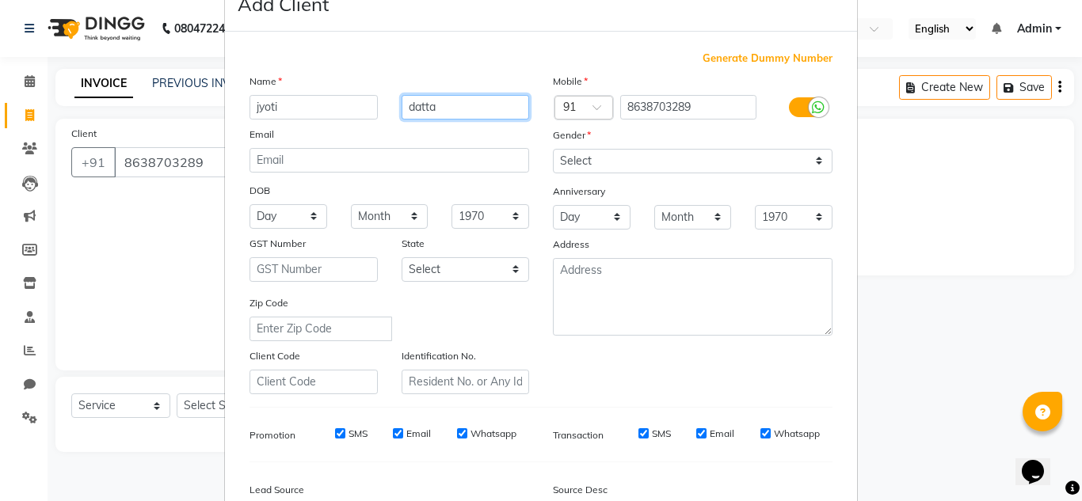
scroll to position [158, 0]
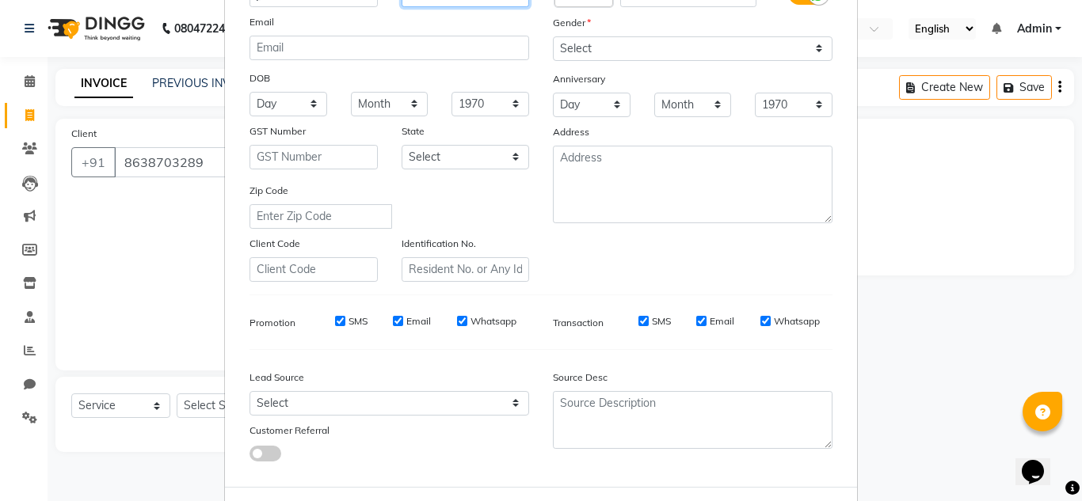
type input "datta"
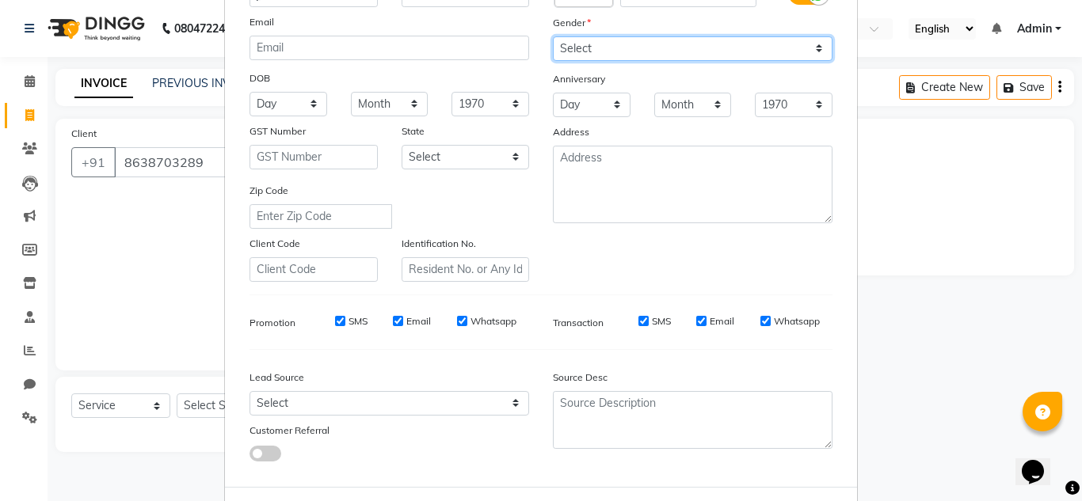
drag, startPoint x: 684, startPoint y: 46, endPoint x: 687, endPoint y: 60, distance: 14.6
click at [684, 47] on select "Select [DEMOGRAPHIC_DATA] [DEMOGRAPHIC_DATA] Other Prefer Not To Say" at bounding box center [693, 48] width 280 height 25
select select "[DEMOGRAPHIC_DATA]"
click at [553, 36] on select "Select [DEMOGRAPHIC_DATA] [DEMOGRAPHIC_DATA] Other Prefer Not To Say" at bounding box center [693, 48] width 280 height 25
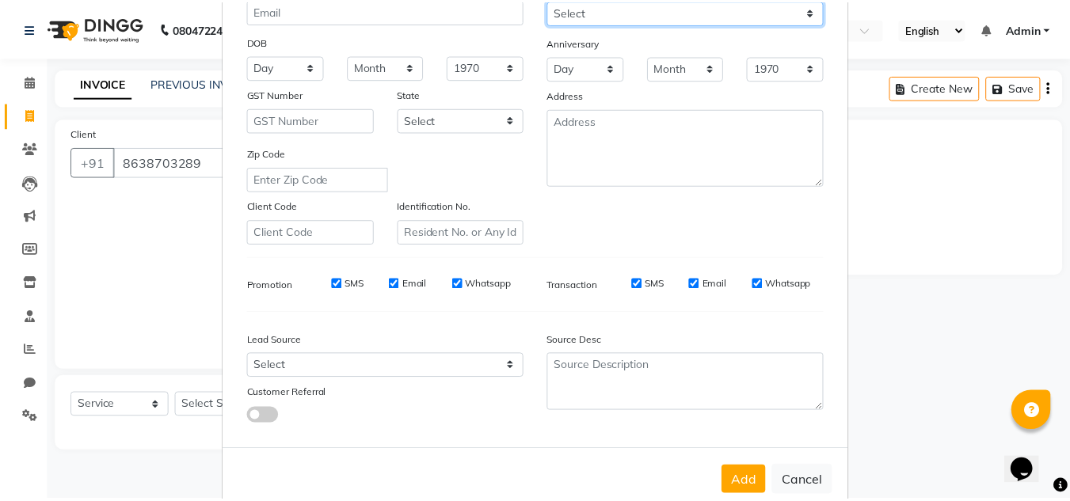
scroll to position [230, 0]
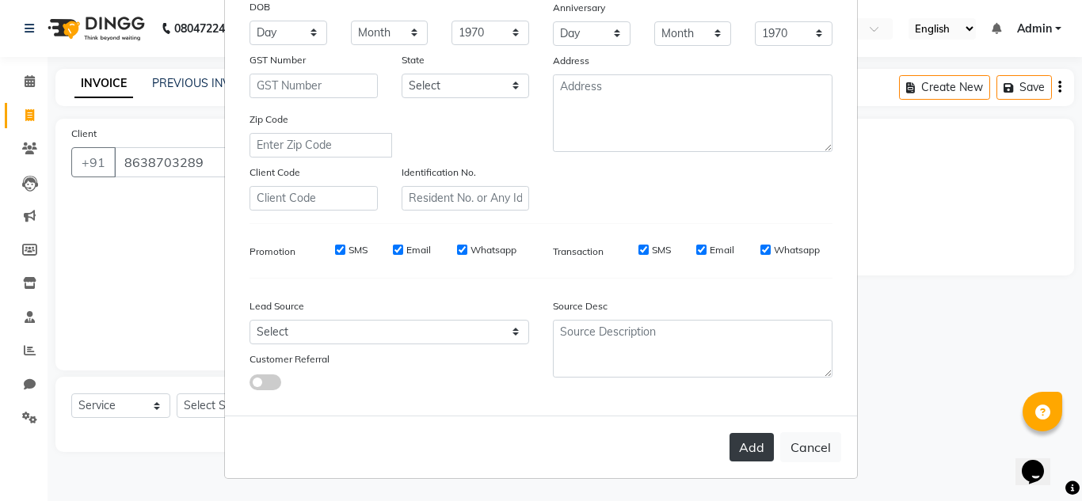
click at [733, 438] on button "Add" at bounding box center [751, 447] width 44 height 29
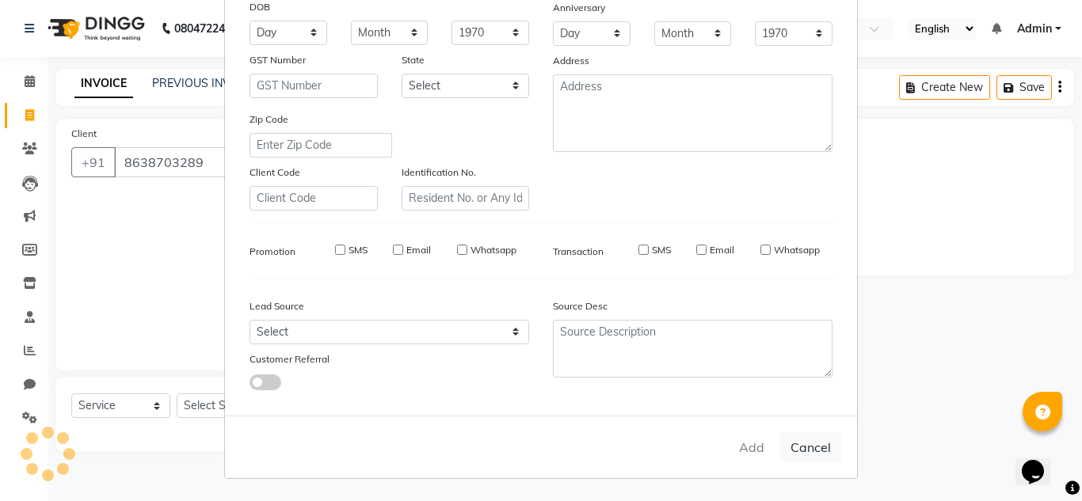
select select
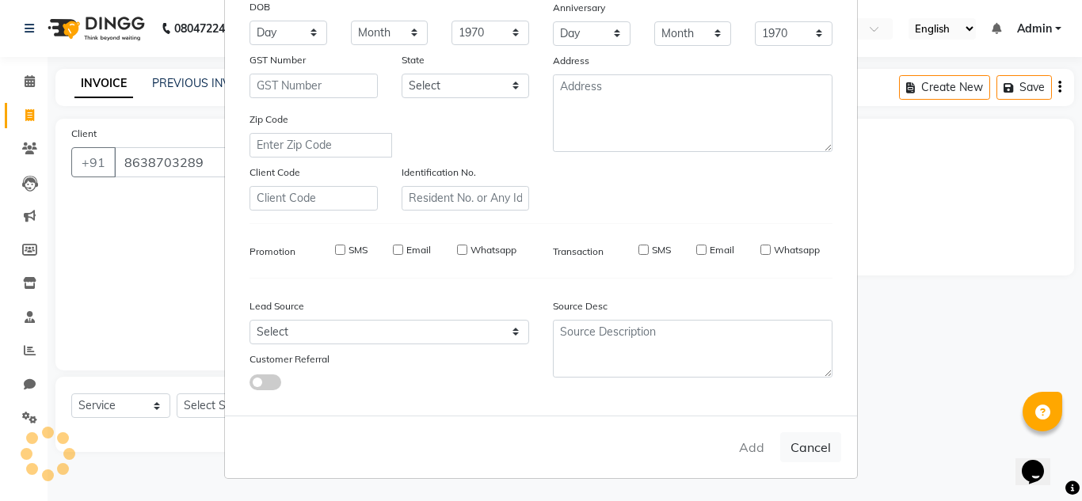
select select
checkbox input "false"
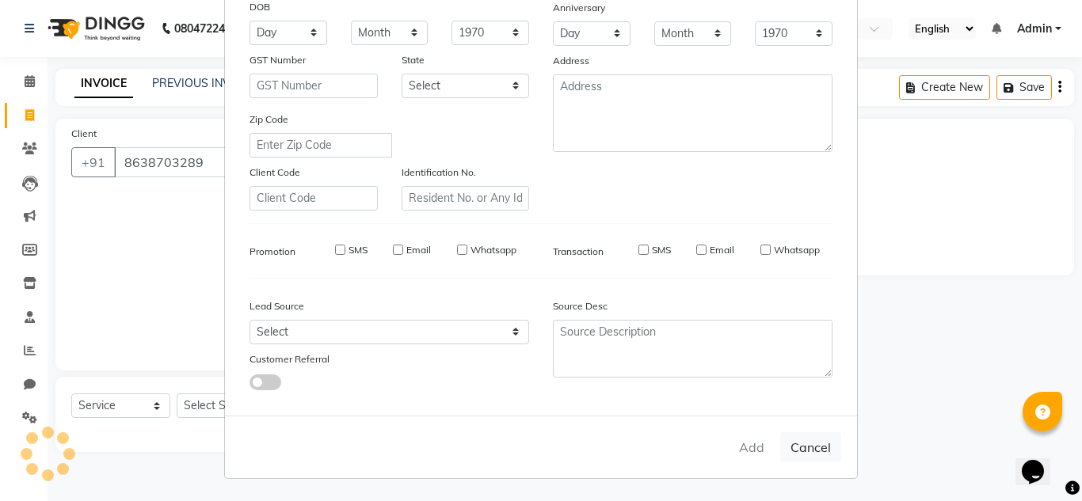
checkbox input "false"
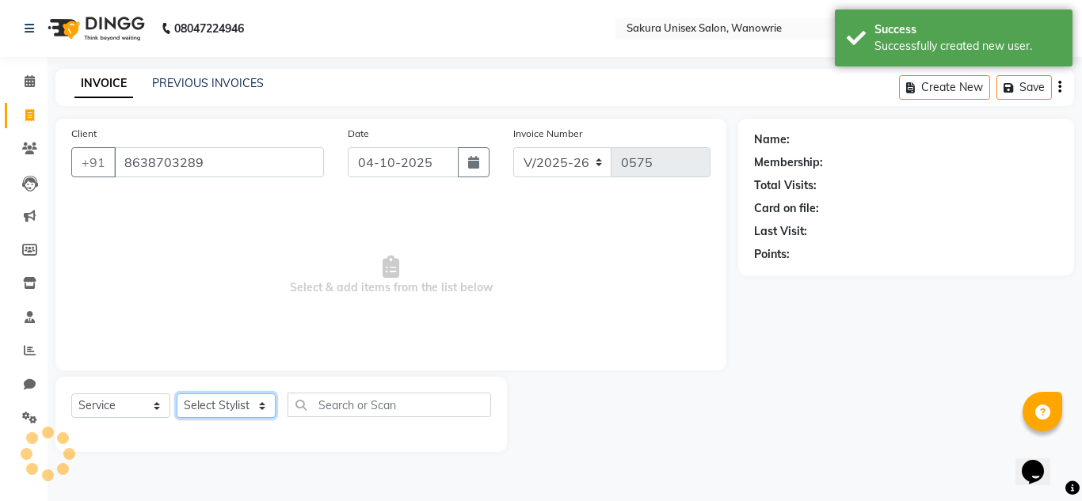
click at [211, 399] on select "Select Stylist [PERSON_NAME] [PERSON_NAME] krishi [PERSON_NAME] sachin" at bounding box center [226, 406] width 99 height 25
select select "90493"
click at [177, 394] on select "Select Stylist [PERSON_NAME] [PERSON_NAME] krishi [PERSON_NAME] sachin" at bounding box center [226, 406] width 99 height 25
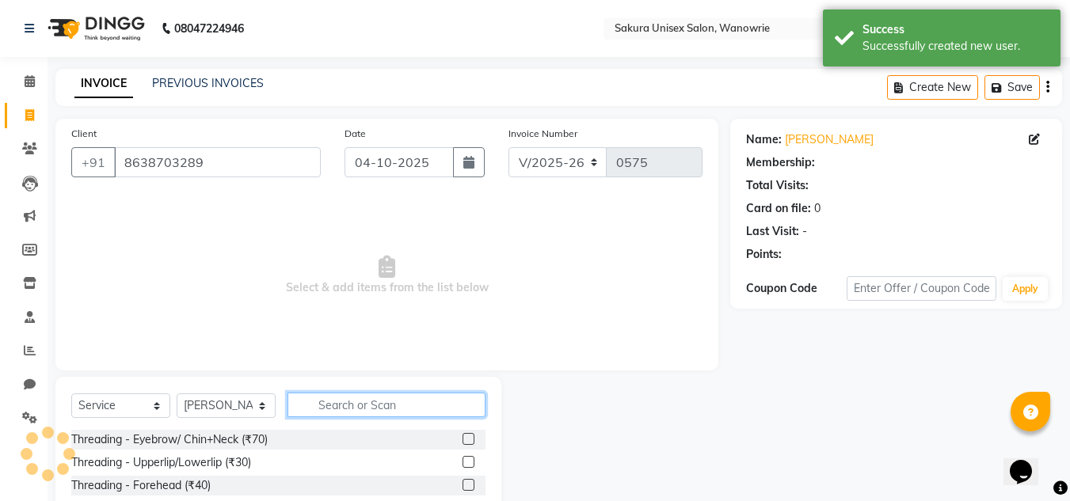
click at [414, 408] on input "text" at bounding box center [387, 405] width 198 height 25
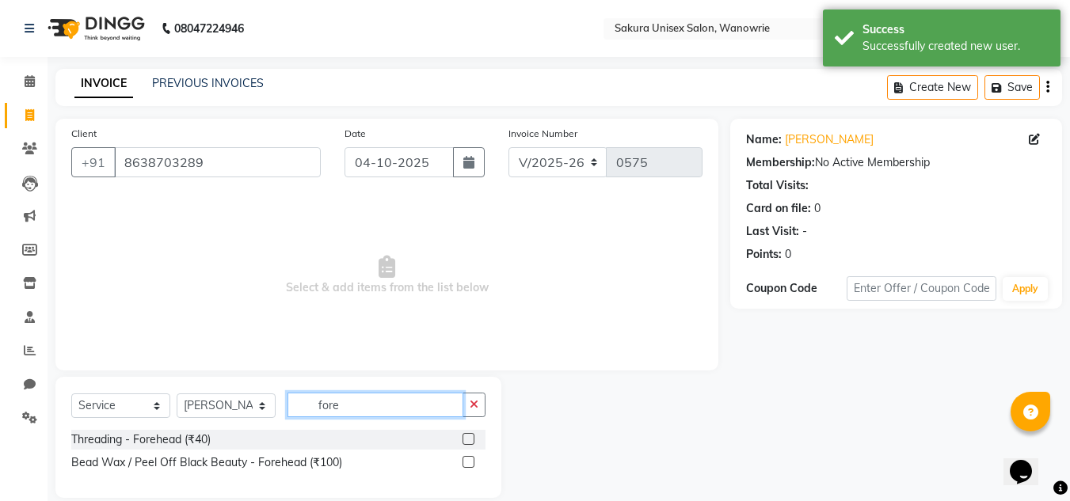
type input "fore"
click at [467, 443] on label at bounding box center [469, 439] width 12 height 12
click at [467, 443] on input "checkbox" at bounding box center [468, 440] width 10 height 10
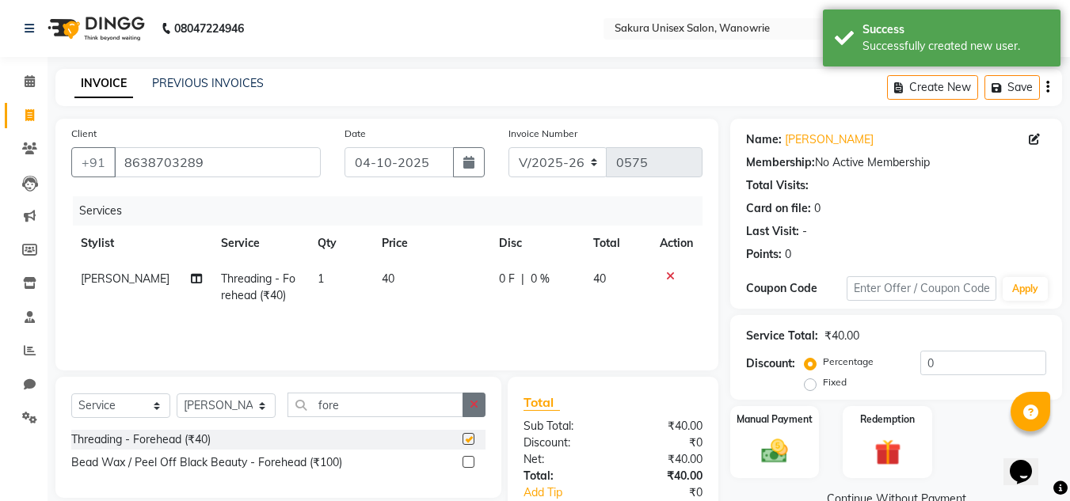
checkbox input "false"
click at [473, 404] on icon "button" at bounding box center [474, 404] width 9 height 11
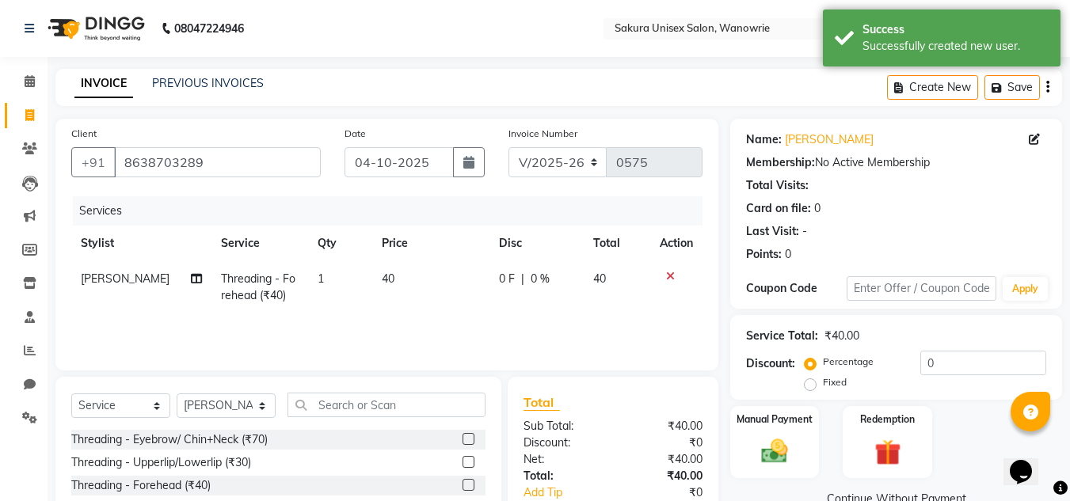
click at [463, 442] on label at bounding box center [469, 439] width 12 height 12
click at [463, 442] on input "checkbox" at bounding box center [468, 440] width 10 height 10
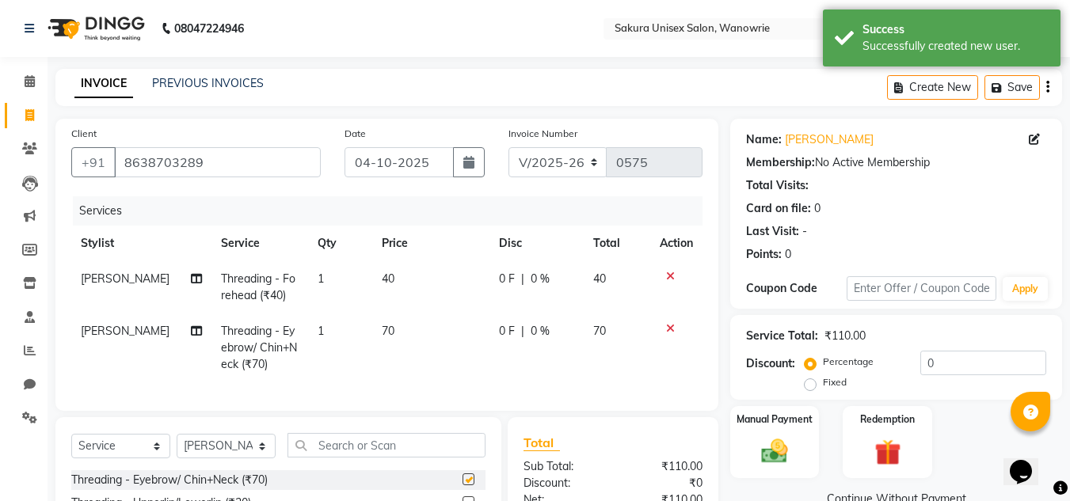
checkbox input "false"
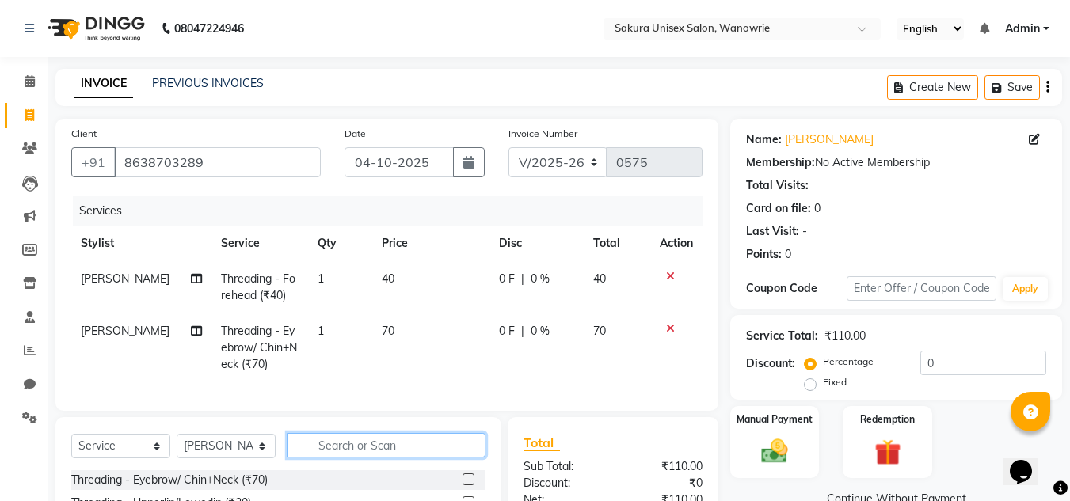
click at [428, 458] on input "text" at bounding box center [387, 445] width 198 height 25
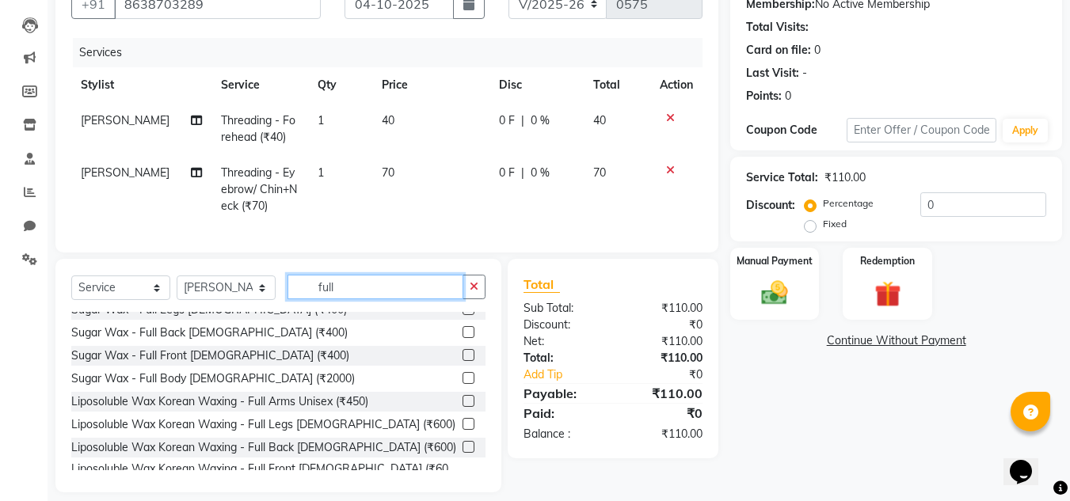
scroll to position [158, 0]
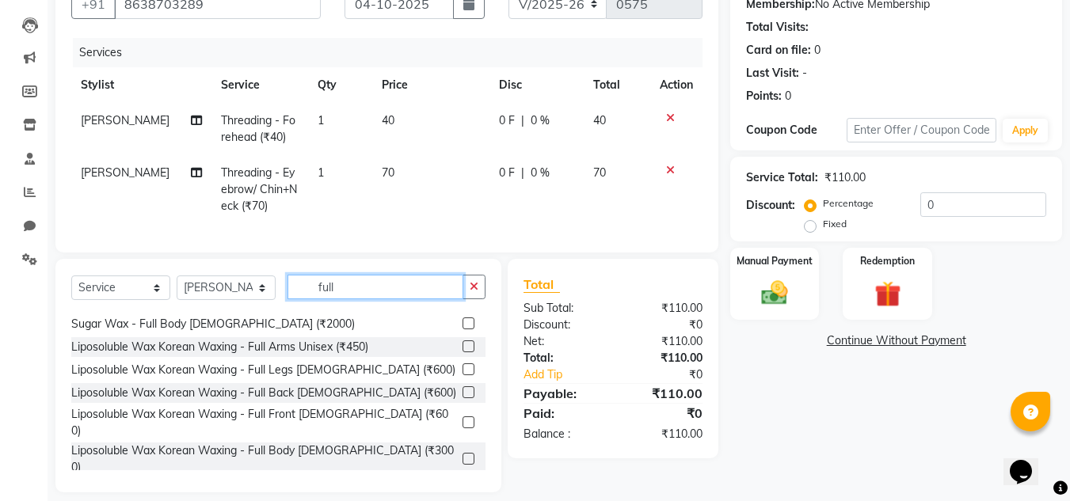
type input "full"
click at [463, 375] on label at bounding box center [469, 370] width 12 height 12
click at [463, 375] on input "checkbox" at bounding box center [468, 370] width 10 height 10
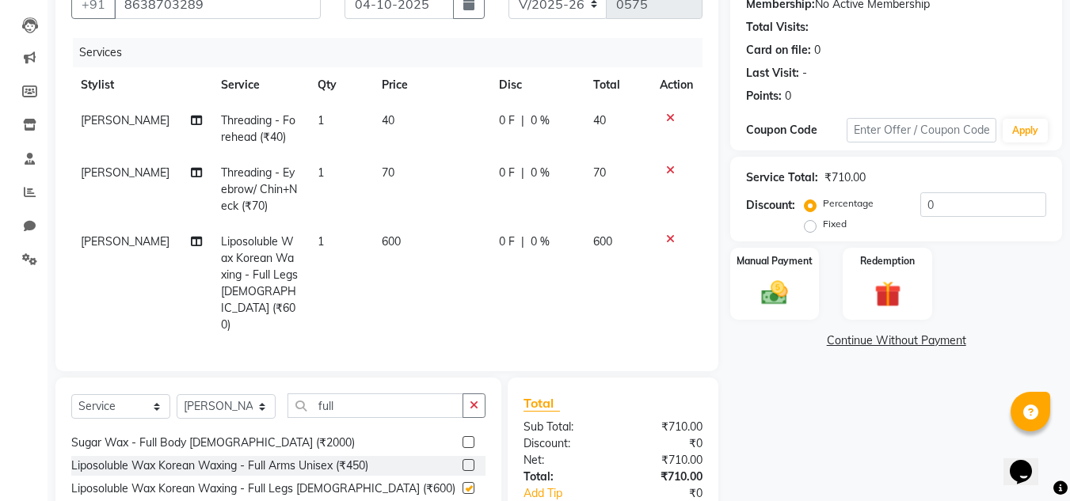
checkbox input "false"
click at [463, 459] on label at bounding box center [469, 465] width 12 height 12
click at [463, 461] on input "checkbox" at bounding box center [468, 466] width 10 height 10
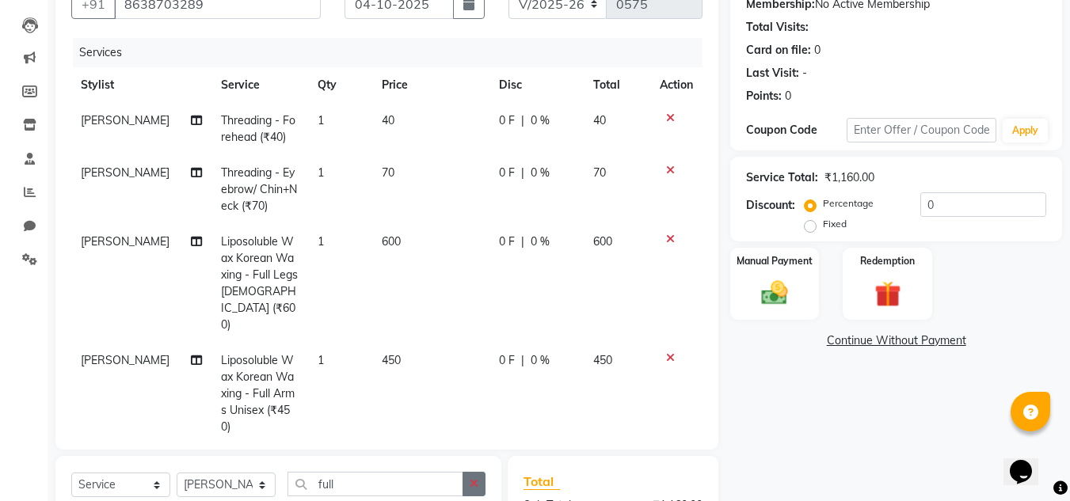
checkbox input "false"
click at [473, 478] on icon "button" at bounding box center [474, 483] width 9 height 11
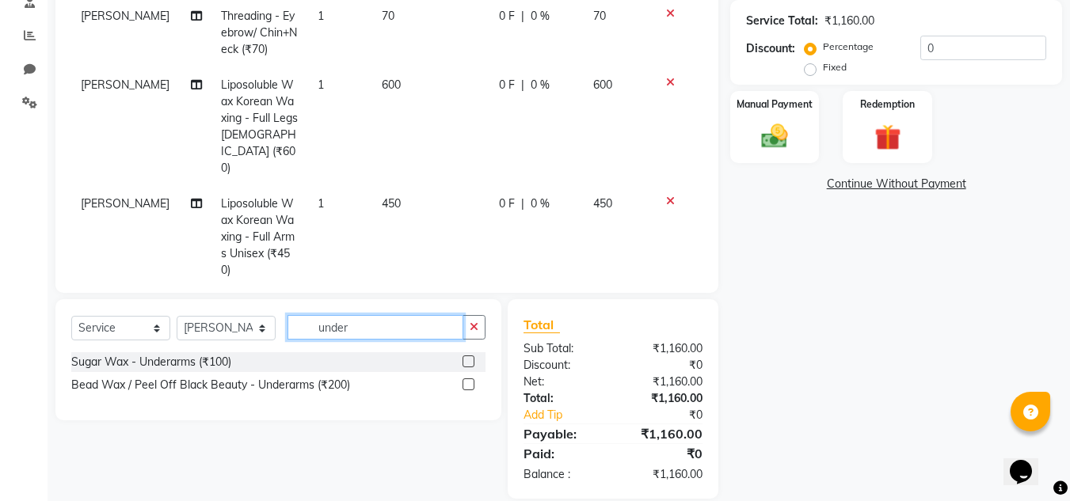
scroll to position [317, 0]
type input "under"
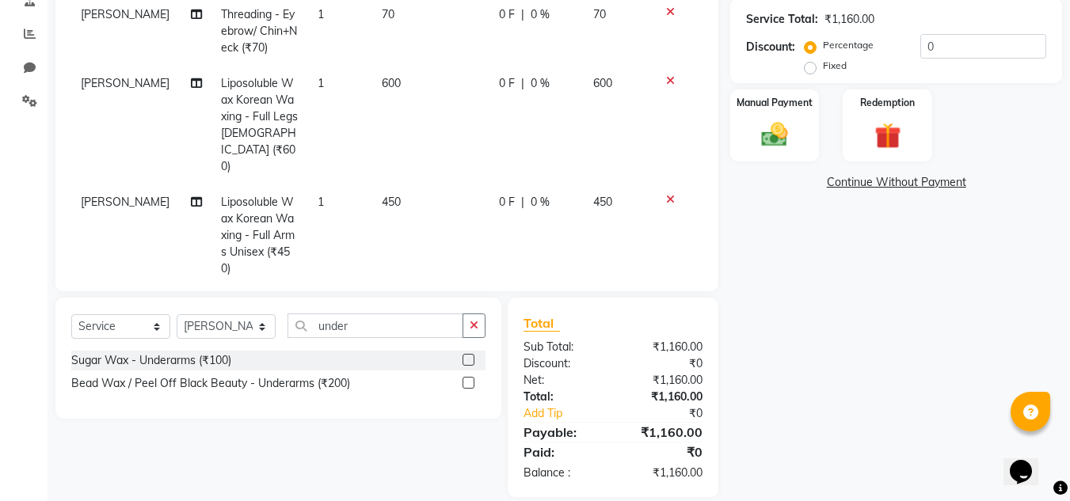
click at [469, 377] on label at bounding box center [469, 383] width 12 height 12
click at [469, 379] on input "checkbox" at bounding box center [468, 384] width 10 height 10
checkbox input "false"
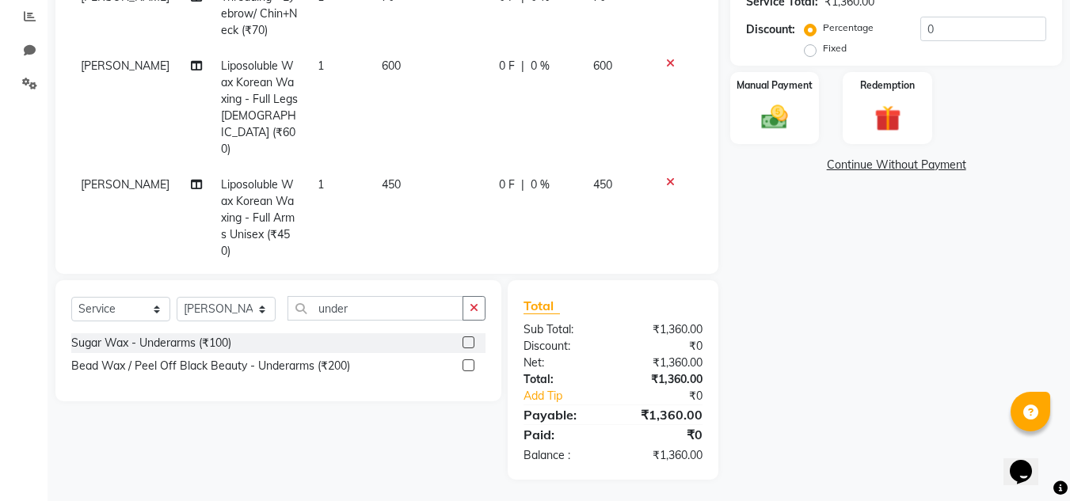
scroll to position [337, 0]
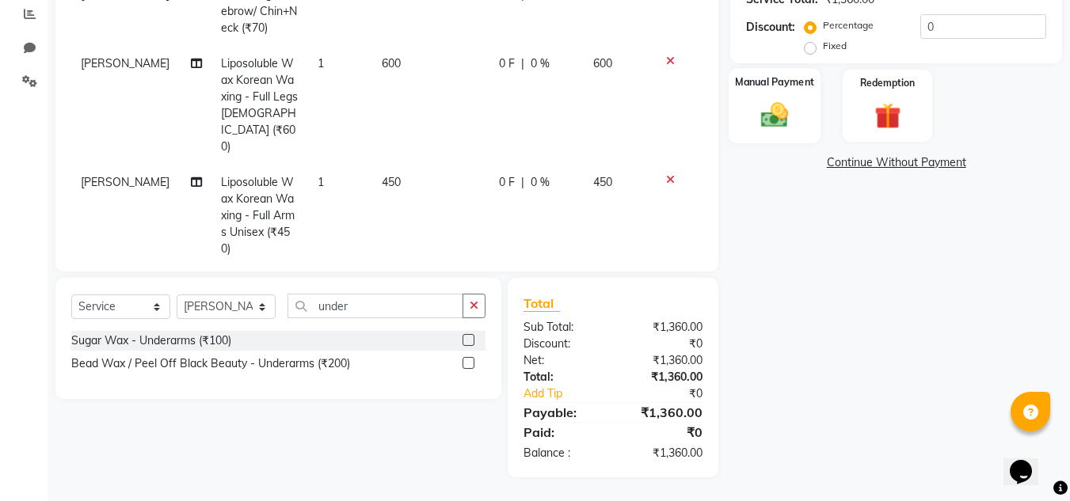
click at [774, 124] on img at bounding box center [774, 115] width 44 height 32
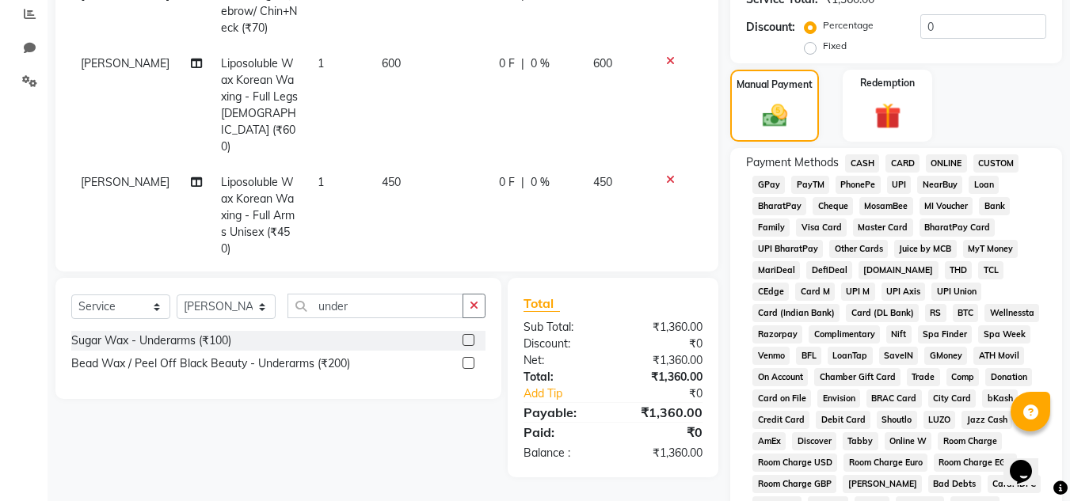
click at [943, 158] on span "ONLINE" at bounding box center [946, 163] width 41 height 18
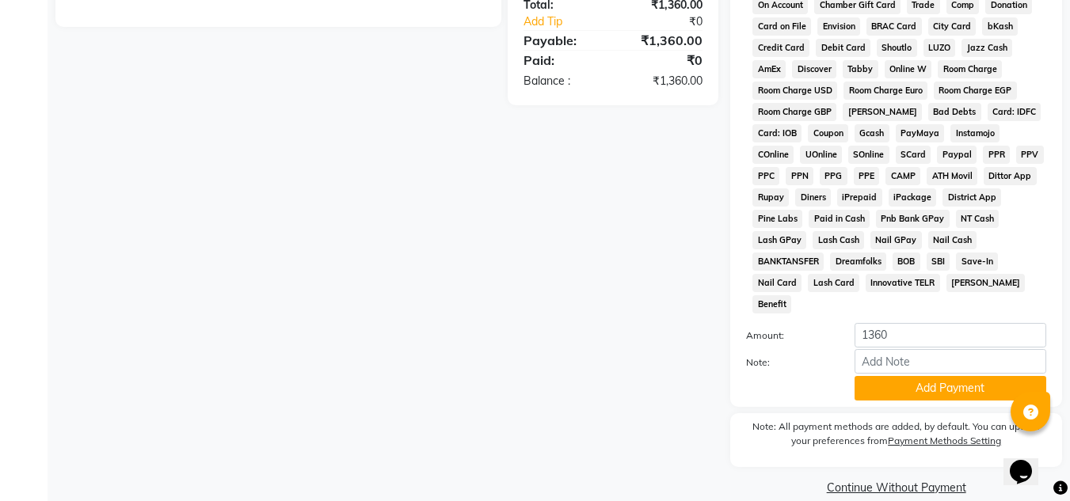
scroll to position [710, 0]
click at [925, 375] on button "Add Payment" at bounding box center [951, 387] width 192 height 25
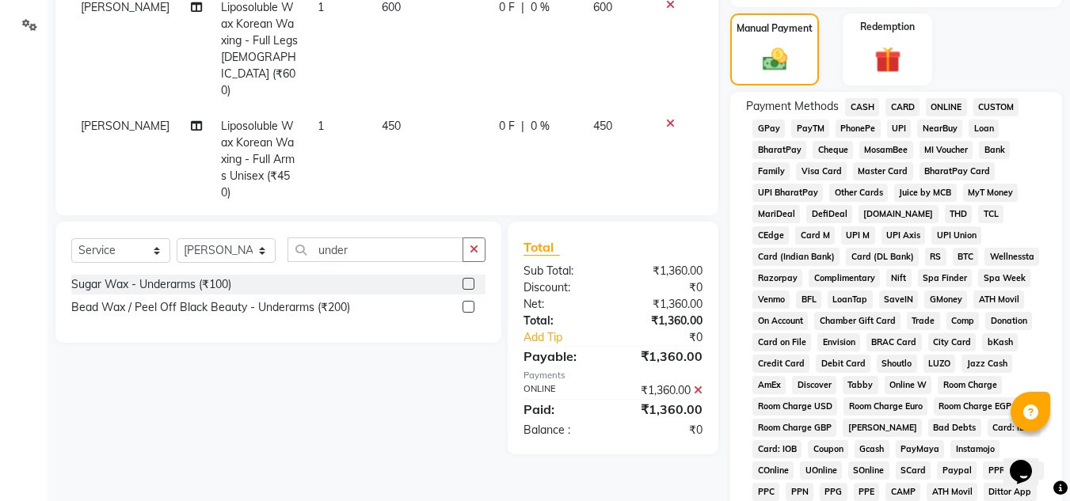
scroll to position [314, 0]
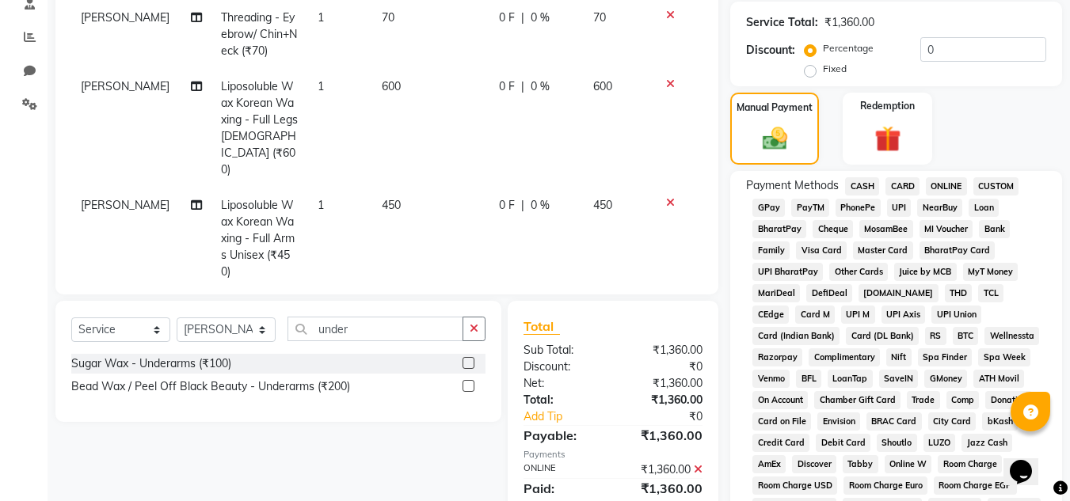
click at [869, 183] on span "CASH" at bounding box center [862, 186] width 34 height 18
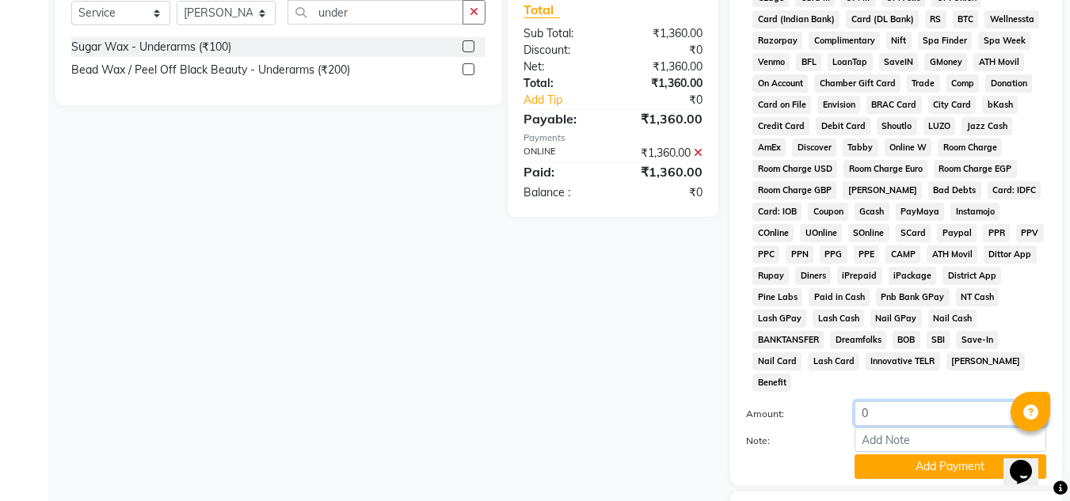
click at [887, 402] on input "0" at bounding box center [951, 414] width 192 height 25
click at [695, 154] on icon at bounding box center [698, 152] width 9 height 11
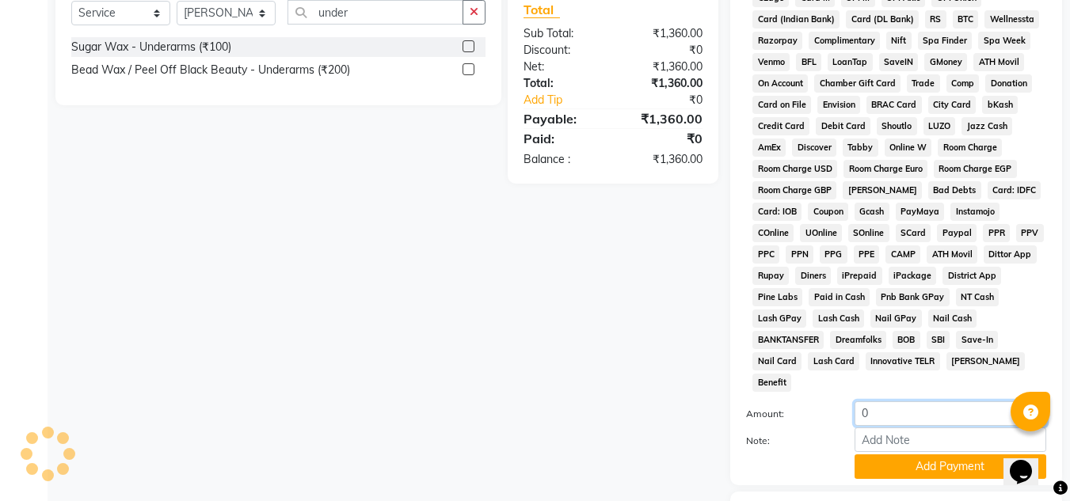
click at [954, 402] on input "0" at bounding box center [951, 414] width 192 height 25
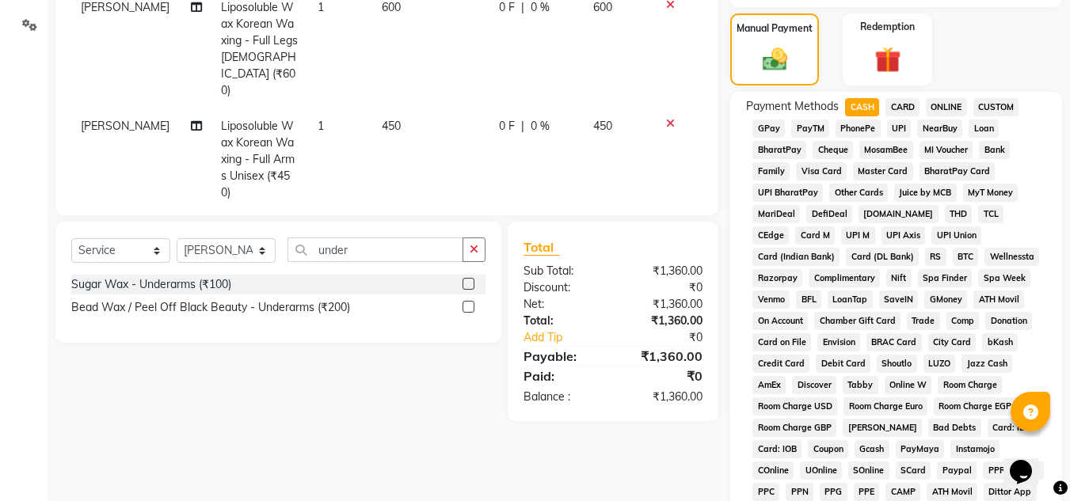
click at [870, 104] on span "CASH" at bounding box center [862, 107] width 34 height 18
type input "1360"
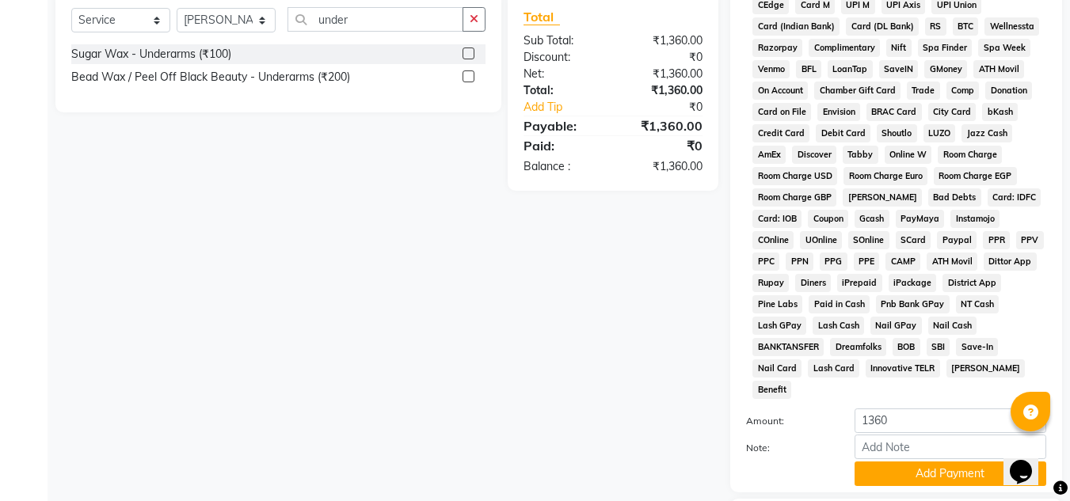
scroll to position [630, 0]
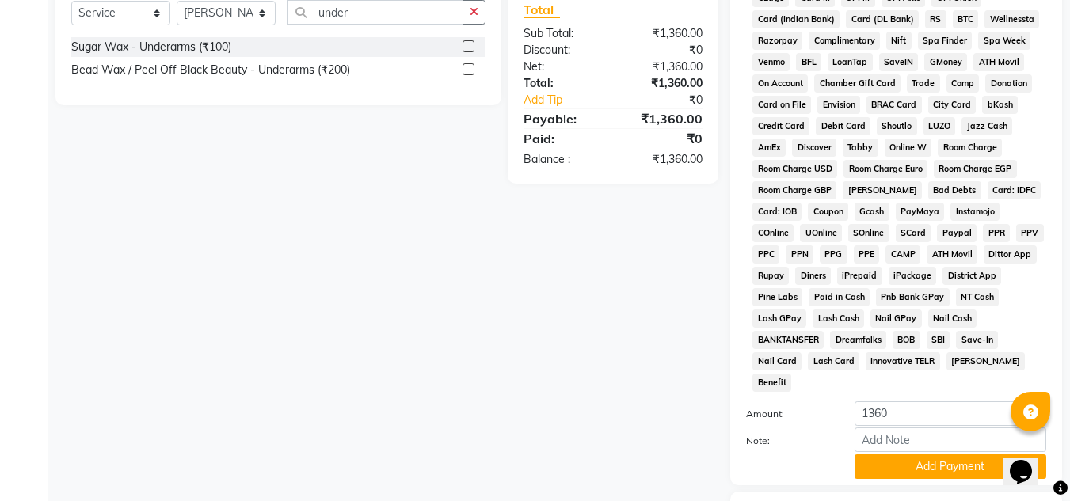
click at [898, 455] on button "Add Payment" at bounding box center [951, 467] width 192 height 25
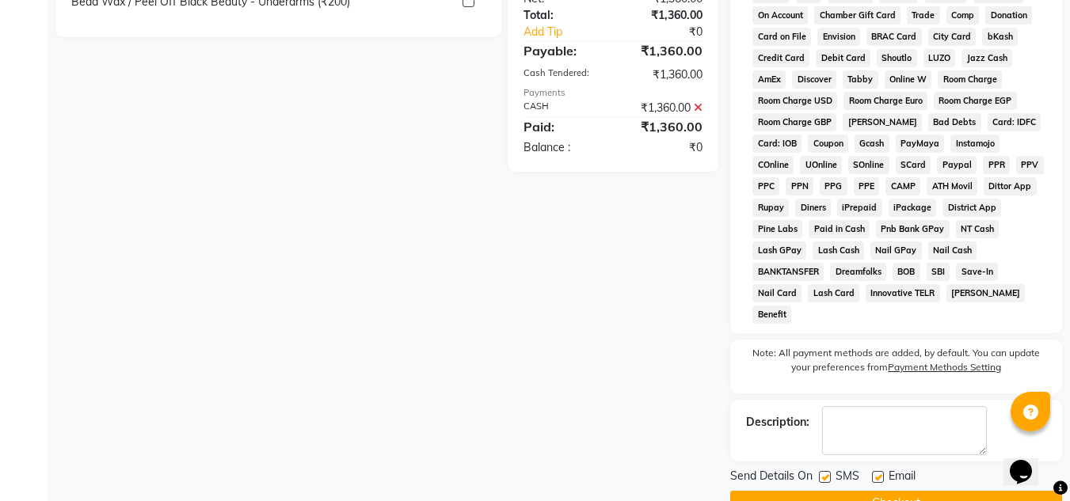
scroll to position [715, 0]
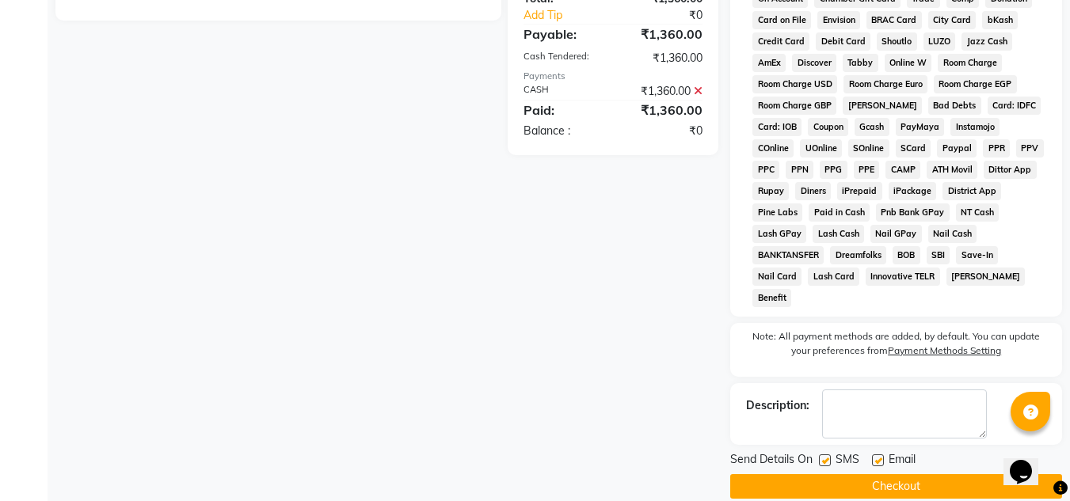
click at [895, 474] on button "Checkout" at bounding box center [896, 486] width 332 height 25
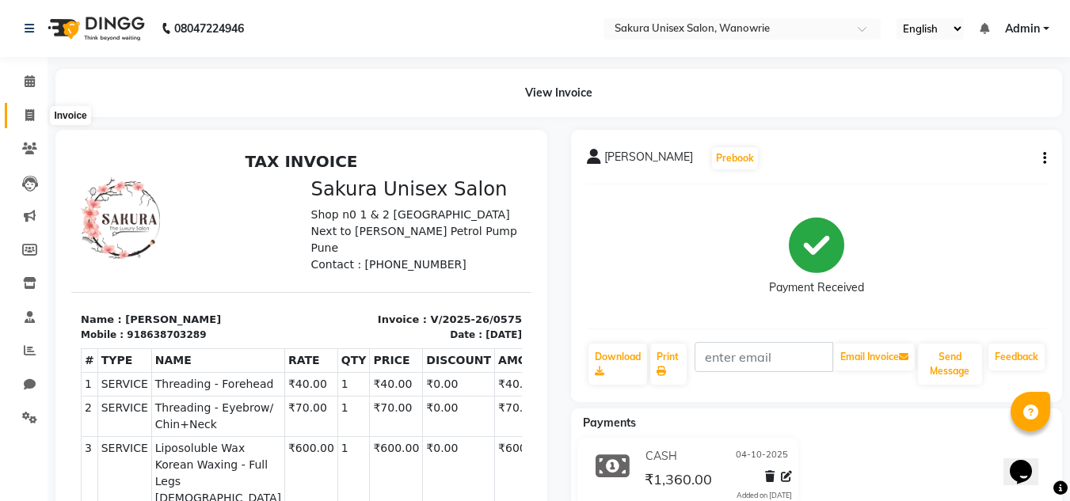
click at [21, 109] on span at bounding box center [30, 116] width 28 height 18
select select "service"
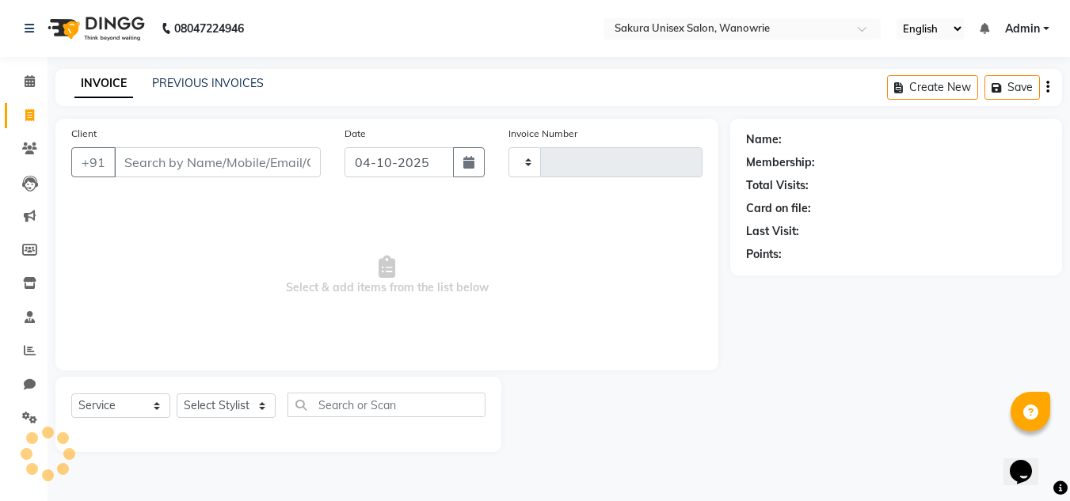
type input "0576"
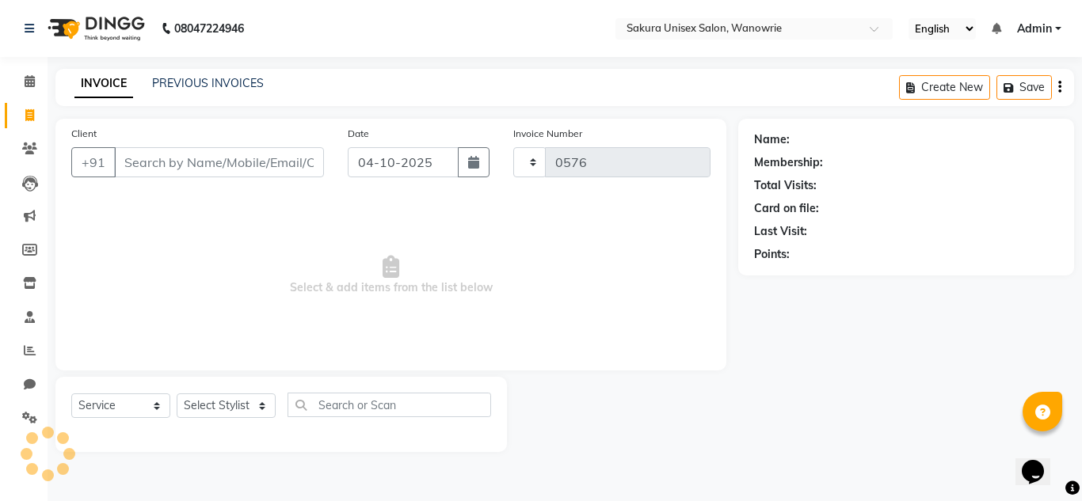
select select "7662"
click at [168, 80] on link "PREVIOUS INVOICES" at bounding box center [208, 83] width 112 height 14
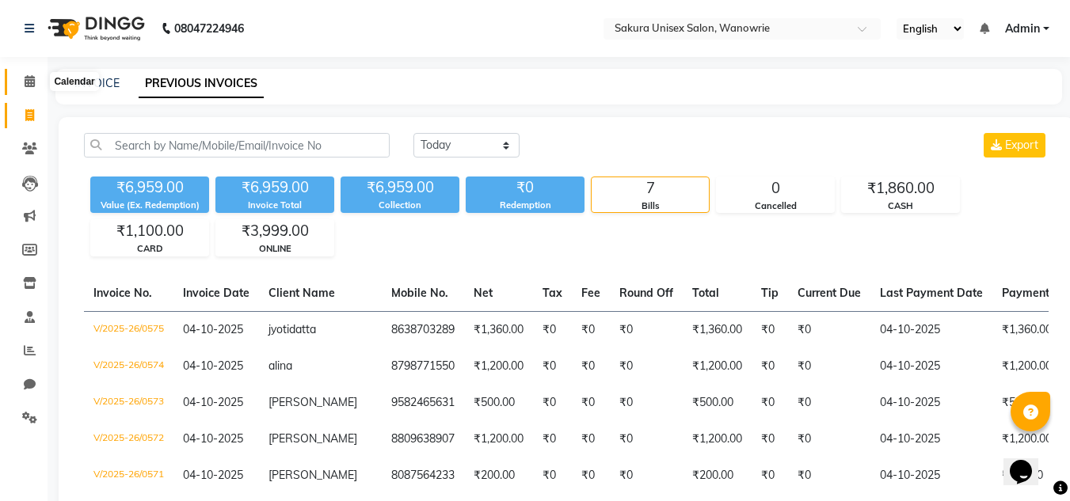
click at [33, 81] on icon at bounding box center [30, 81] width 10 height 12
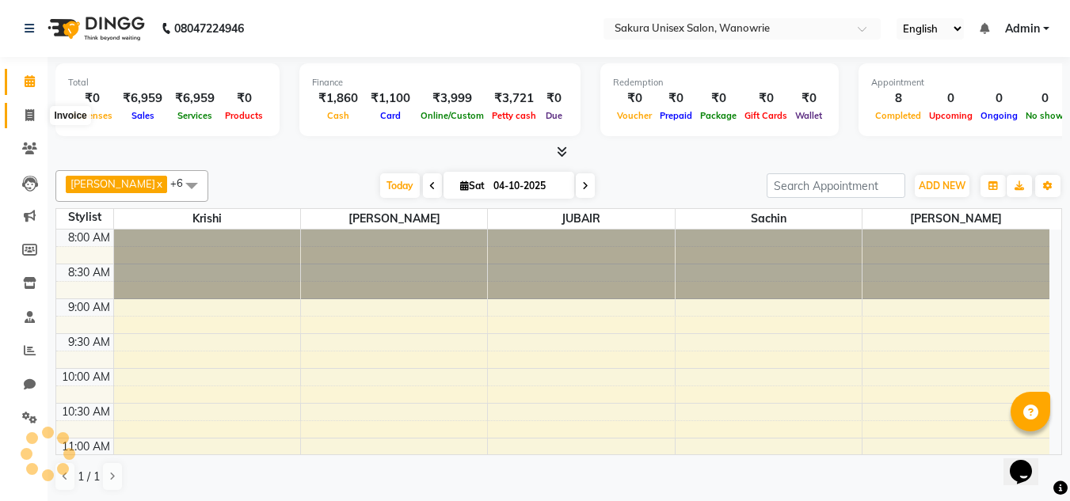
drag, startPoint x: 26, startPoint y: 119, endPoint x: 34, endPoint y: 111, distance: 11.2
click at [26, 118] on icon at bounding box center [29, 115] width 9 height 12
select select "service"
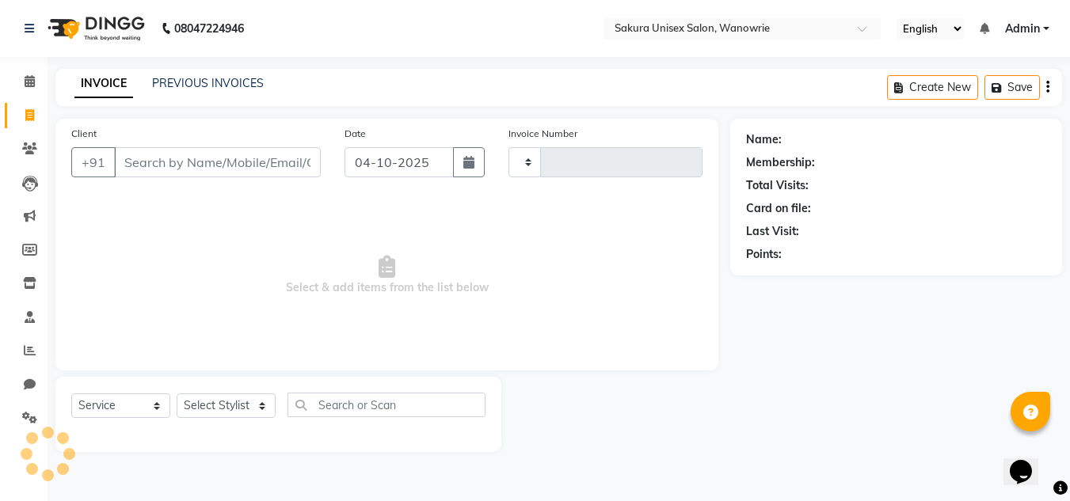
type input "0576"
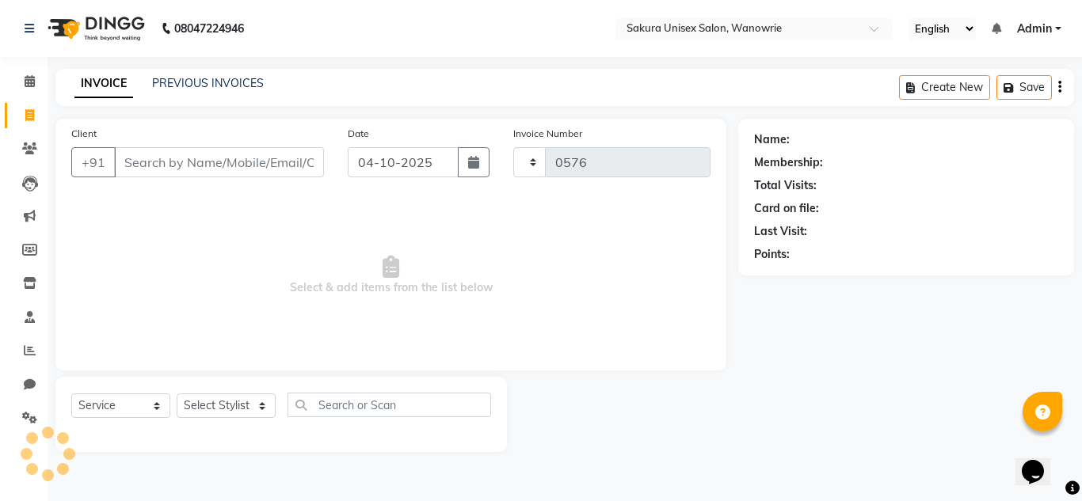
select select "7662"
click at [197, 77] on link "PREVIOUS INVOICES" at bounding box center [208, 83] width 112 height 14
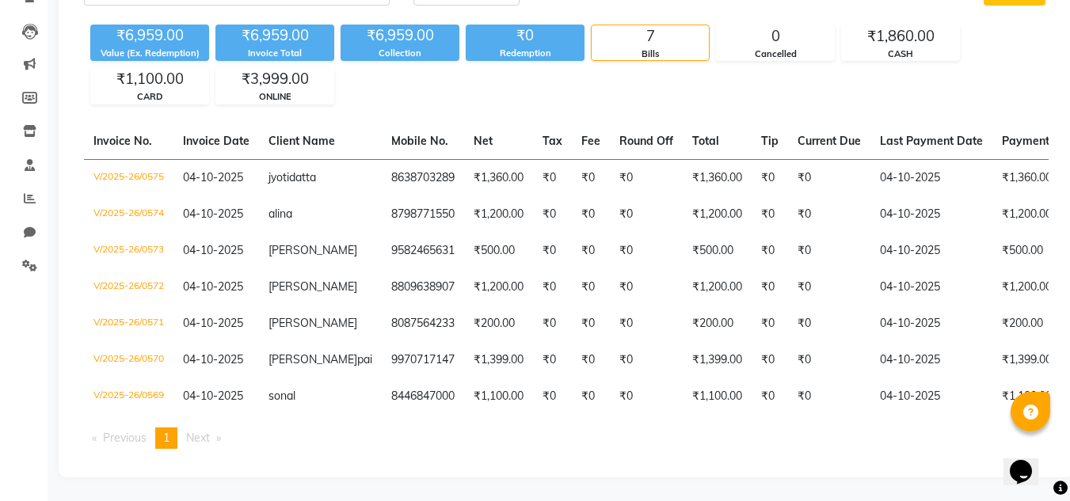
scroll to position [79, 0]
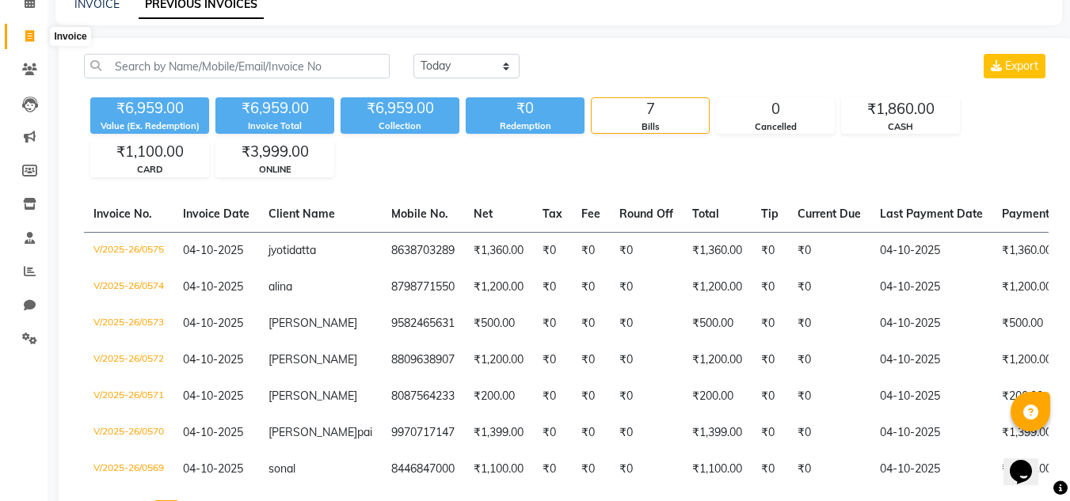
click at [29, 30] on icon at bounding box center [29, 36] width 9 height 12
select select "service"
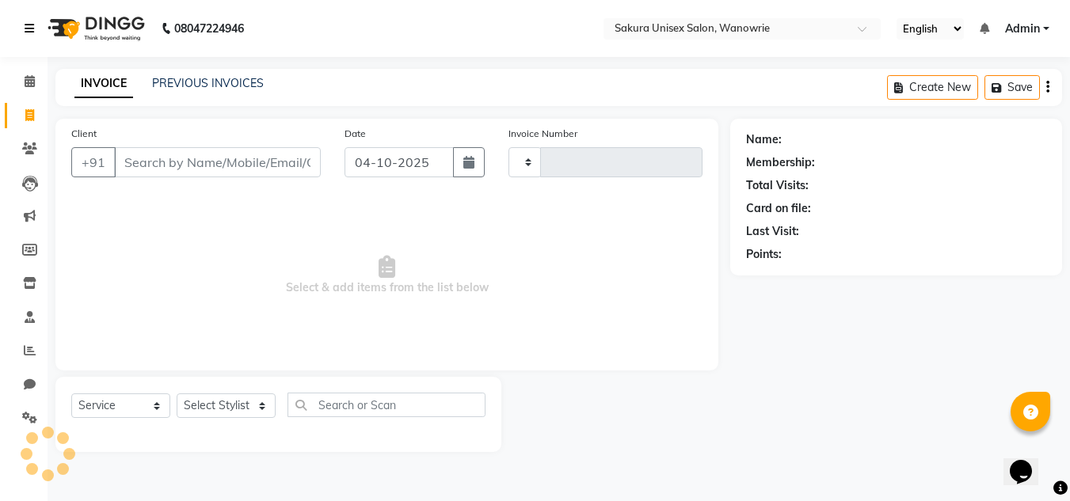
type input "0576"
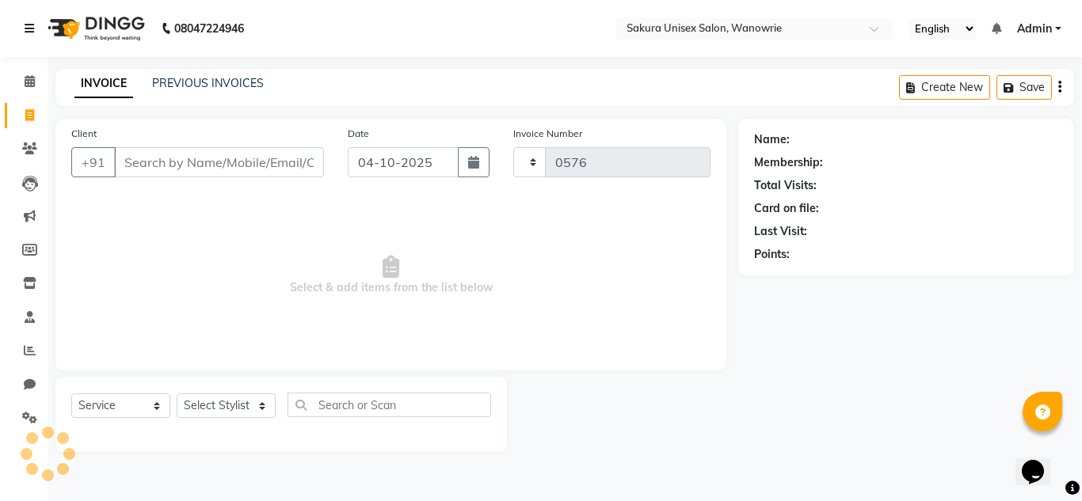
select select "7662"
click at [159, 86] on link "PREVIOUS INVOICES" at bounding box center [208, 83] width 112 height 14
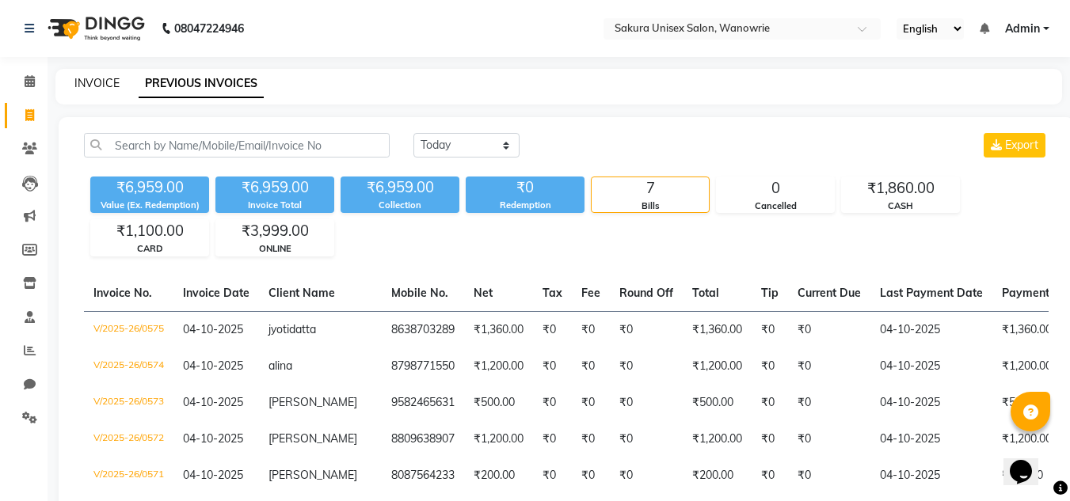
click at [112, 85] on link "INVOICE" at bounding box center [96, 83] width 45 height 14
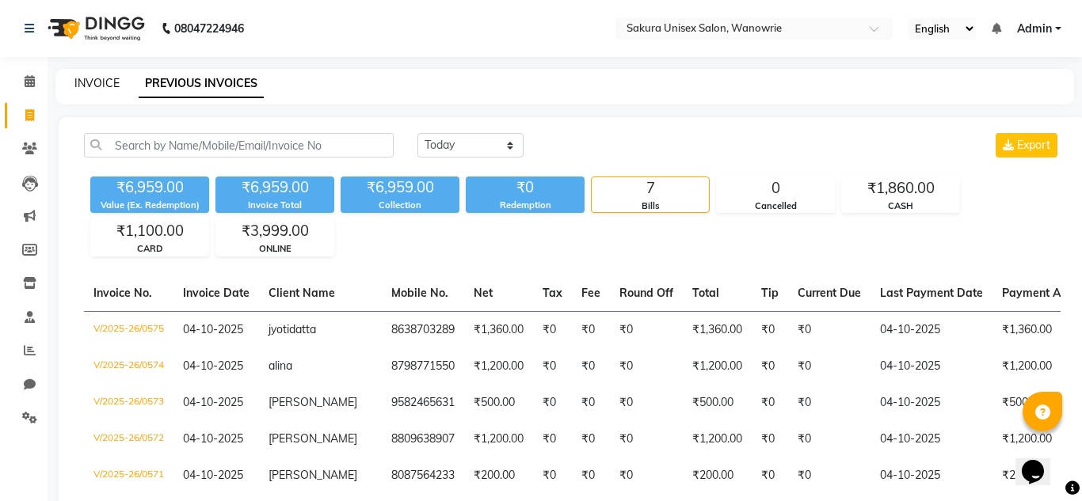
select select "7662"
select select "service"
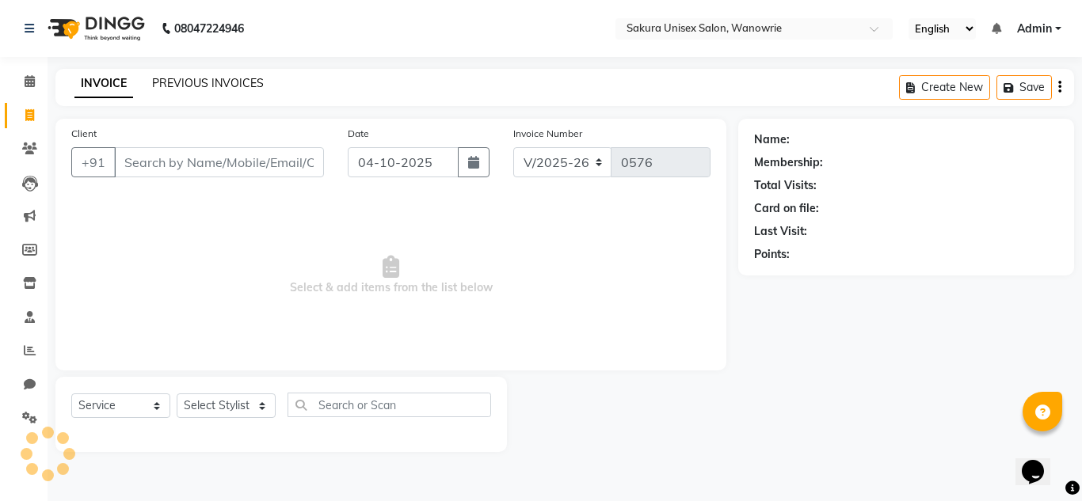
click at [168, 82] on link "PREVIOUS INVOICES" at bounding box center [208, 83] width 112 height 14
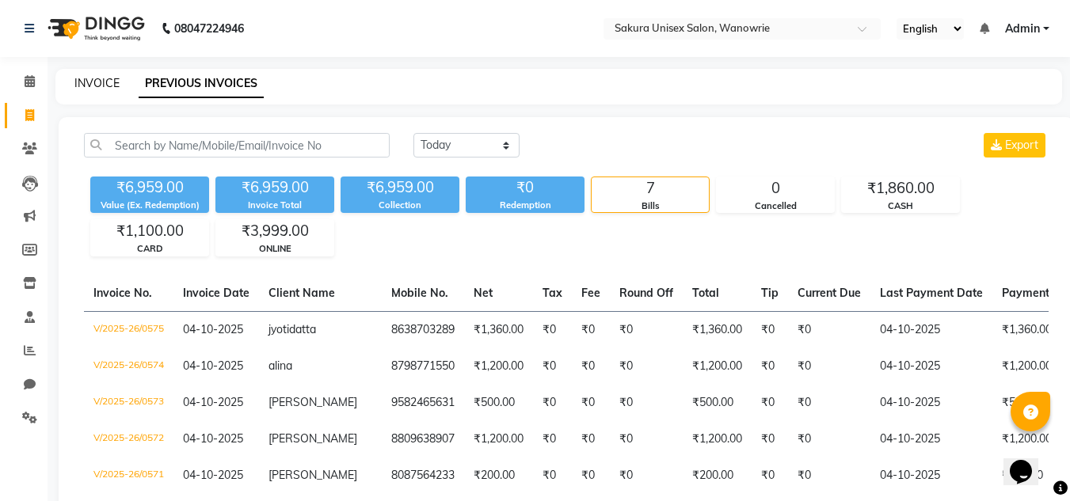
click at [102, 79] on link "INVOICE" at bounding box center [96, 83] width 45 height 14
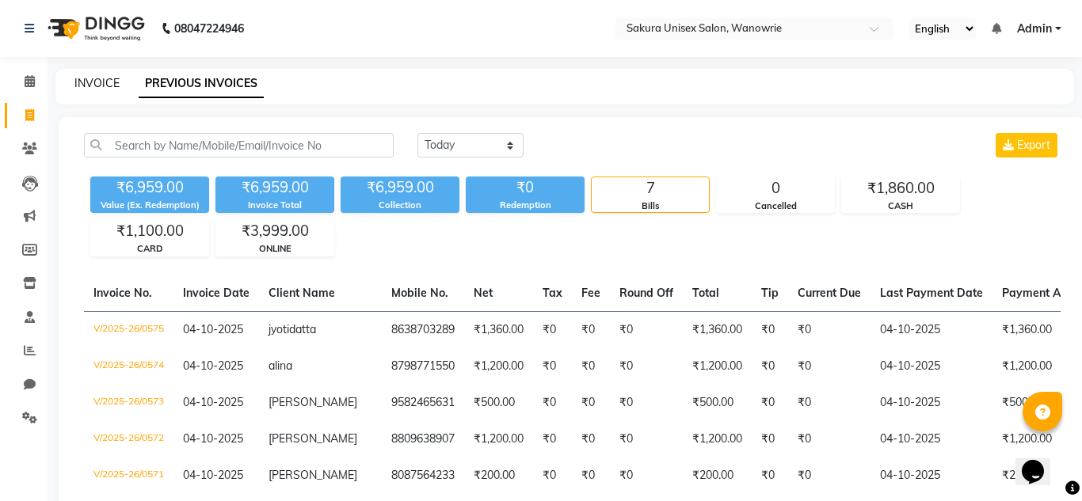
select select "service"
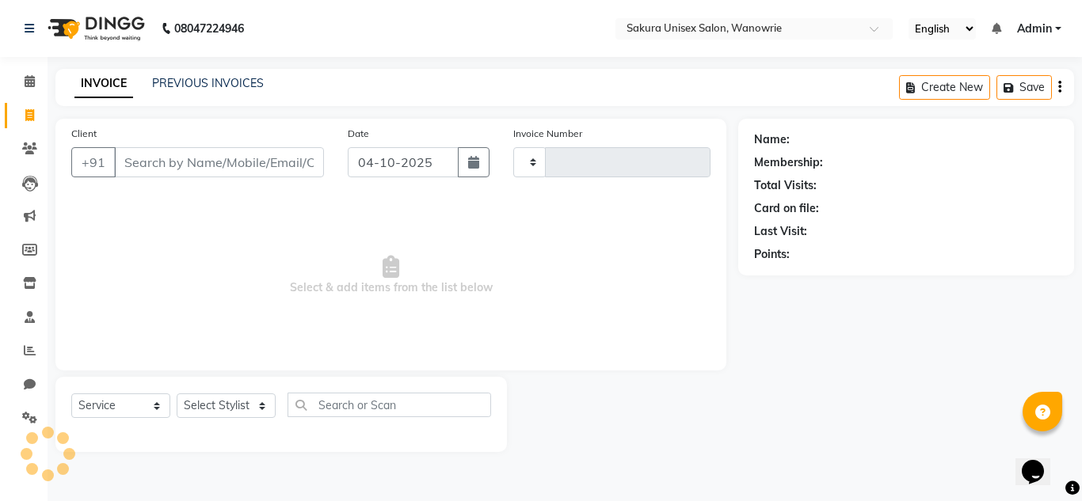
type input "0576"
select select "7662"
click at [22, 352] on span at bounding box center [30, 351] width 28 height 18
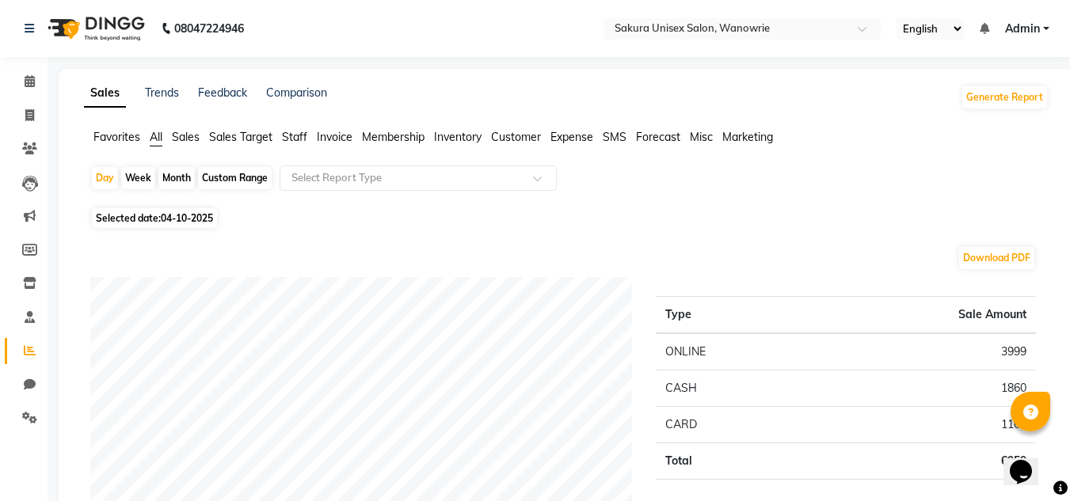
scroll to position [79, 0]
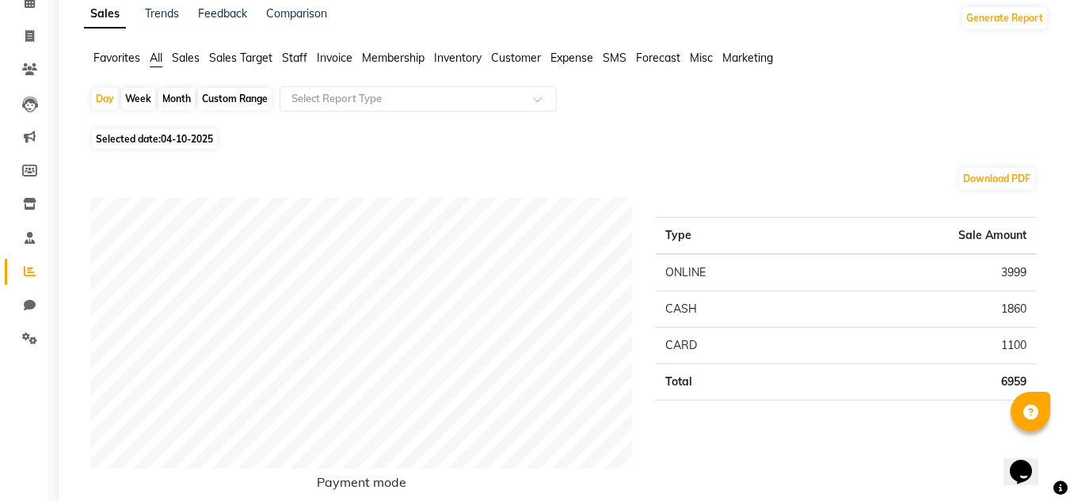
click at [172, 95] on div "Month" at bounding box center [176, 99] width 36 height 22
select select "10"
select select "2025"
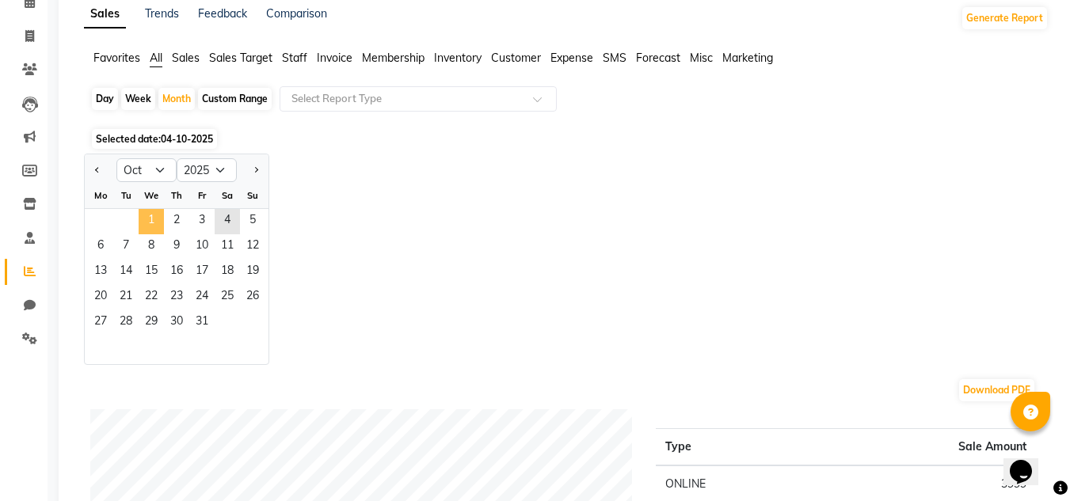
click at [146, 211] on span "1" at bounding box center [151, 221] width 25 height 25
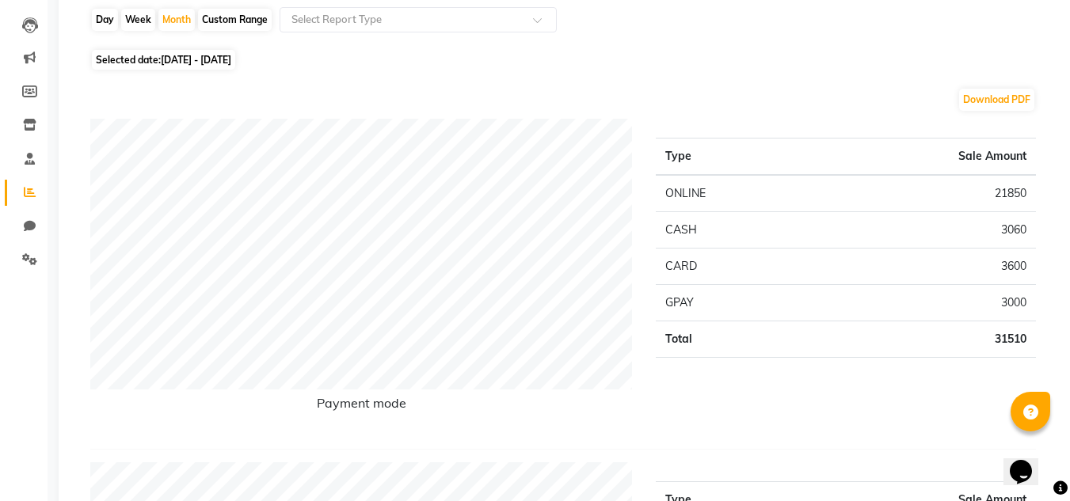
scroll to position [0, 0]
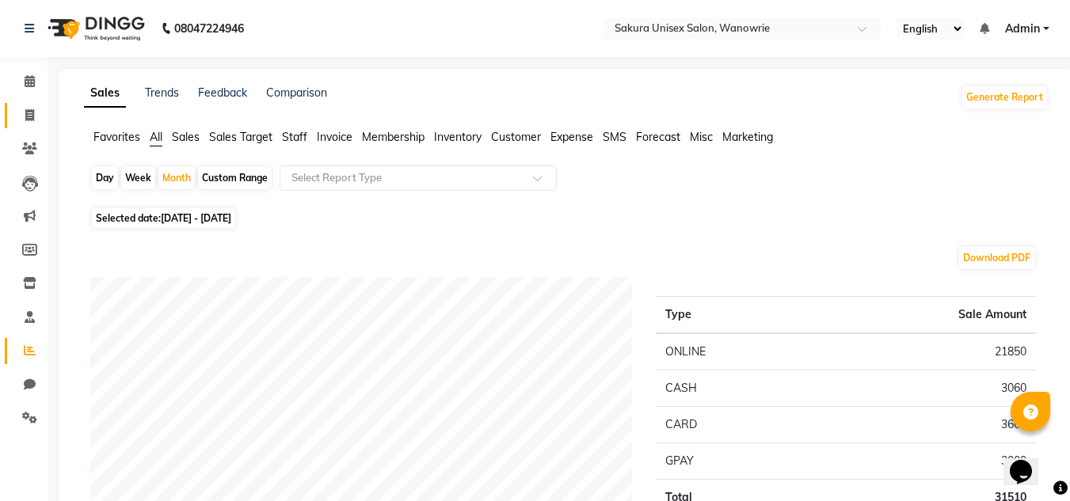
click at [21, 124] on link "Invoice" at bounding box center [24, 116] width 38 height 26
select select "7662"
select select "service"
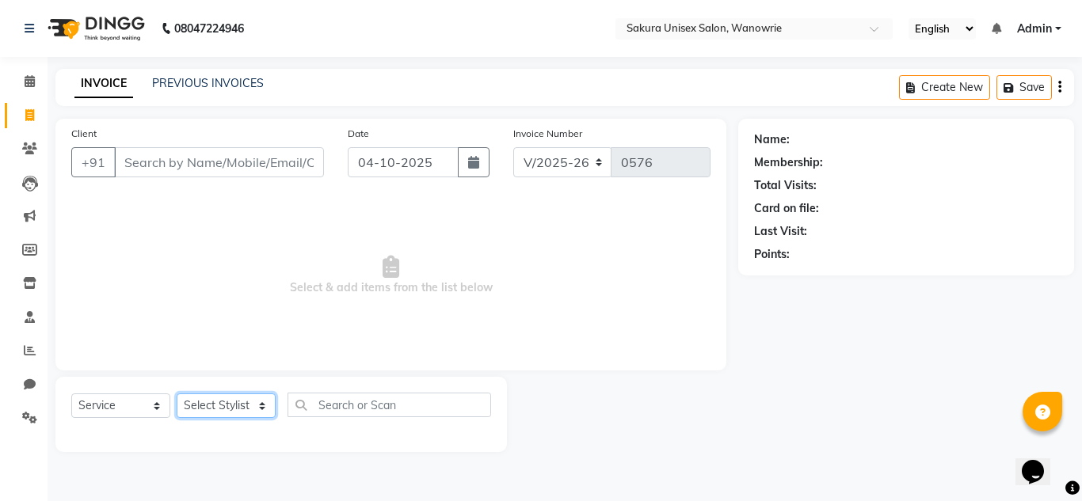
drag, startPoint x: 208, startPoint y: 408, endPoint x: 208, endPoint y: 395, distance: 12.7
click at [208, 408] on select "Select Stylist [PERSON_NAME] [PERSON_NAME] krishi [PERSON_NAME] sachin" at bounding box center [226, 406] width 99 height 25
select select "87943"
click at [177, 394] on select "Select Stylist [PERSON_NAME] [PERSON_NAME] krishi [PERSON_NAME] sachin" at bounding box center [226, 406] width 99 height 25
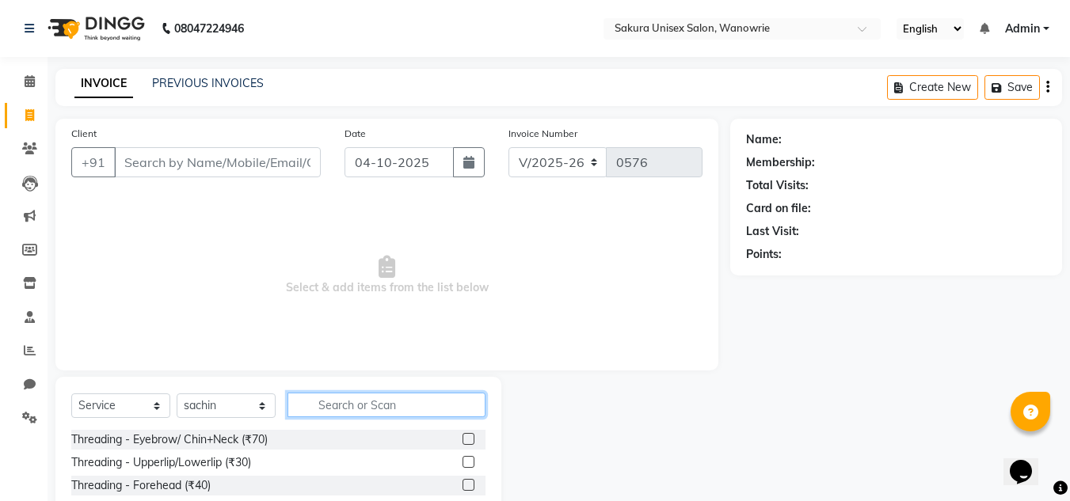
click at [347, 408] on input "text" at bounding box center [387, 405] width 198 height 25
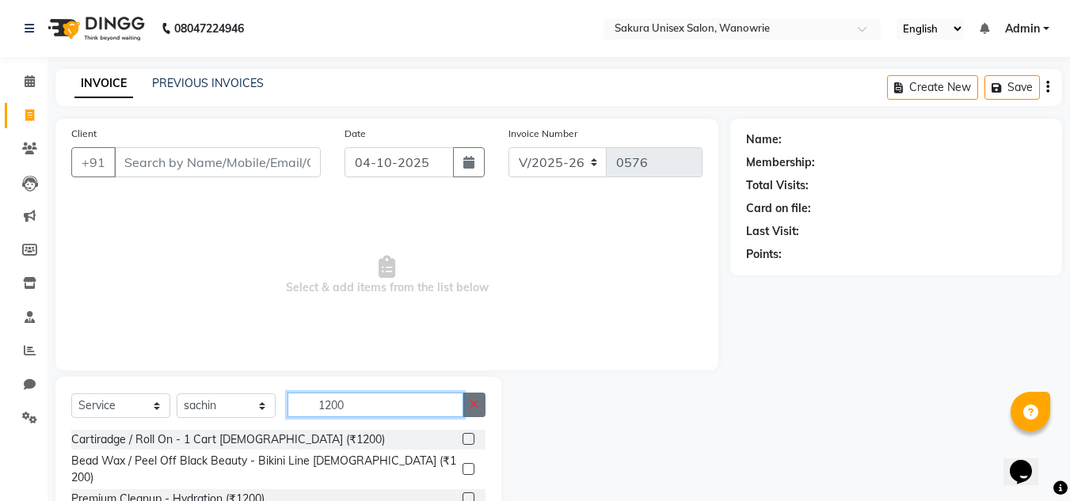
type input "1200"
drag, startPoint x: 466, startPoint y: 407, endPoint x: 428, endPoint y: 403, distance: 37.4
click at [467, 407] on button "button" at bounding box center [474, 405] width 23 height 25
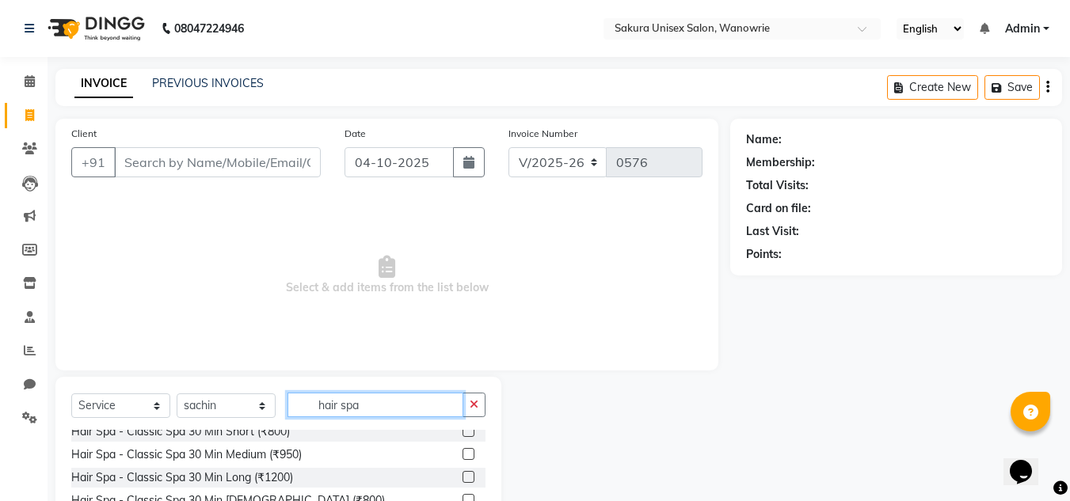
scroll to position [117, 0]
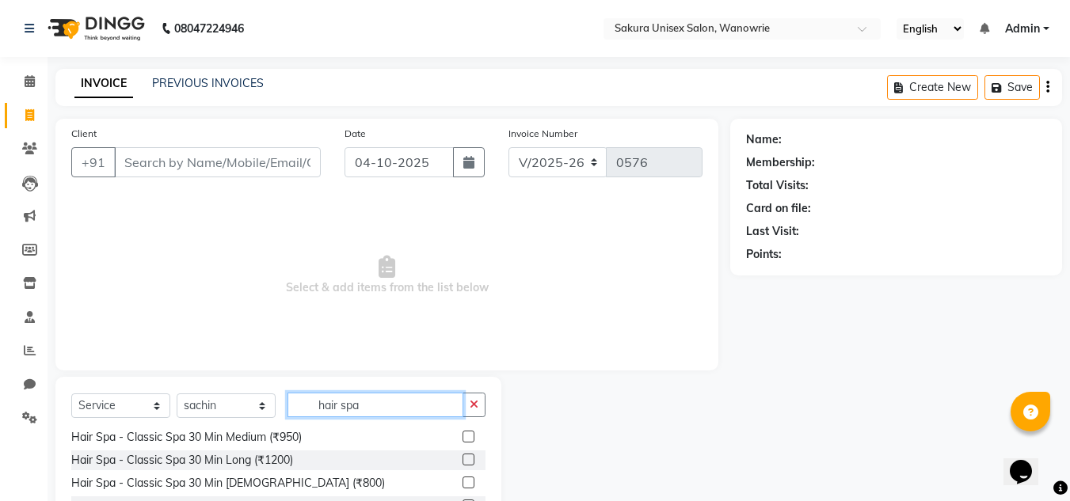
type input "hair spa"
click at [463, 461] on label at bounding box center [469, 460] width 12 height 12
click at [463, 461] on input "checkbox" at bounding box center [468, 460] width 10 height 10
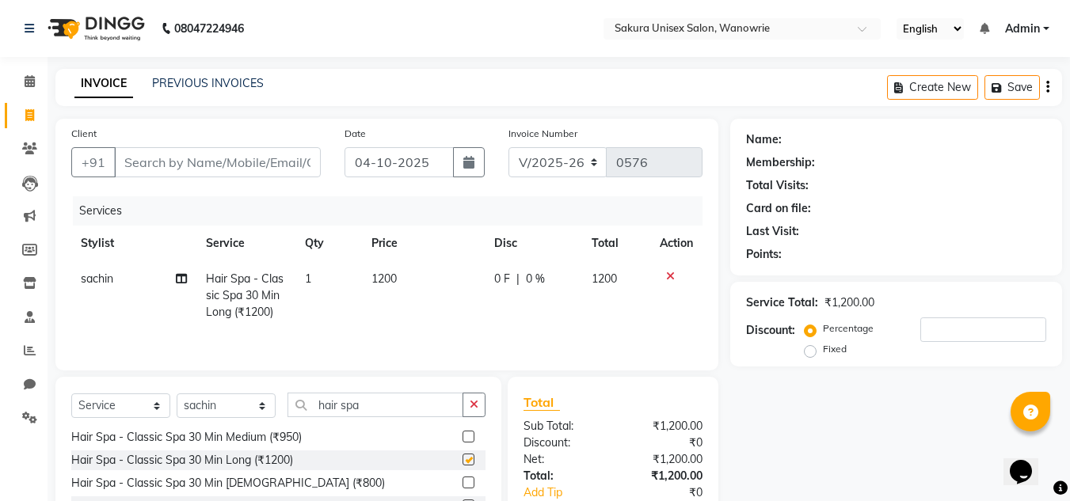
checkbox input "false"
click at [478, 401] on icon "button" at bounding box center [474, 404] width 9 height 11
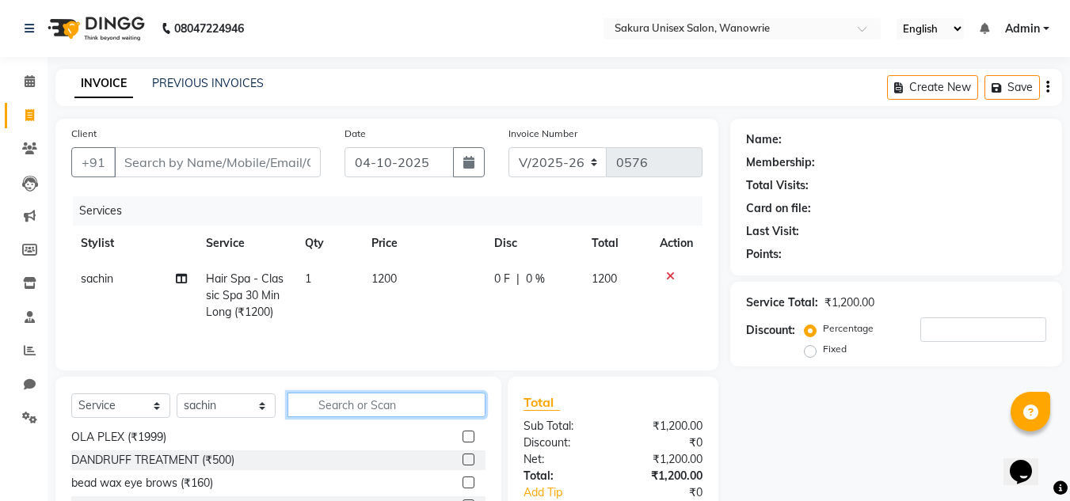
click at [434, 410] on input "text" at bounding box center [387, 405] width 198 height 25
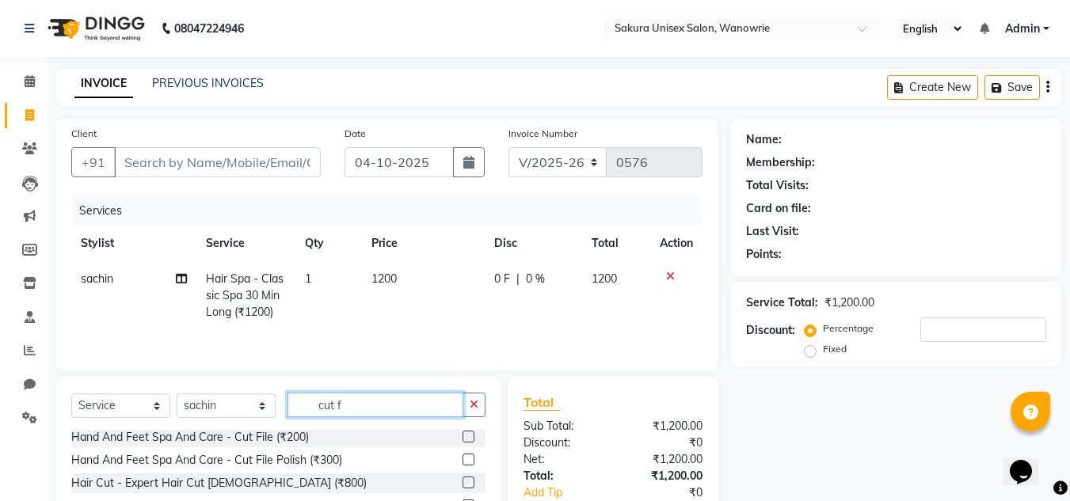
scroll to position [0, 0]
type input "cut fil"
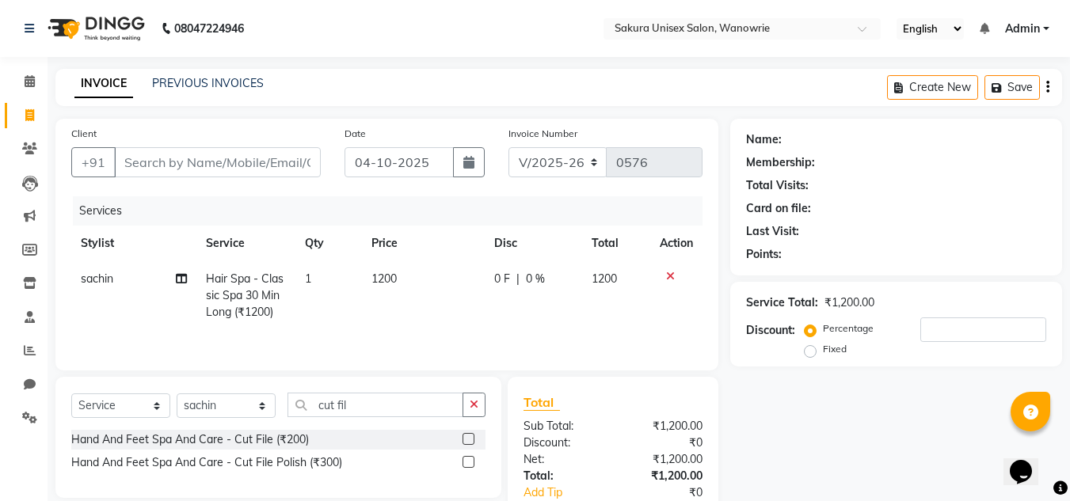
click at [468, 463] on label at bounding box center [469, 462] width 12 height 12
click at [468, 463] on input "checkbox" at bounding box center [468, 463] width 10 height 10
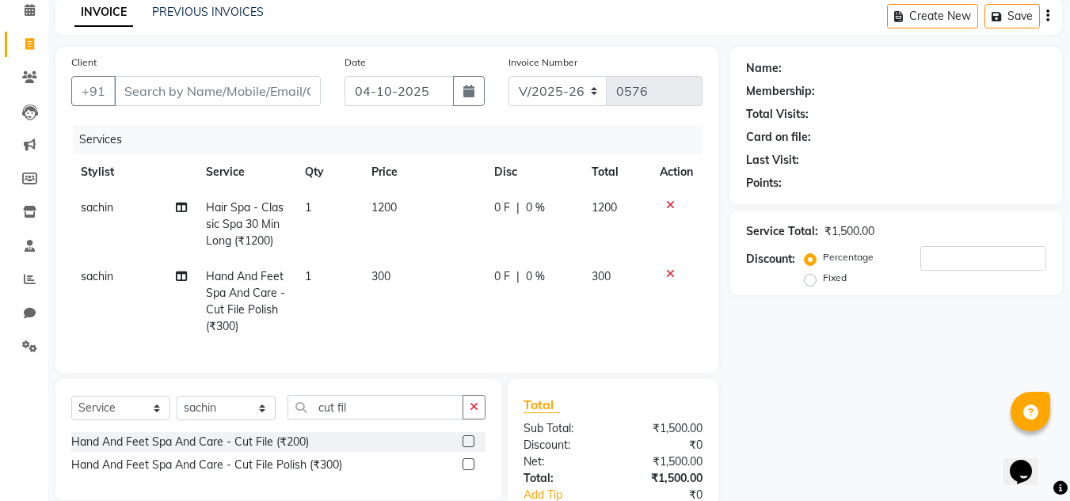
scroll to position [79, 0]
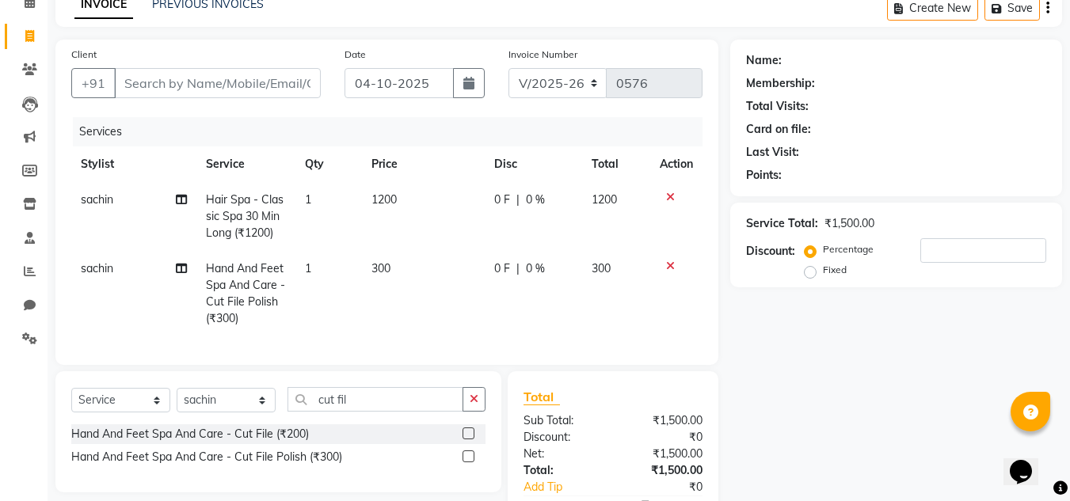
click at [468, 463] on label at bounding box center [469, 457] width 12 height 12
click at [468, 463] on input "checkbox" at bounding box center [468, 457] width 10 height 10
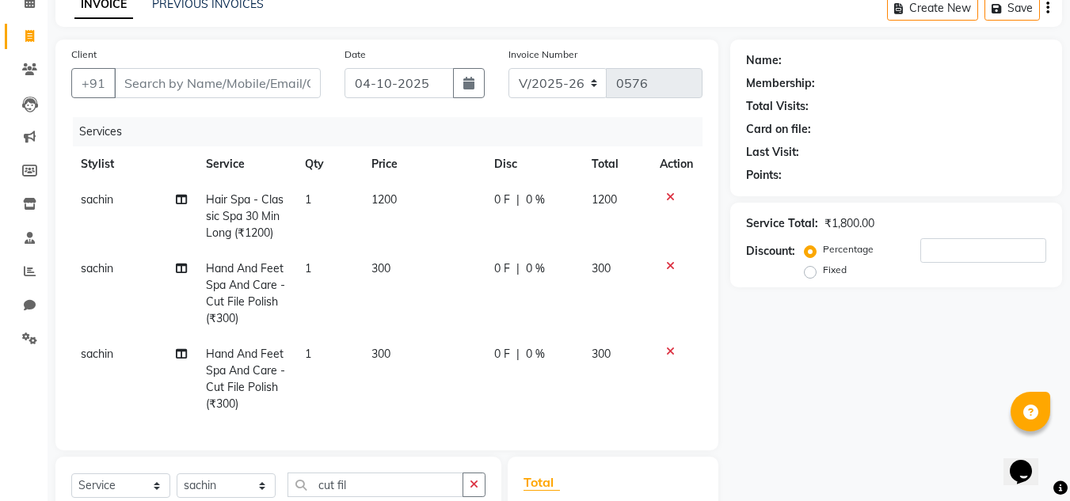
checkbox input "false"
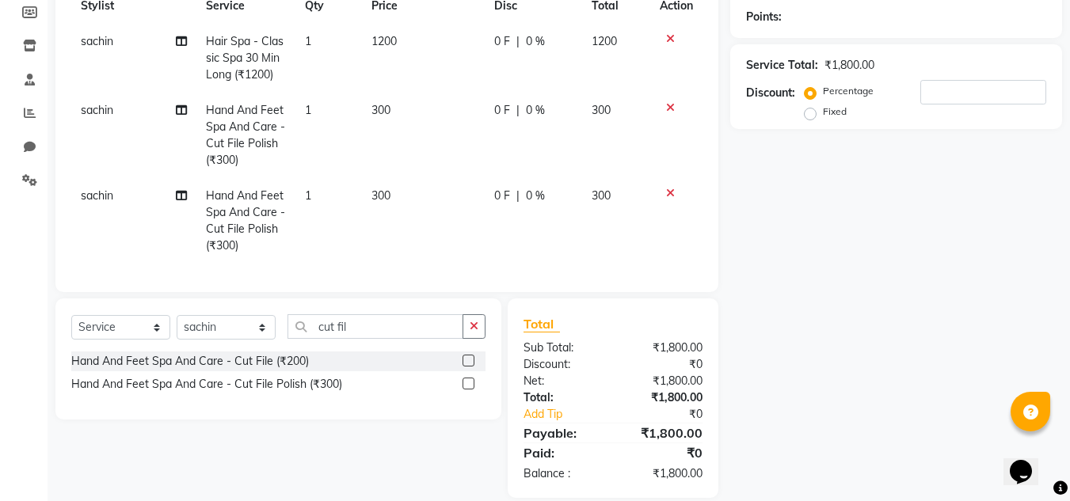
click at [474, 322] on div "Select Service Product Membership Package Voucher Prepaid Gift Card Select Styl…" at bounding box center [278, 359] width 446 height 121
drag, startPoint x: 474, startPoint y: 335, endPoint x: 469, endPoint y: 325, distance: 11.3
click at [474, 332] on icon "button" at bounding box center [474, 326] width 9 height 11
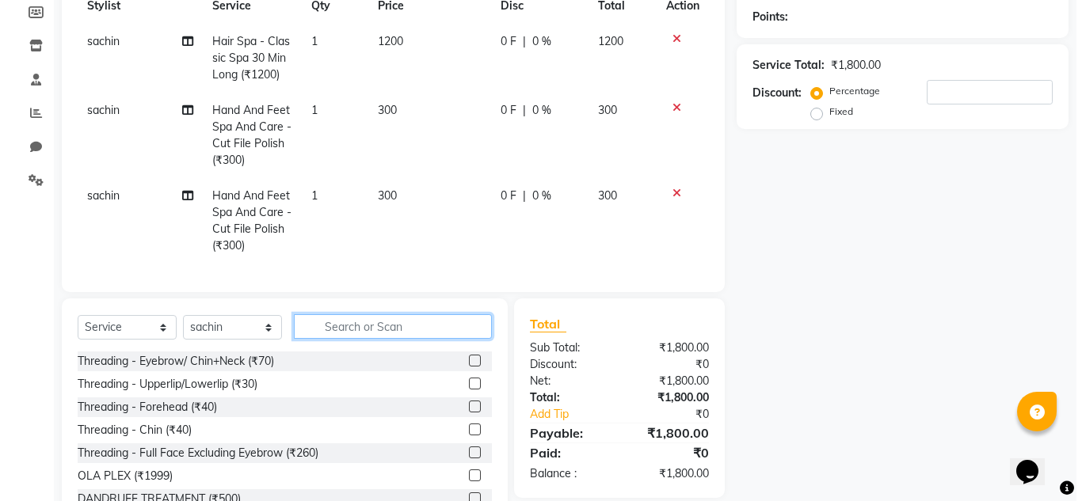
scroll to position [0, 0]
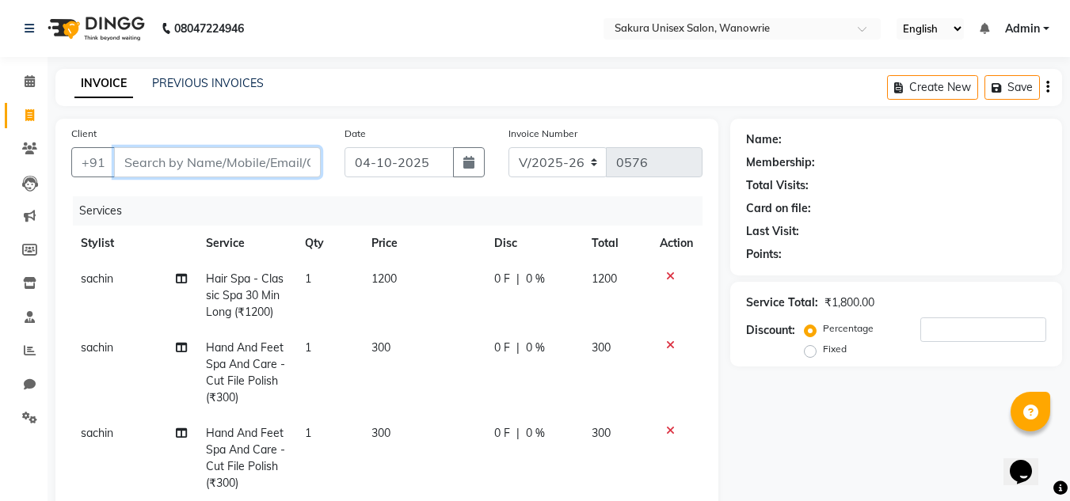
click at [246, 147] on input "Client" at bounding box center [217, 162] width 207 height 30
type input "7"
type input "0"
type input "7820876765"
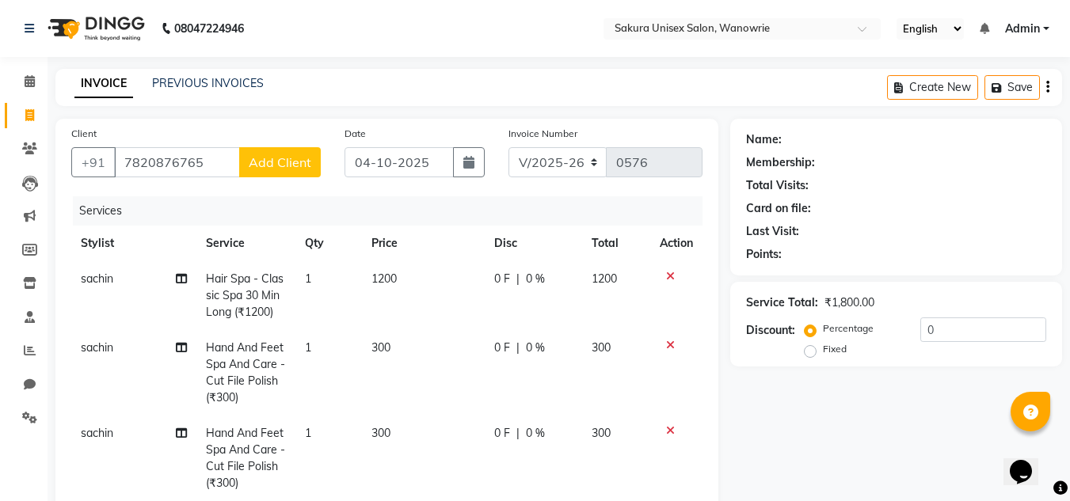
click at [265, 161] on span "Add Client" at bounding box center [280, 162] width 63 height 16
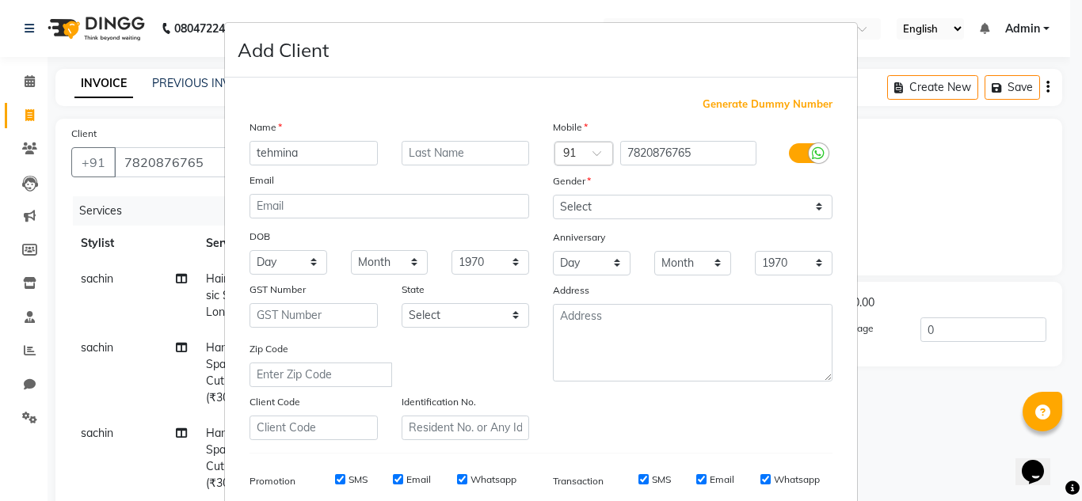
type input "tehmina"
click at [403, 157] on input "text" at bounding box center [466, 153] width 128 height 25
type input "ghanchai"
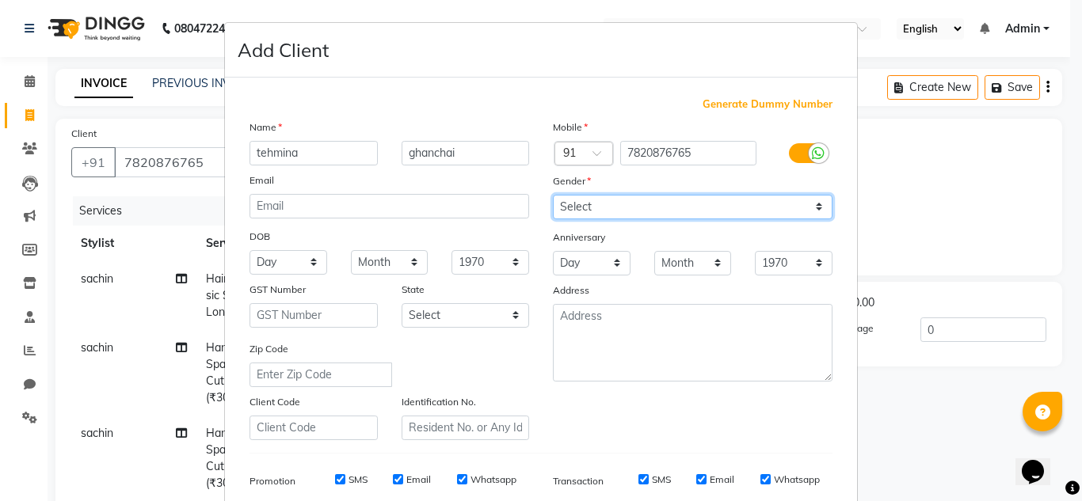
click at [564, 204] on select "Select [DEMOGRAPHIC_DATA] [DEMOGRAPHIC_DATA] Other Prefer Not To Say" at bounding box center [693, 207] width 280 height 25
select select "[DEMOGRAPHIC_DATA]"
click at [553, 195] on select "Select [DEMOGRAPHIC_DATA] [DEMOGRAPHIC_DATA] Other Prefer Not To Say" at bounding box center [693, 207] width 280 height 25
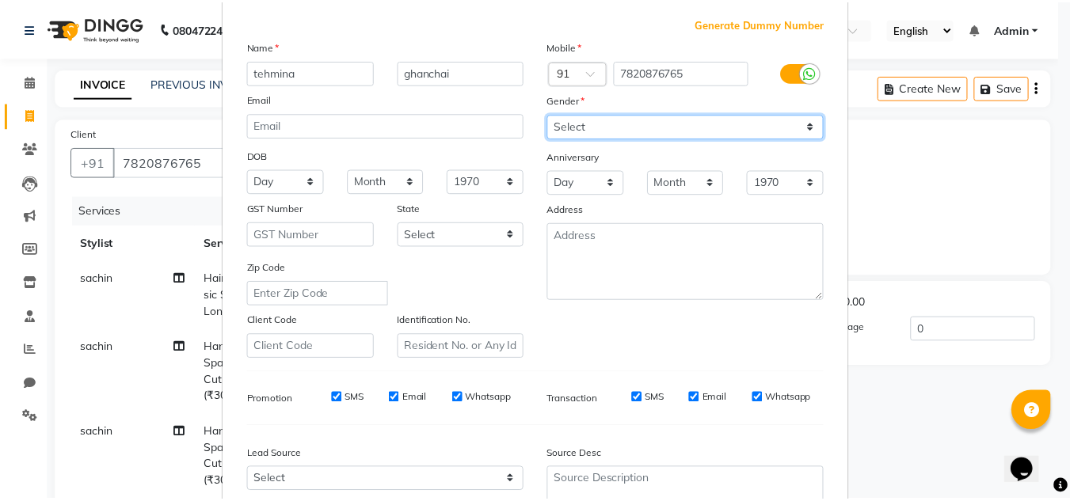
scroll to position [230, 0]
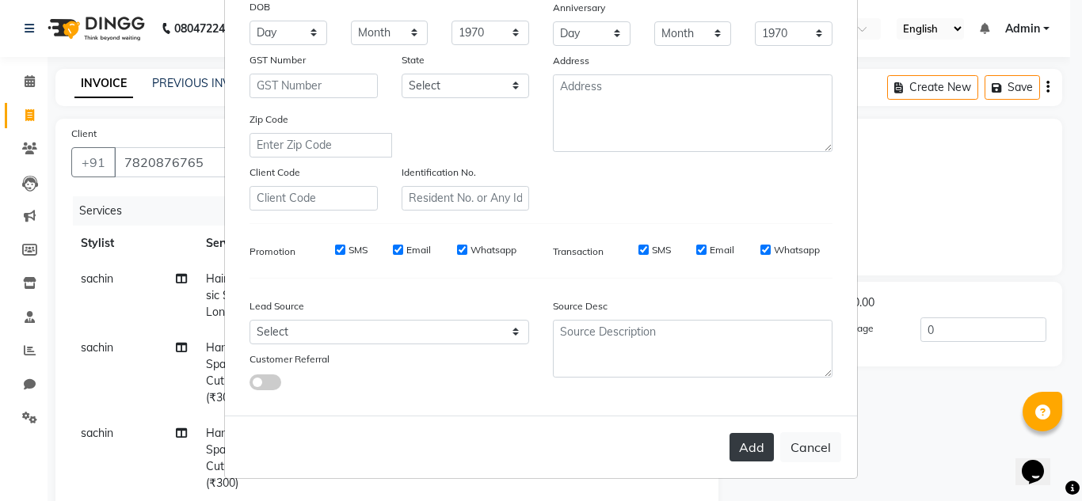
click at [740, 447] on button "Add" at bounding box center [751, 447] width 44 height 29
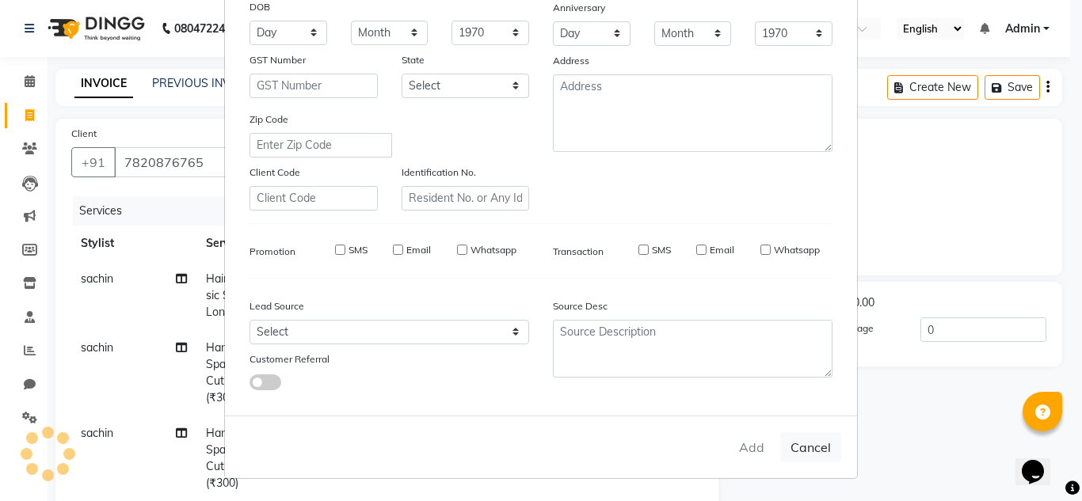
select select
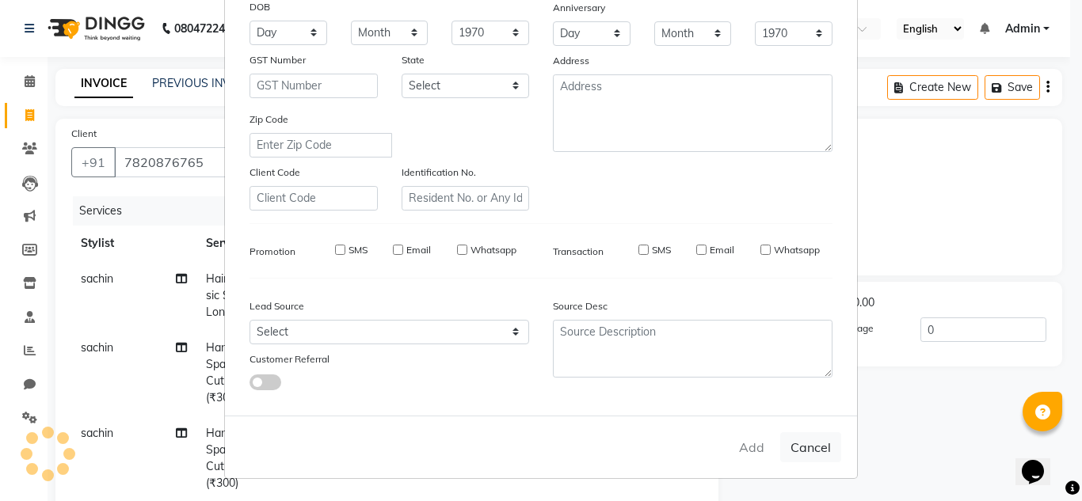
select select
checkbox input "false"
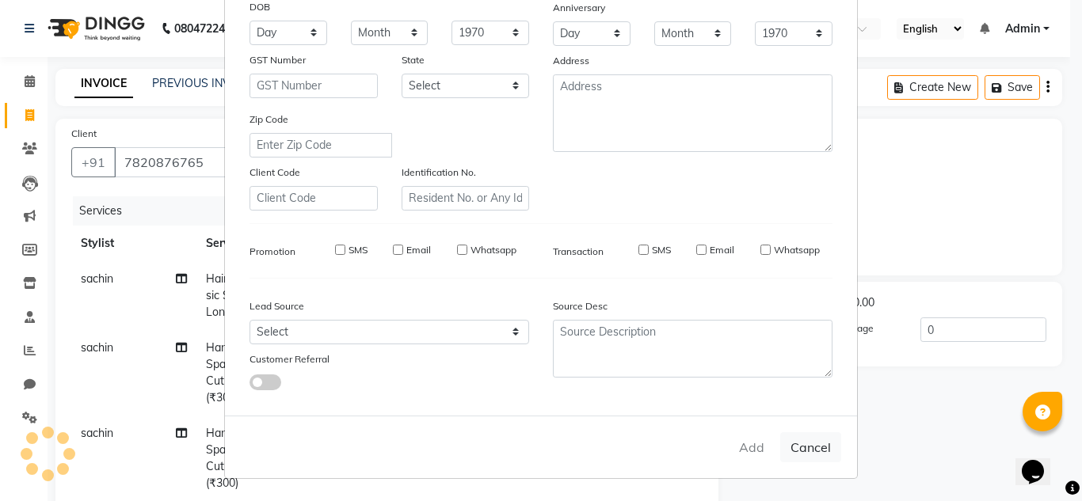
checkbox input "false"
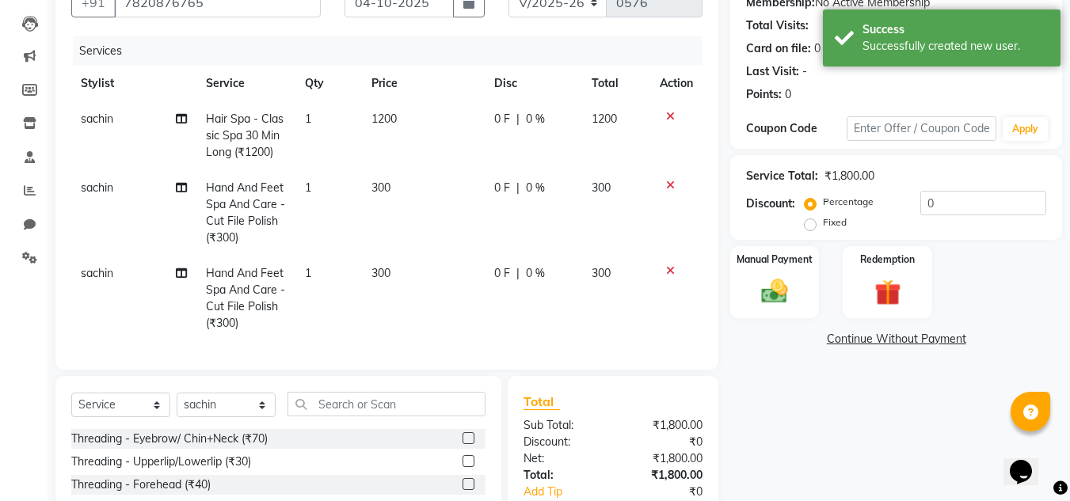
scroll to position [238, 0]
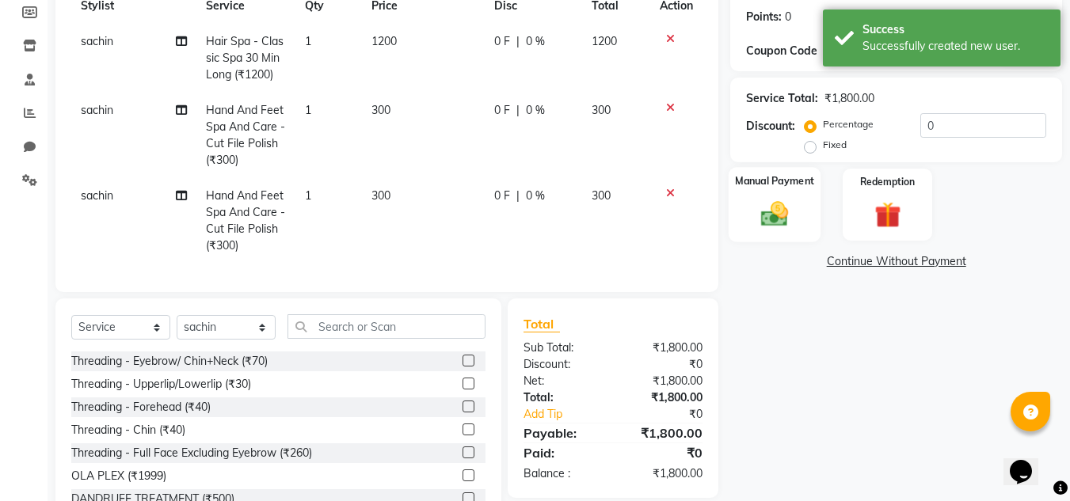
click at [791, 215] on img at bounding box center [774, 214] width 44 height 32
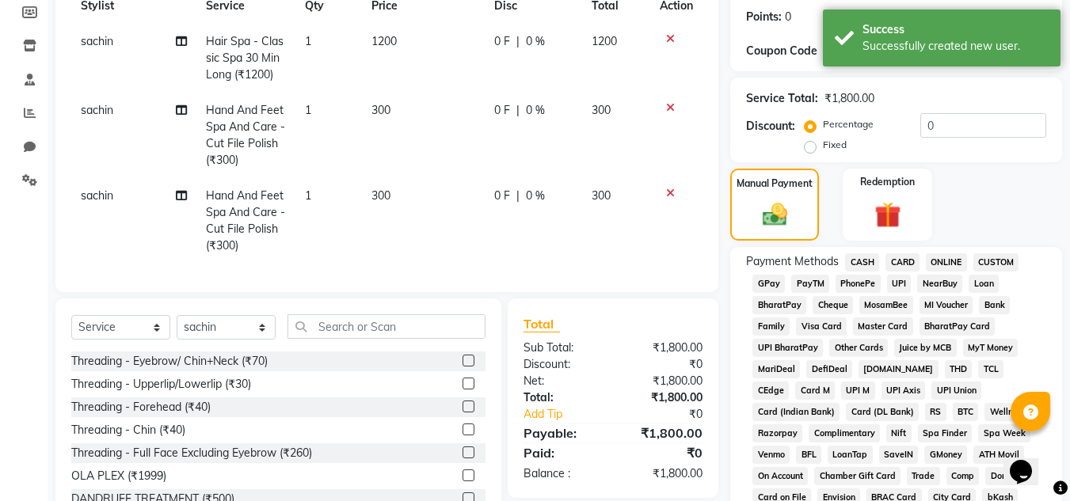
click at [951, 257] on span "ONLINE" at bounding box center [946, 262] width 41 height 18
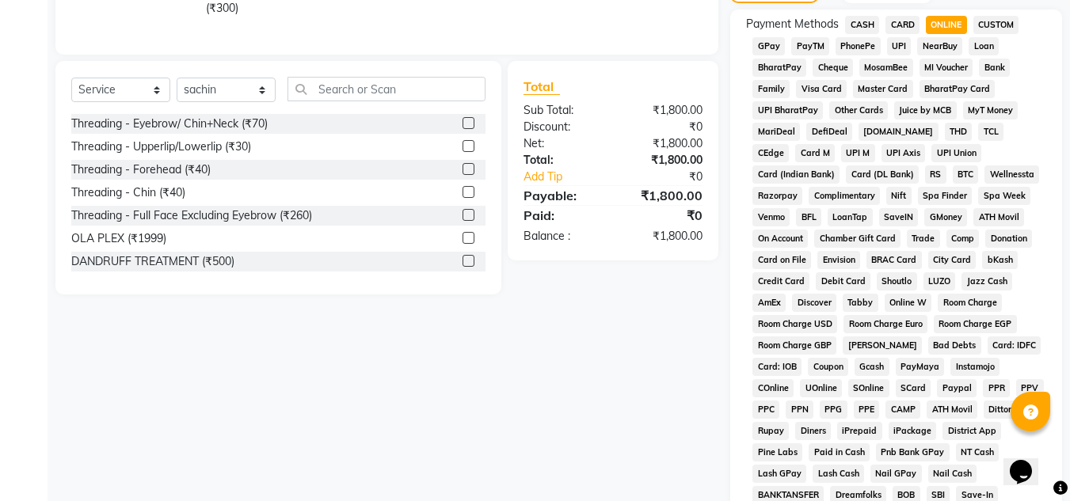
scroll to position [710, 0]
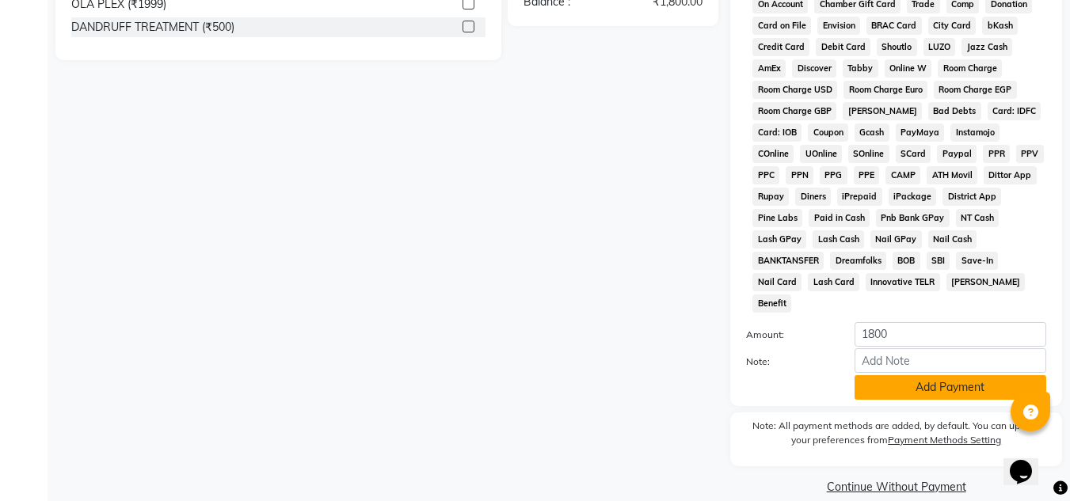
click at [935, 375] on button "Add Payment" at bounding box center [951, 387] width 192 height 25
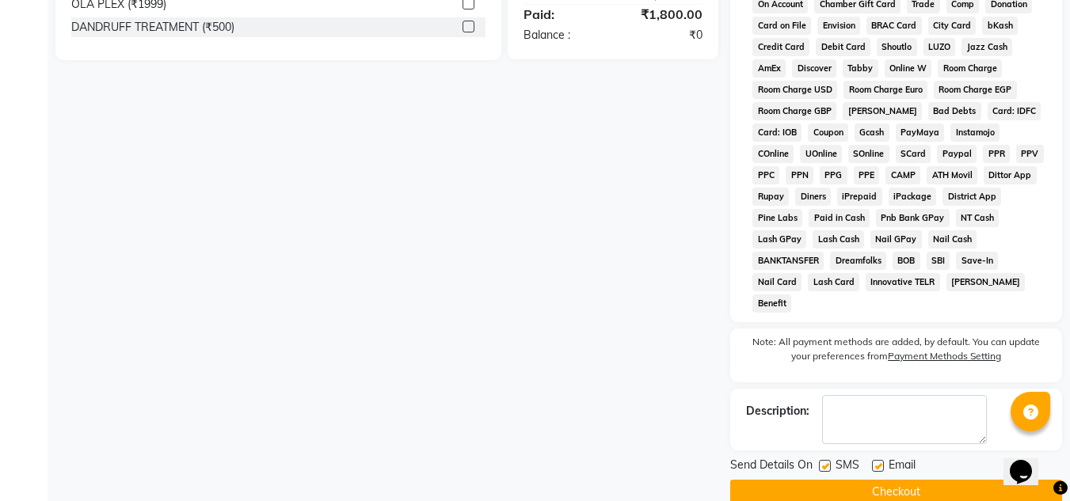
scroll to position [715, 0]
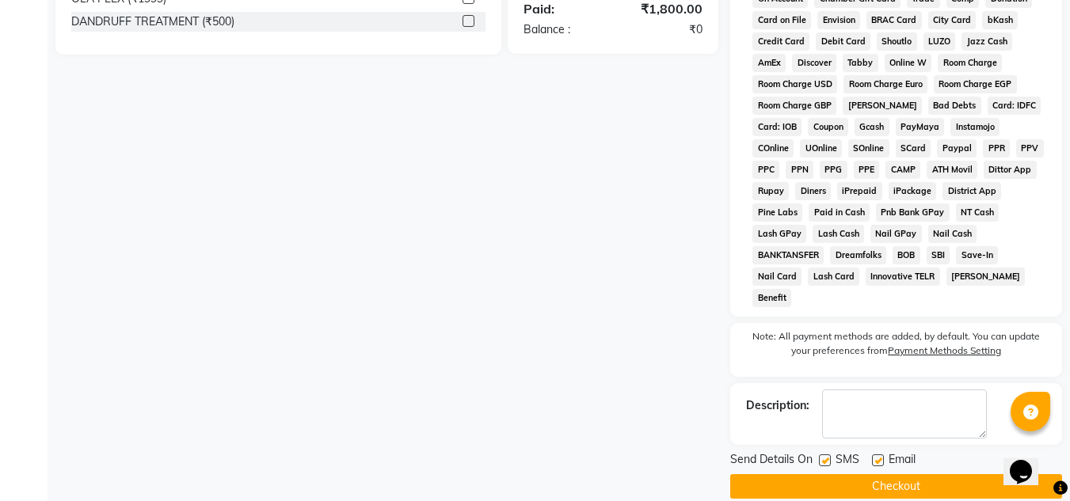
click at [926, 474] on button "Checkout" at bounding box center [896, 486] width 332 height 25
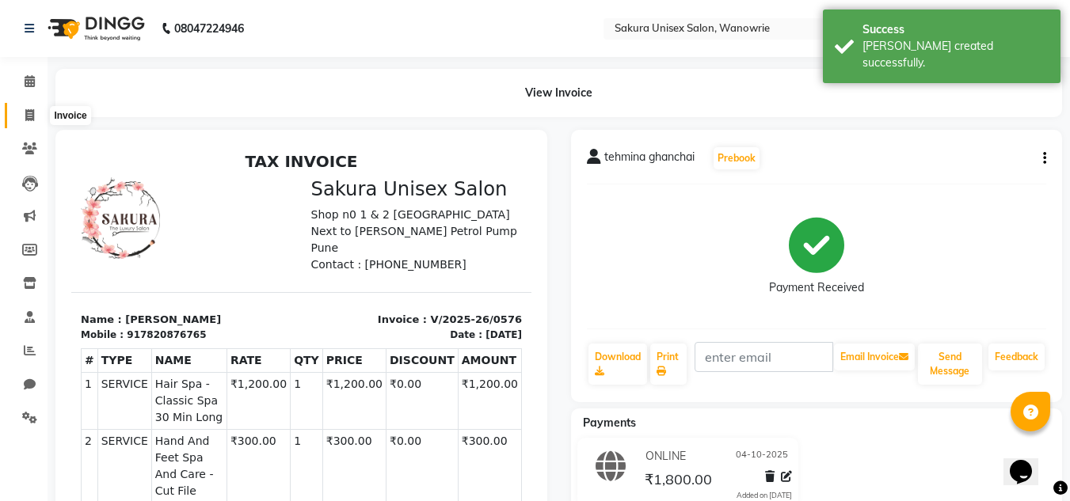
click at [28, 121] on span at bounding box center [30, 116] width 28 height 18
select select "7662"
select select "service"
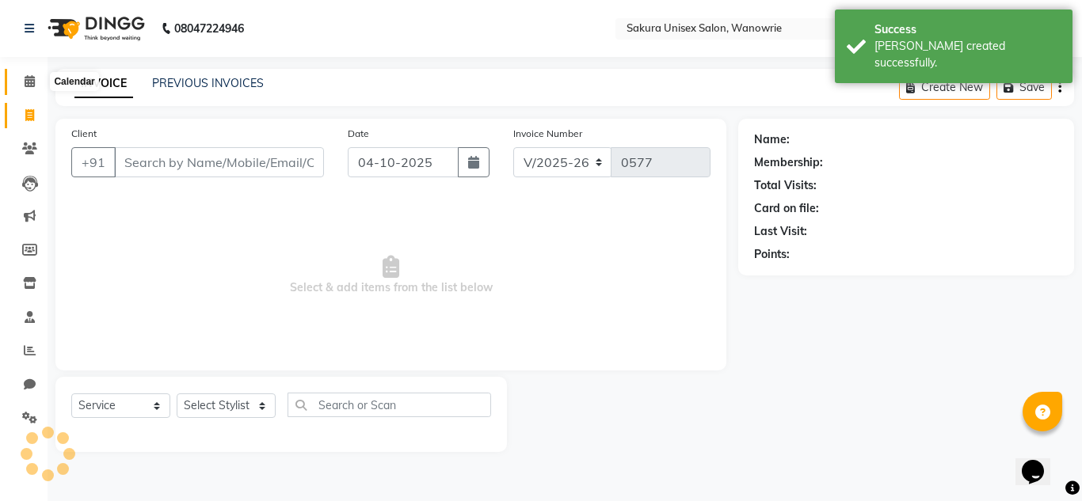
click at [41, 86] on span at bounding box center [30, 82] width 28 height 18
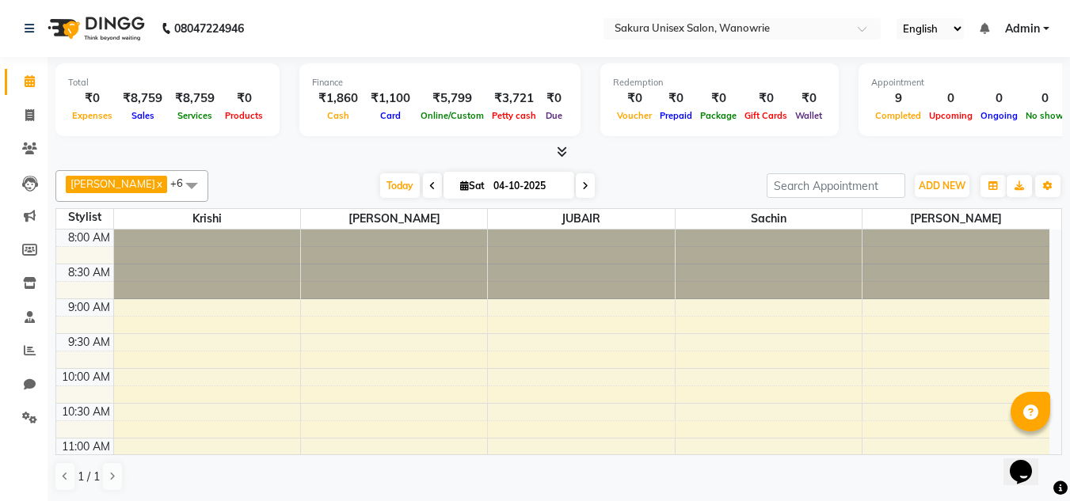
click at [559, 149] on icon at bounding box center [562, 152] width 10 height 12
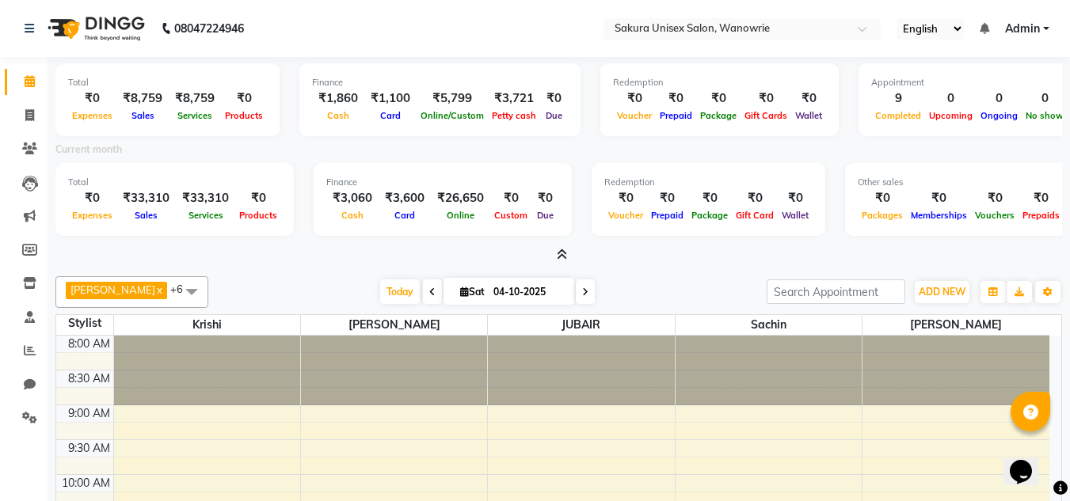
click at [561, 253] on icon at bounding box center [562, 255] width 10 height 12
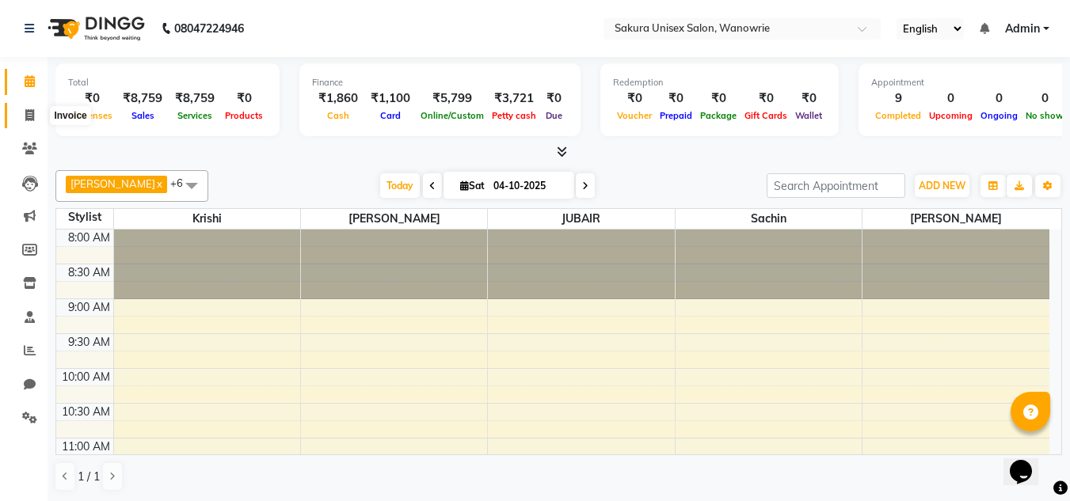
click at [35, 112] on span at bounding box center [30, 116] width 28 height 18
select select "7662"
select select "service"
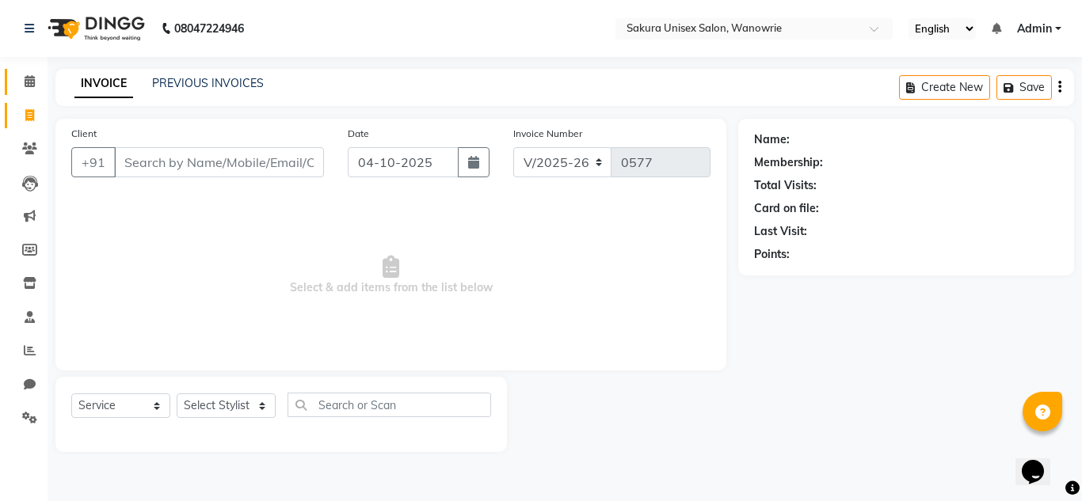
click at [24, 71] on link "Calendar" at bounding box center [24, 82] width 38 height 26
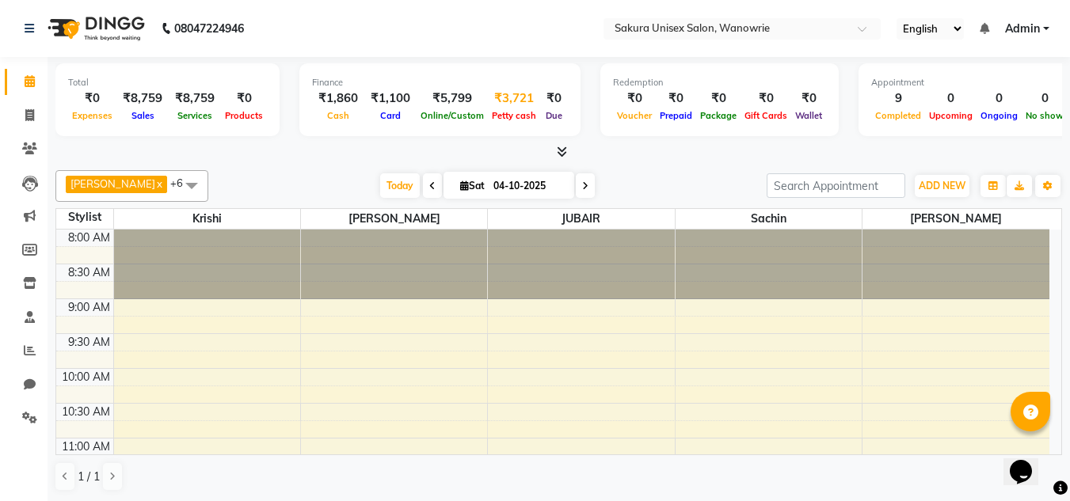
click at [518, 108] on div "Petty cash" at bounding box center [514, 115] width 52 height 17
click at [500, 119] on span "Petty cash" at bounding box center [514, 115] width 52 height 11
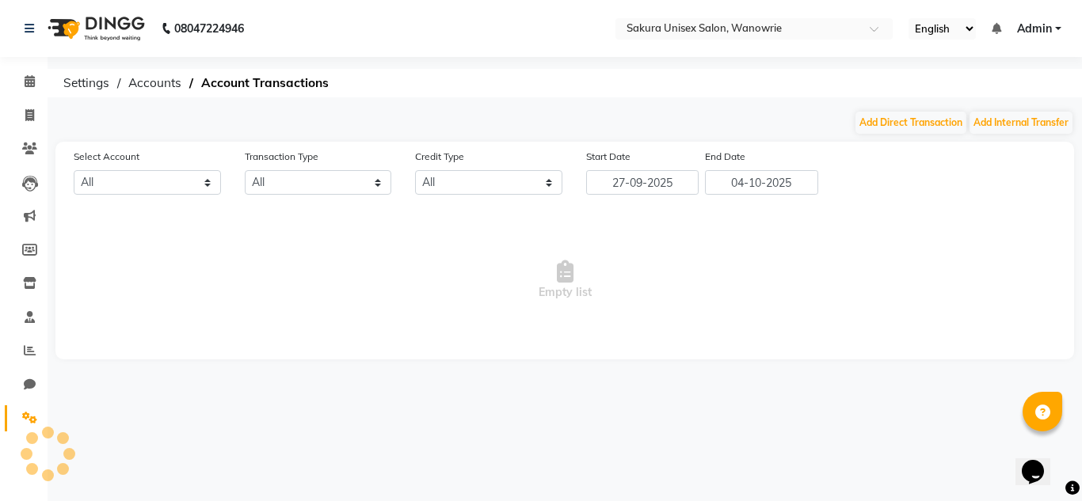
select select "6793"
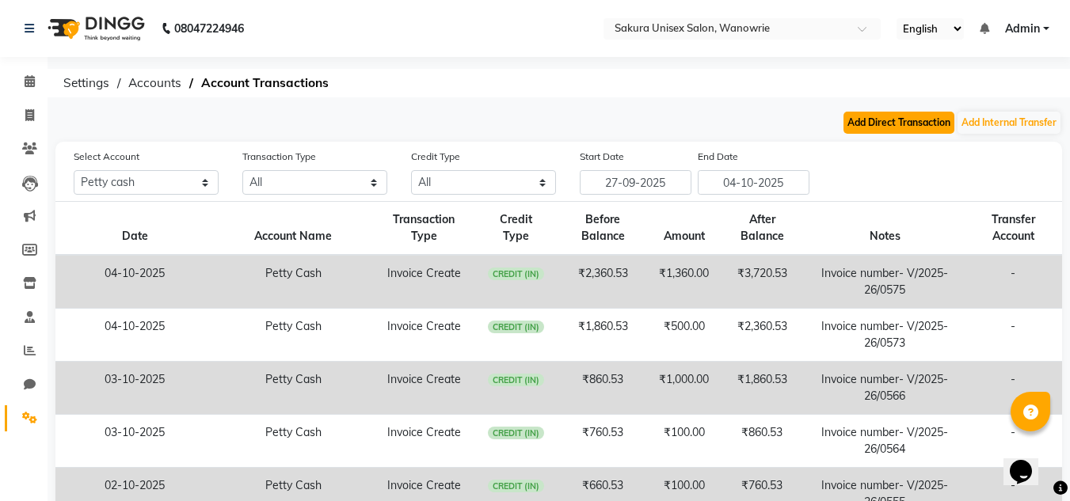
click at [925, 122] on button "Add Direct Transaction" at bounding box center [899, 123] width 111 height 22
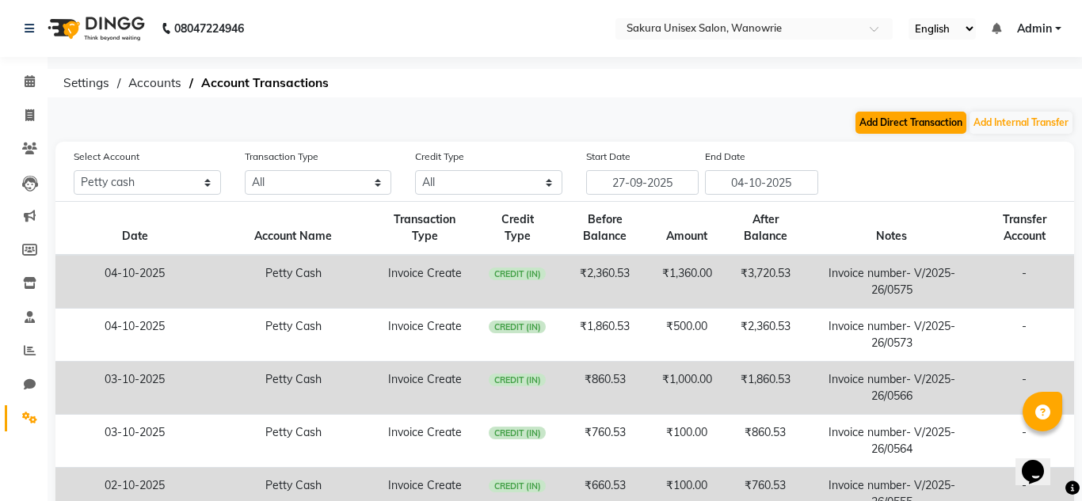
select select "direct"
select select "6793"
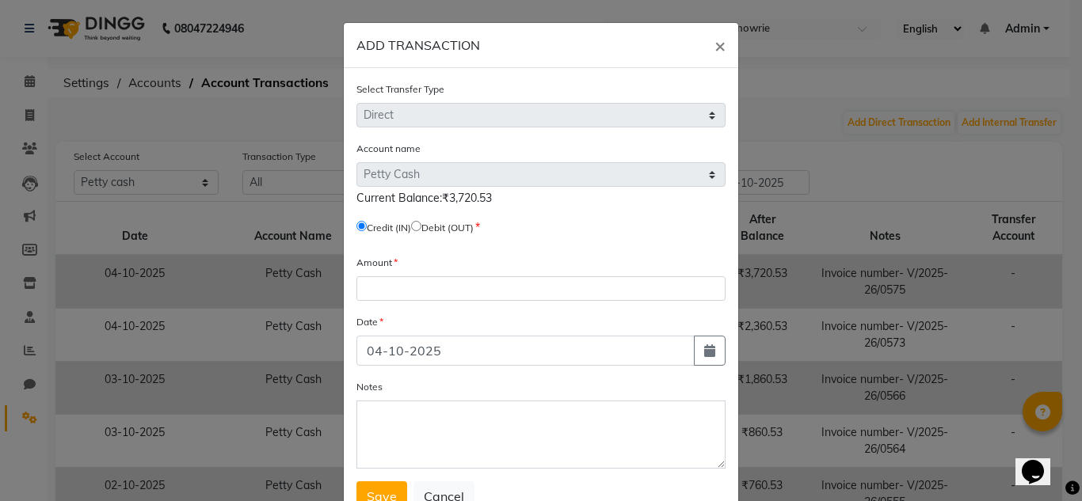
click at [421, 230] on input "radio" at bounding box center [416, 226] width 10 height 10
radio input "true"
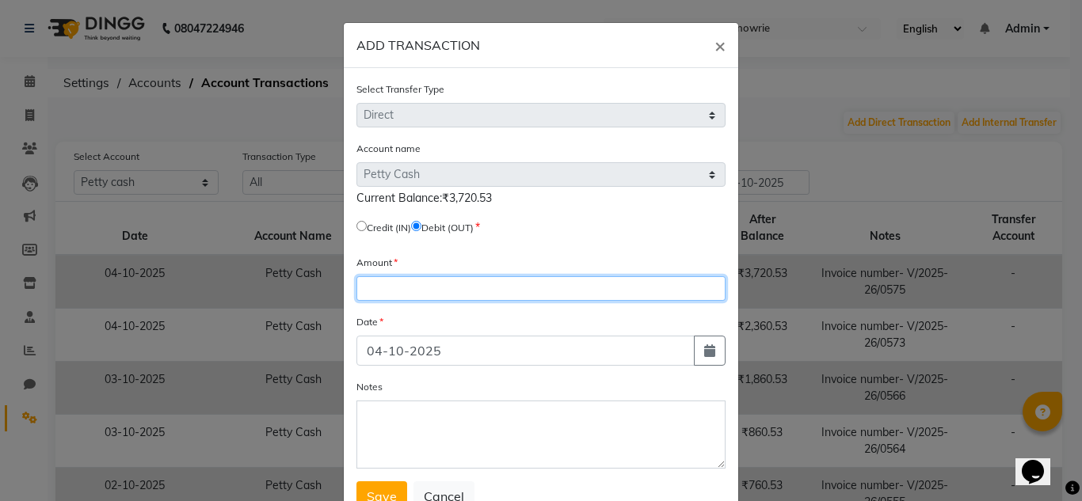
click at [423, 290] on input "number" at bounding box center [540, 288] width 369 height 25
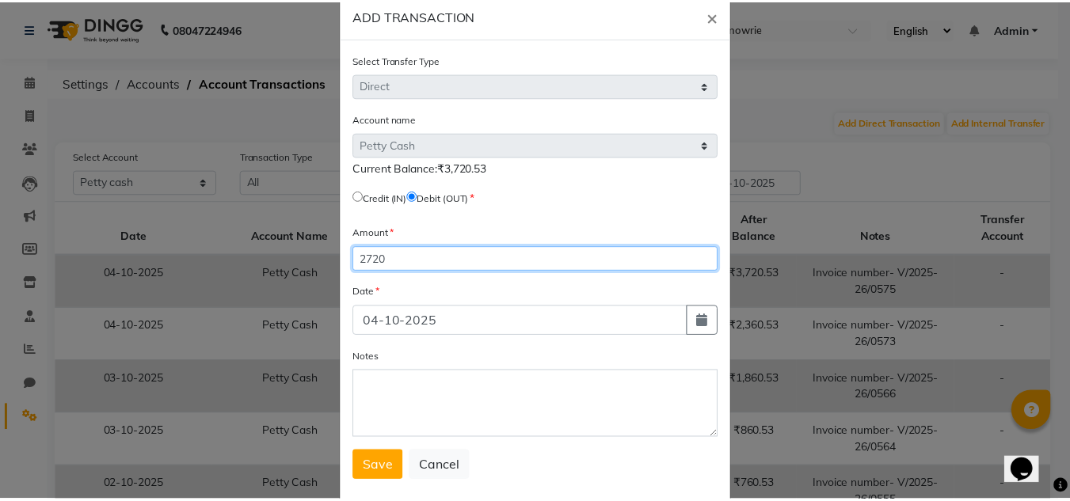
scroll to position [59, 0]
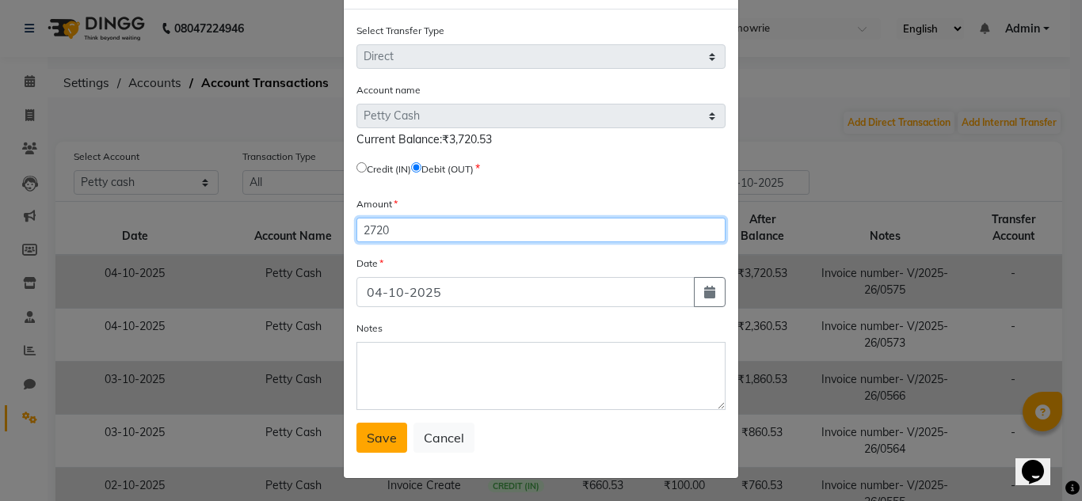
type input "2720"
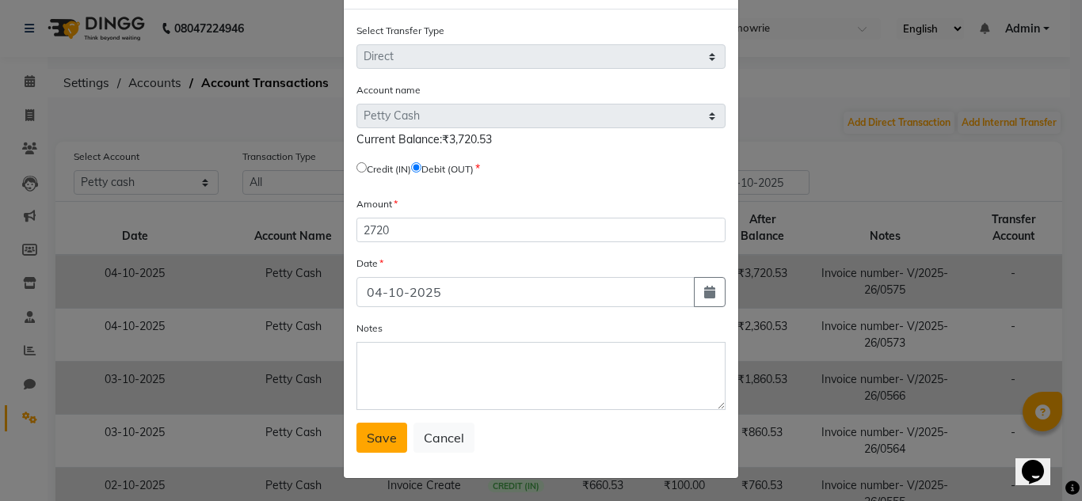
drag, startPoint x: 381, startPoint y: 443, endPoint x: 379, endPoint y: 389, distance: 53.9
click at [381, 440] on span "Save" at bounding box center [382, 438] width 30 height 16
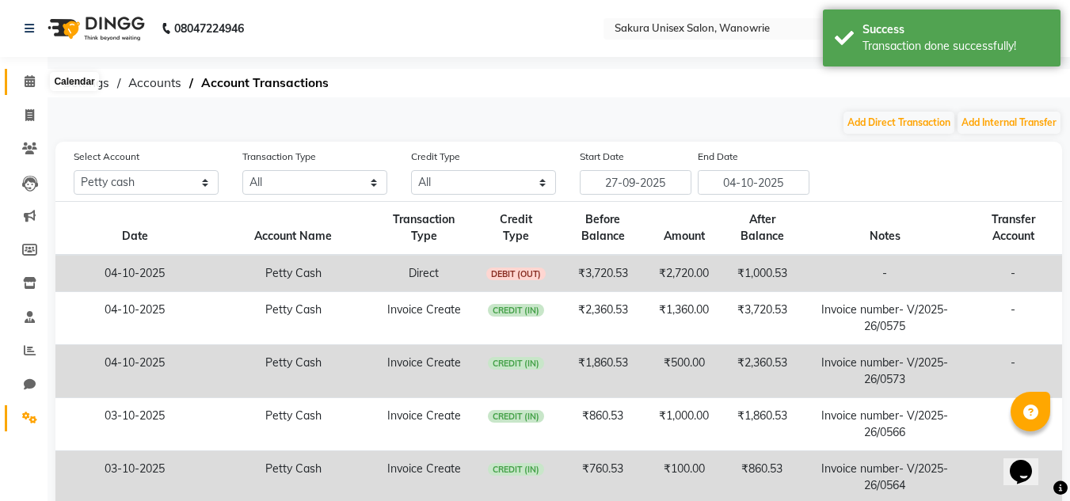
click at [36, 86] on span at bounding box center [30, 82] width 28 height 18
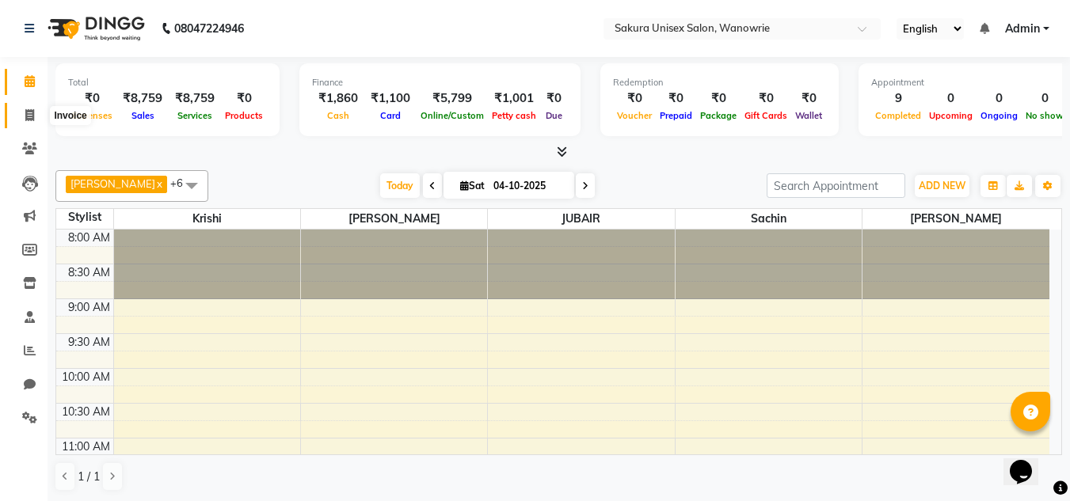
click at [32, 120] on icon at bounding box center [29, 115] width 9 height 12
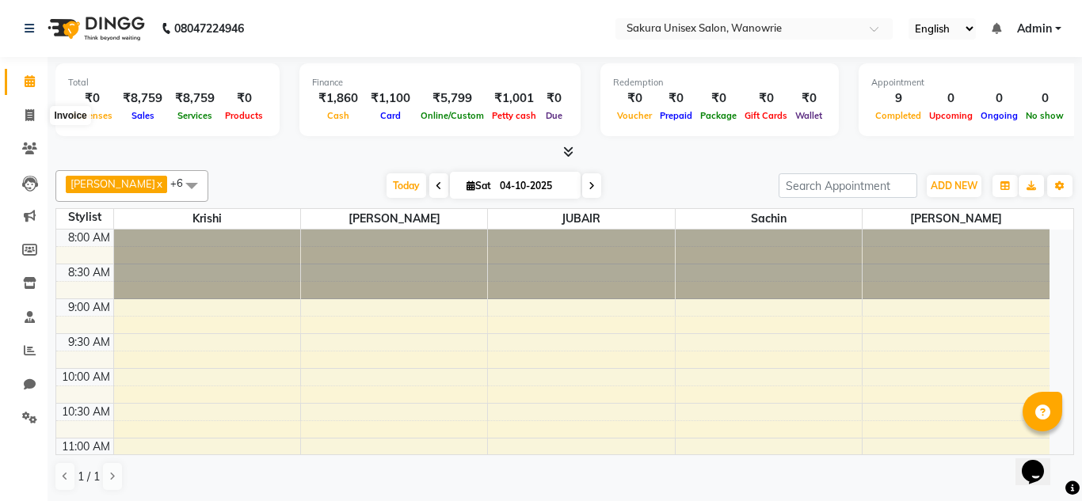
select select "service"
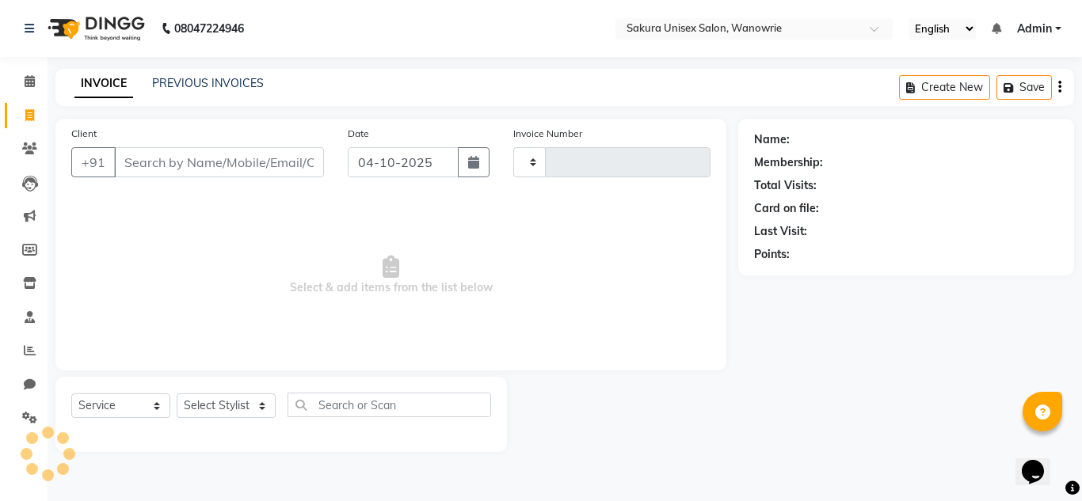
type input "0577"
select select "7662"
